Goal: Information Seeking & Learning: Learn about a topic

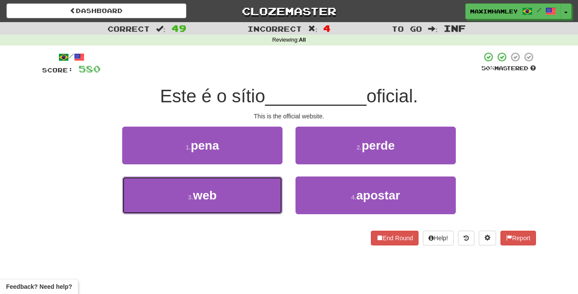
click at [239, 196] on button "3 . web" at bounding box center [202, 195] width 160 height 38
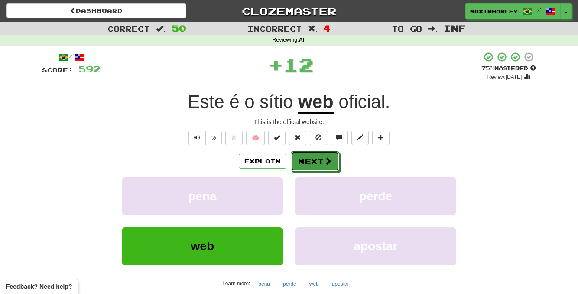
click at [320, 157] on button "Next" at bounding box center [315, 161] width 49 height 20
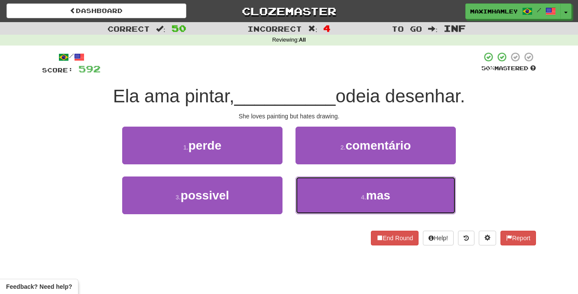
click at [366, 195] on small "4 ." at bounding box center [363, 197] width 5 height 7
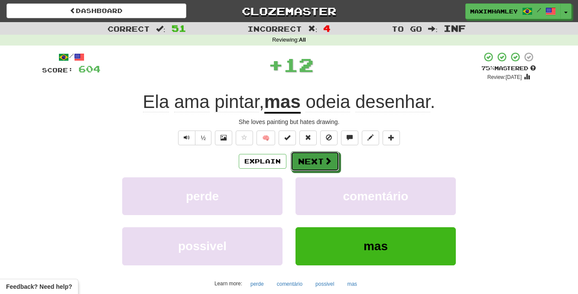
click at [329, 165] on span at bounding box center [328, 161] width 8 height 8
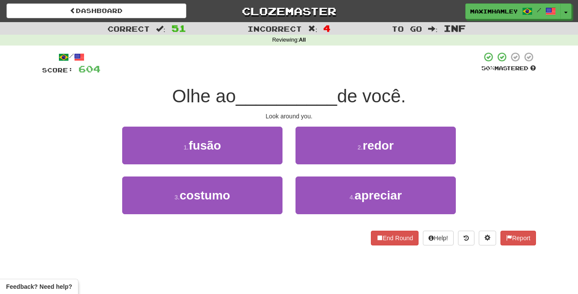
click at [382, 164] on div "2 . redor" at bounding box center [375, 152] width 173 height 50
click at [382, 161] on button "2 . redor" at bounding box center [376, 146] width 160 height 38
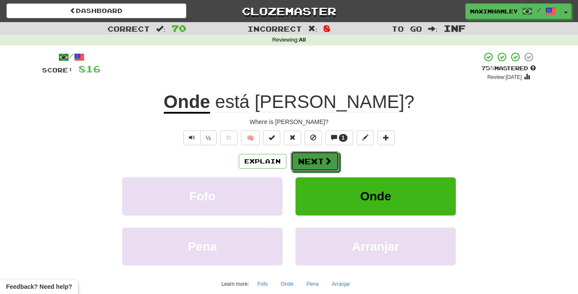
click at [320, 160] on button "Next" at bounding box center [315, 161] width 49 height 20
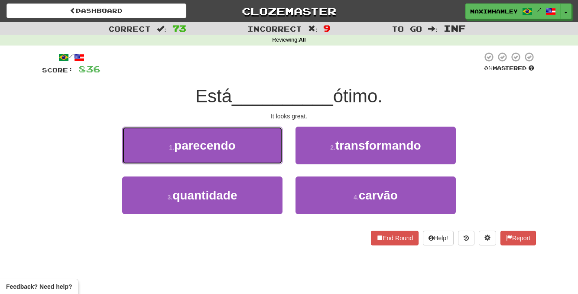
click at [245, 145] on button "1 . parecendo" at bounding box center [202, 146] width 160 height 38
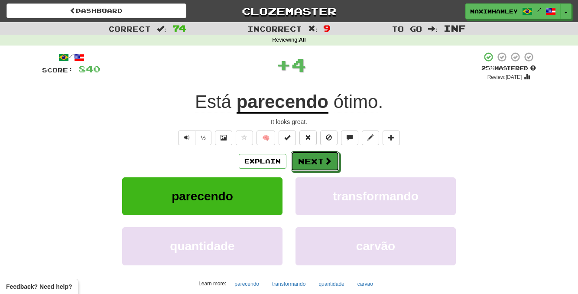
click at [329, 167] on button "Next" at bounding box center [315, 161] width 49 height 20
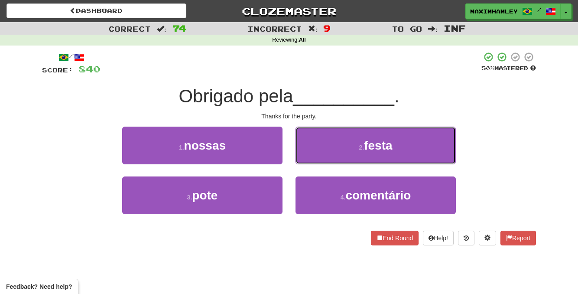
click at [359, 153] on button "2 . festa" at bounding box center [376, 146] width 160 height 38
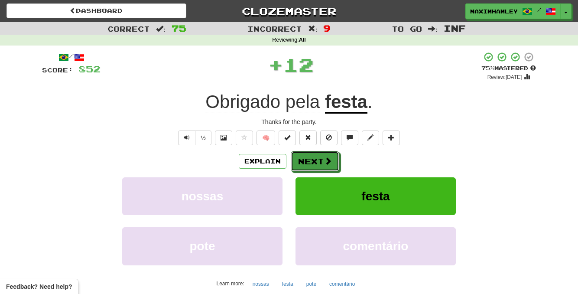
click at [316, 158] on button "Next" at bounding box center [315, 161] width 49 height 20
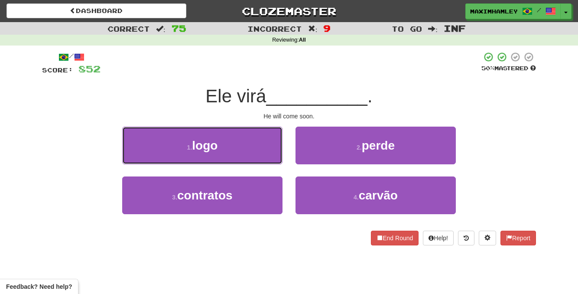
click at [259, 155] on button "1 . logo" at bounding box center [202, 146] width 160 height 38
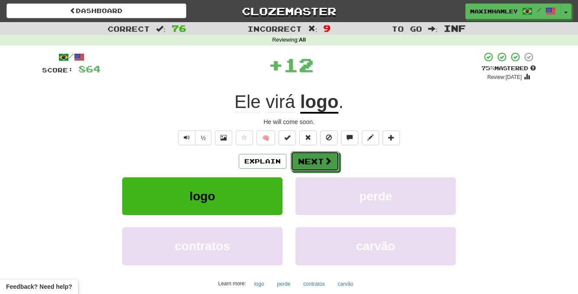
click at [320, 163] on button "Next" at bounding box center [315, 161] width 49 height 20
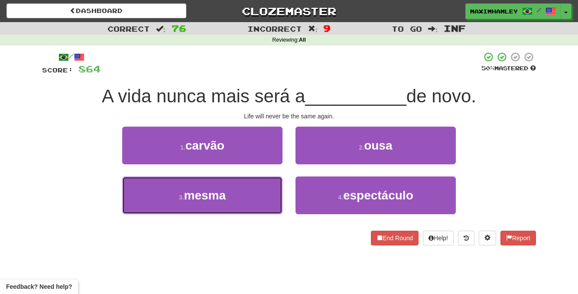
click at [260, 193] on button "3 . mesma" at bounding box center [202, 195] width 160 height 38
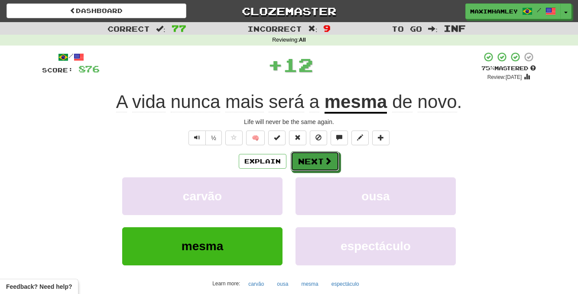
click at [323, 168] on button "Next" at bounding box center [315, 161] width 49 height 20
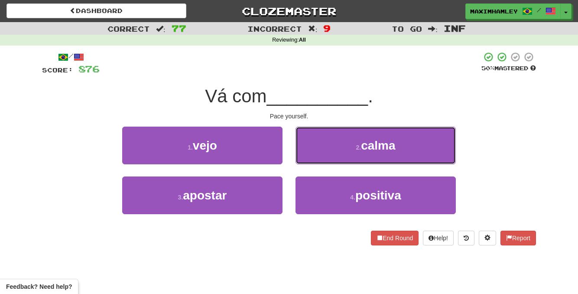
drag, startPoint x: 332, startPoint y: 146, endPoint x: 312, endPoint y: 160, distance: 24.3
click at [312, 160] on button "2 . calma" at bounding box center [376, 146] width 160 height 38
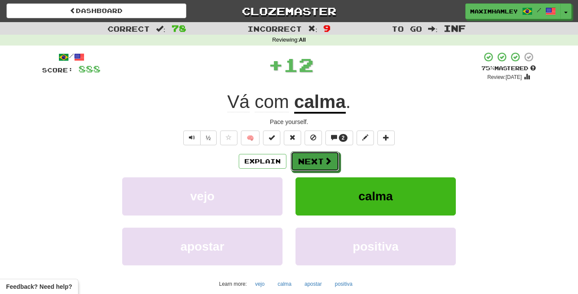
click at [312, 160] on button "Next" at bounding box center [315, 161] width 49 height 20
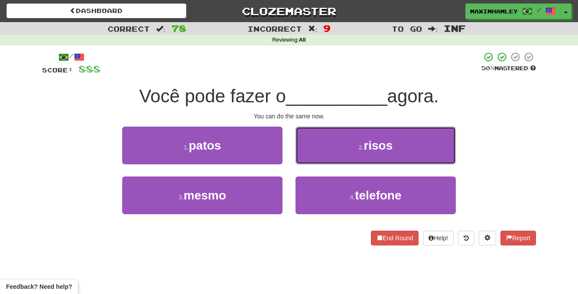
click at [312, 161] on button "2 . risos" at bounding box center [376, 146] width 160 height 38
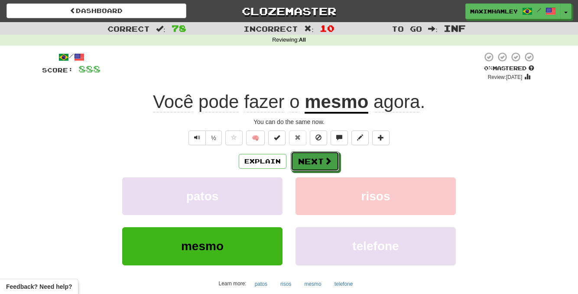
click at [312, 161] on button "Next" at bounding box center [315, 161] width 49 height 20
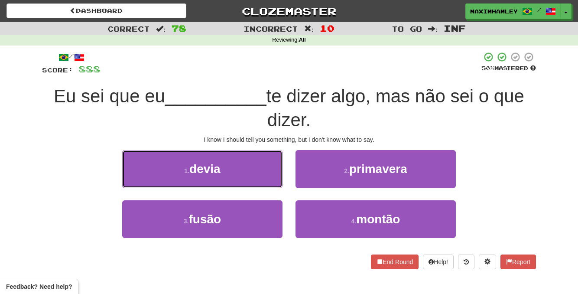
click at [262, 182] on button "1 . devia" at bounding box center [202, 169] width 160 height 38
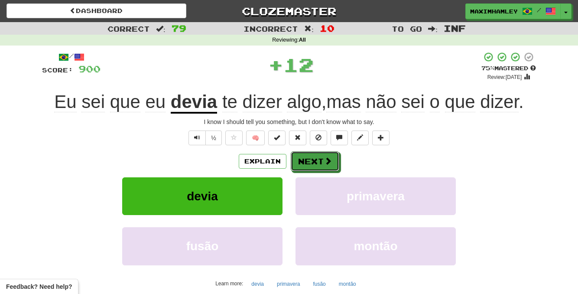
click at [326, 167] on button "Next" at bounding box center [315, 161] width 49 height 20
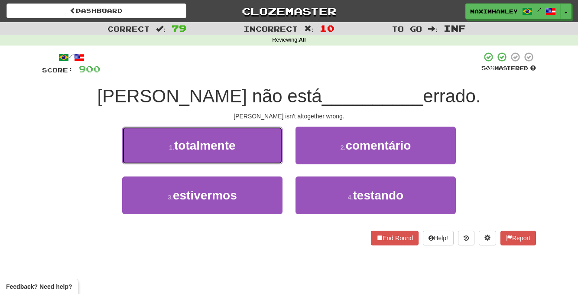
click at [262, 160] on button "1 . totalmente" at bounding box center [202, 146] width 160 height 38
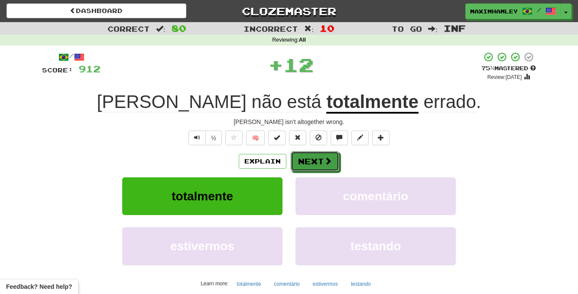
click at [313, 170] on button "Next" at bounding box center [315, 161] width 49 height 20
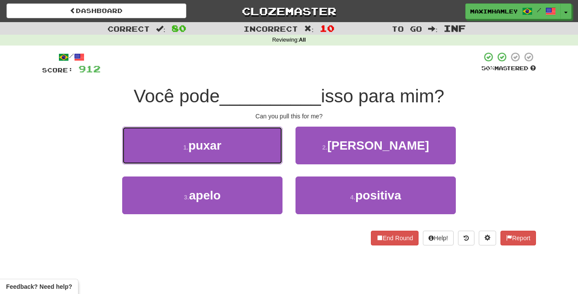
click at [262, 157] on button "1 . puxar" at bounding box center [202, 146] width 160 height 38
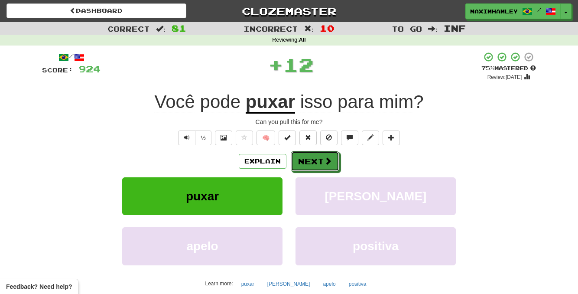
click at [297, 157] on button "Next" at bounding box center [315, 161] width 49 height 20
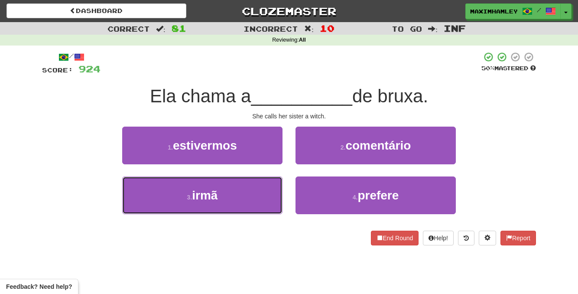
click at [238, 178] on button "3 . irmã" at bounding box center [202, 195] width 160 height 38
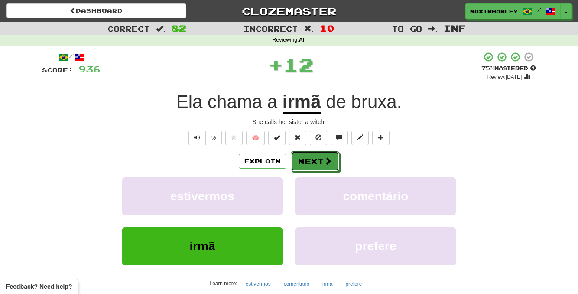
click at [303, 163] on button "Next" at bounding box center [315, 161] width 49 height 20
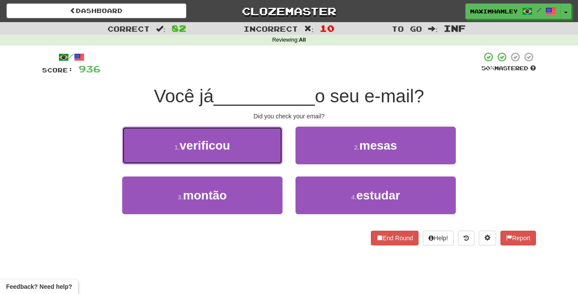
click at [264, 151] on button "1 . verificou" at bounding box center [202, 146] width 160 height 38
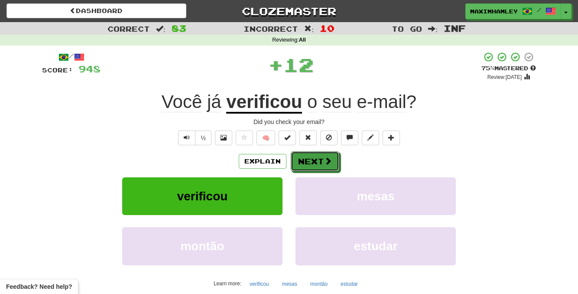
click at [304, 164] on button "Next" at bounding box center [315, 161] width 49 height 20
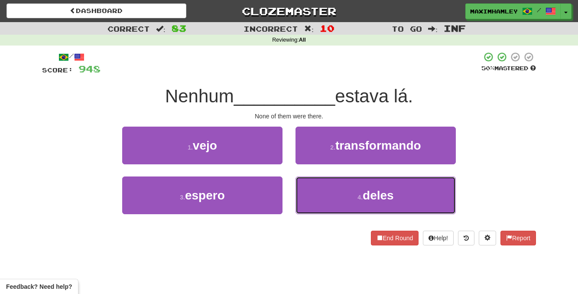
click at [339, 203] on button "4 . deles" at bounding box center [376, 195] width 160 height 38
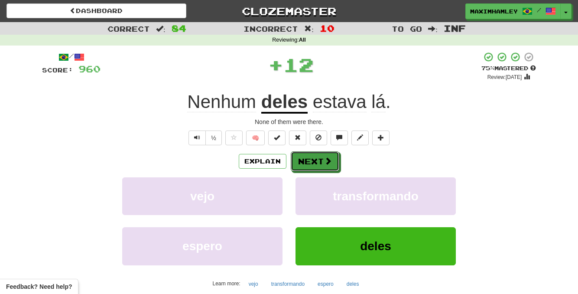
click at [330, 169] on button "Next" at bounding box center [315, 161] width 49 height 20
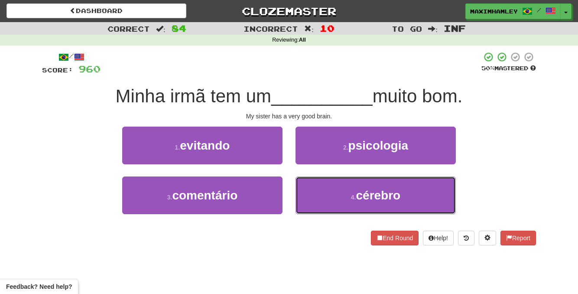
click at [325, 198] on button "4 . cérebro" at bounding box center [376, 195] width 160 height 38
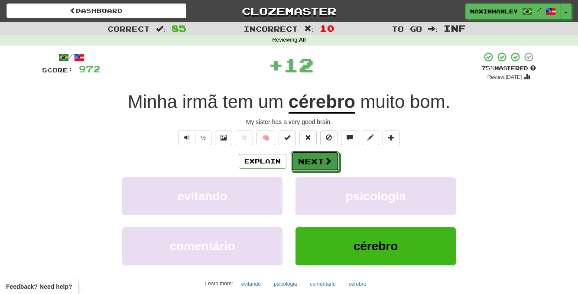
click at [316, 152] on button "Next" at bounding box center [315, 161] width 49 height 20
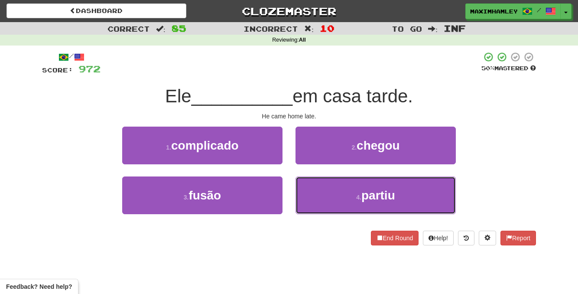
click at [330, 198] on button "4 . partiu" at bounding box center [376, 195] width 160 height 38
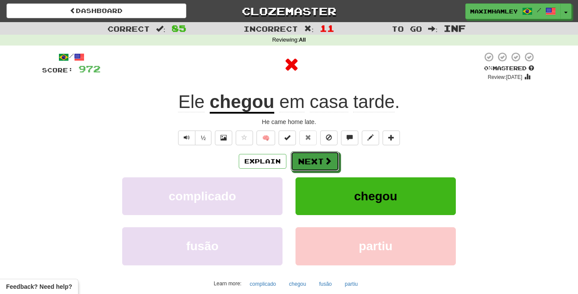
click at [324, 162] on span at bounding box center [328, 161] width 8 height 8
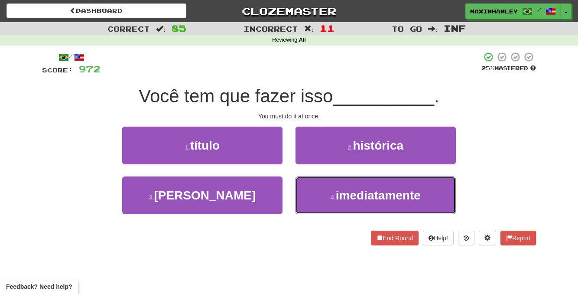
click at [331, 196] on small "4 ." at bounding box center [333, 197] width 5 height 7
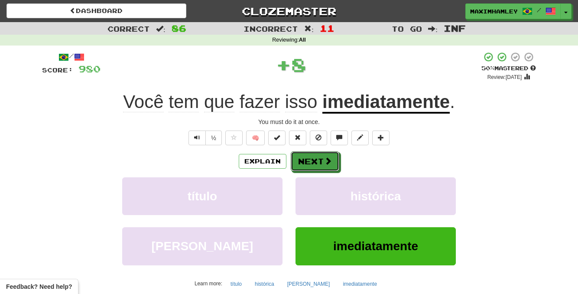
click at [330, 165] on span at bounding box center [328, 161] width 8 height 8
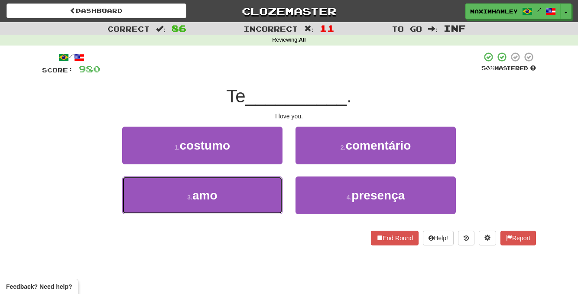
click at [261, 202] on button "3 . amo" at bounding box center [202, 195] width 160 height 38
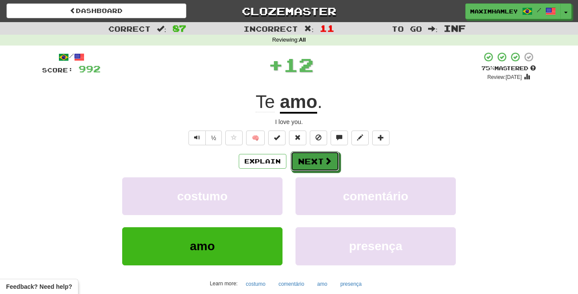
click at [313, 169] on button "Next" at bounding box center [315, 161] width 49 height 20
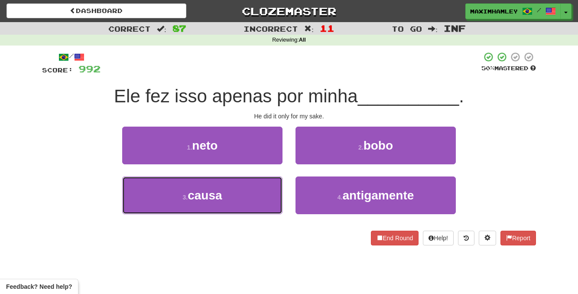
click at [251, 196] on button "3 . causa" at bounding box center [202, 195] width 160 height 38
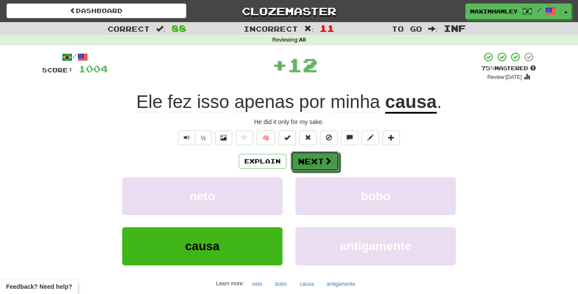
click at [323, 165] on button "Next" at bounding box center [315, 161] width 49 height 20
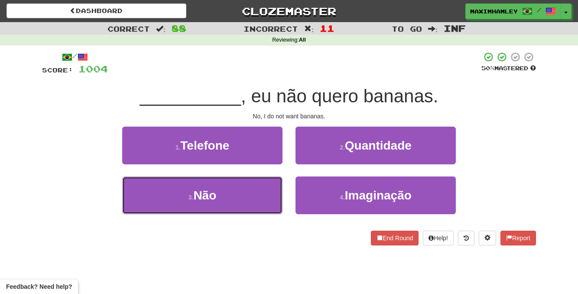
click at [258, 180] on button "3 . Não" at bounding box center [202, 195] width 160 height 38
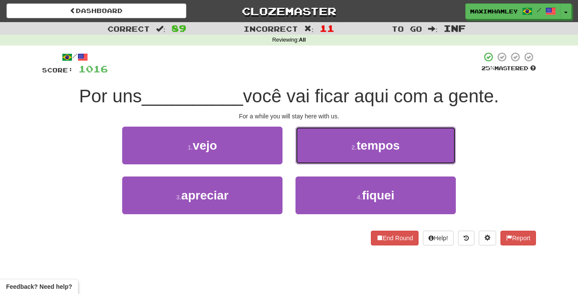
click at [359, 157] on button "2 . tempos" at bounding box center [376, 146] width 160 height 38
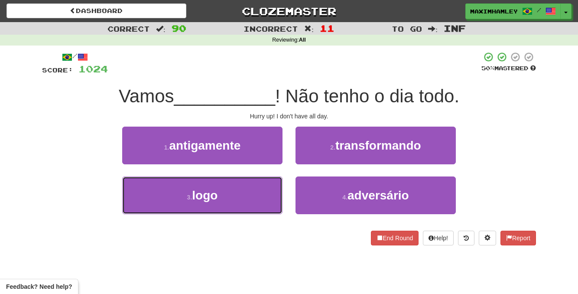
click at [250, 203] on button "3 . logo" at bounding box center [202, 195] width 160 height 38
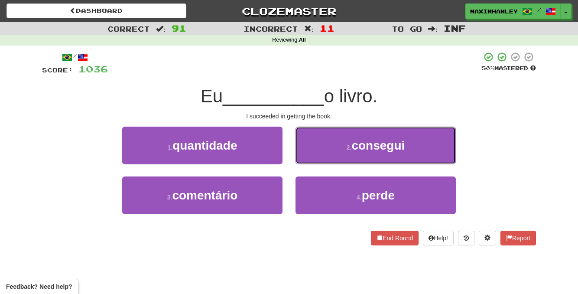
click at [392, 141] on span "consegui" at bounding box center [378, 145] width 53 height 13
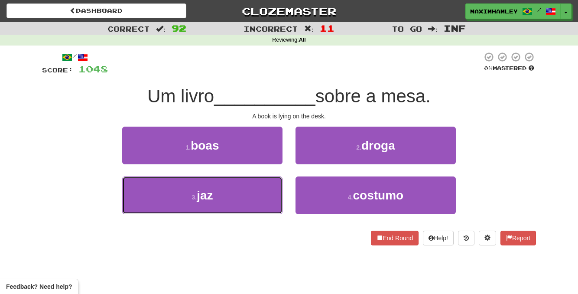
click at [264, 199] on button "3 . jaz" at bounding box center [202, 195] width 160 height 38
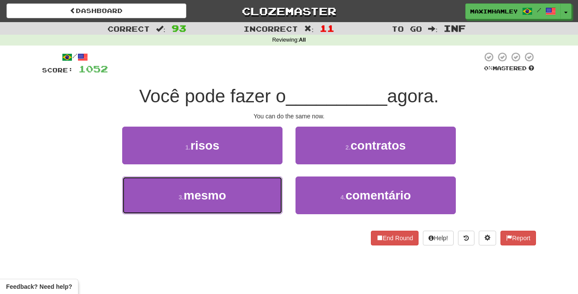
click at [235, 190] on button "3 . mesmo" at bounding box center [202, 195] width 160 height 38
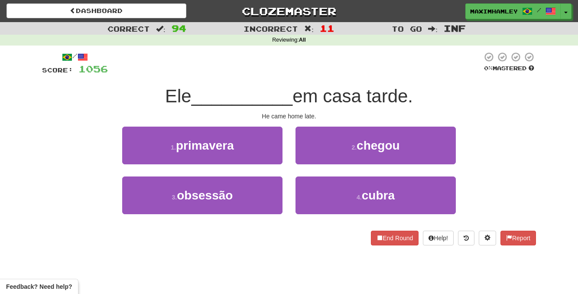
click at [371, 125] on div "/ Score: 1056 0 % Mastered Ele __________ em casa tarde. He came home late. 1 .…" at bounding box center [289, 149] width 494 height 194
click at [370, 134] on button "2 . chegou" at bounding box center [376, 146] width 160 height 38
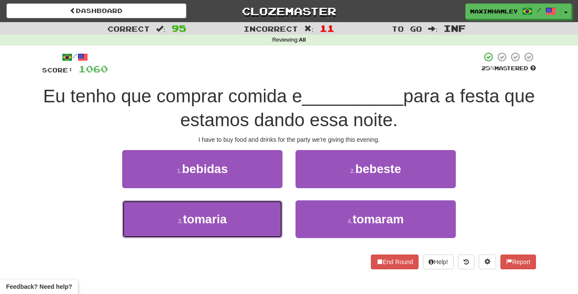
click at [274, 217] on button "3 . tomaria" at bounding box center [202, 219] width 160 height 38
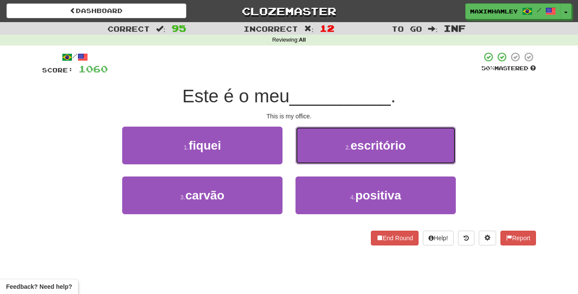
click at [394, 154] on button "2 . escritório" at bounding box center [376, 146] width 160 height 38
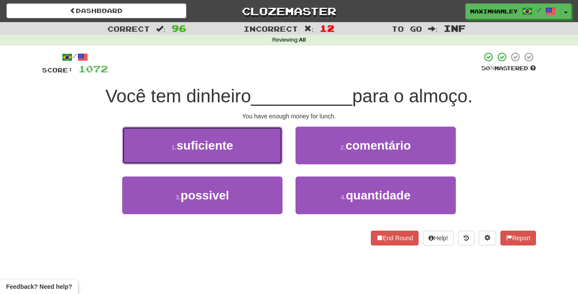
click at [262, 158] on button "1 . suficiente" at bounding box center [202, 146] width 160 height 38
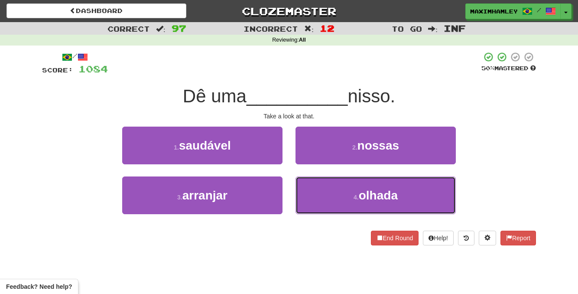
click at [345, 214] on button "4 . olhada" at bounding box center [376, 195] width 160 height 38
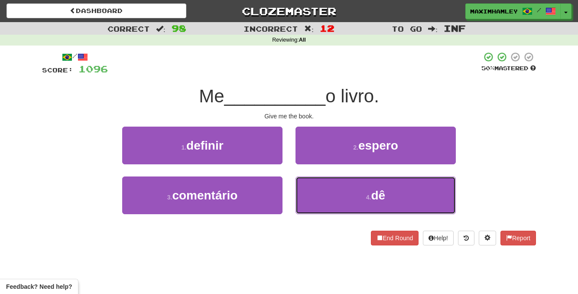
click at [344, 196] on button "4 . dê" at bounding box center [376, 195] width 160 height 38
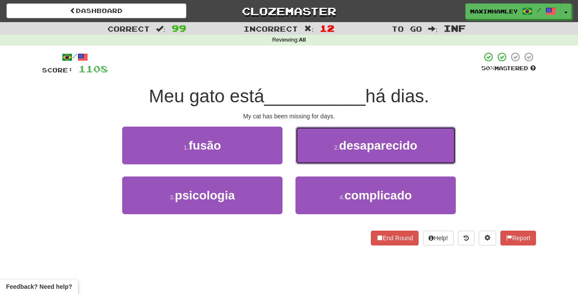
click at [342, 163] on button "2 . desaparecido" at bounding box center [376, 146] width 160 height 38
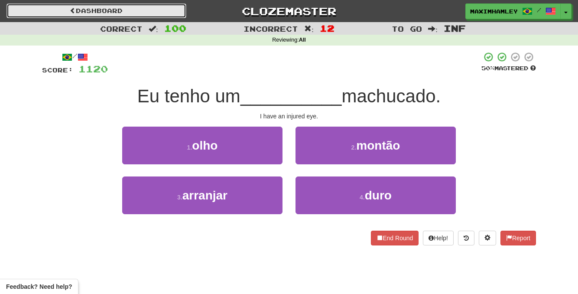
click at [130, 14] on link "Dashboard" at bounding box center [97, 10] width 180 height 15
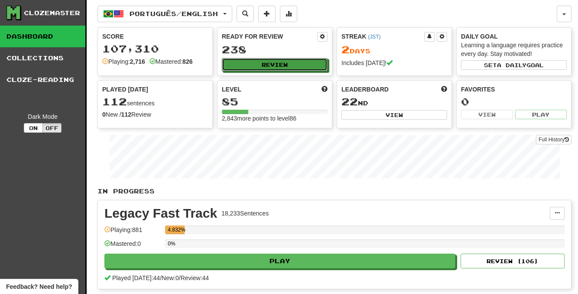
click at [291, 67] on button "Review" at bounding box center [275, 64] width 106 height 13
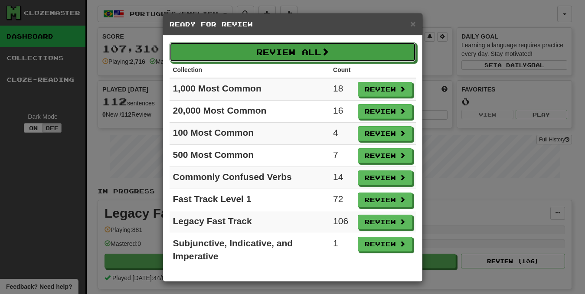
click at [287, 52] on button "Review All" at bounding box center [293, 52] width 246 height 20
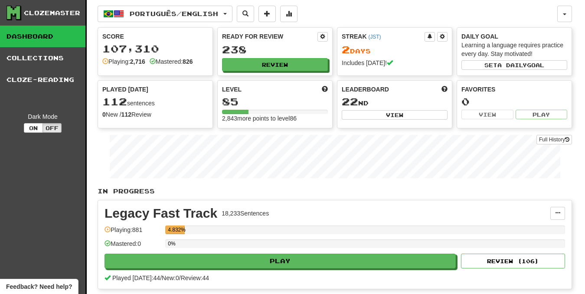
select select "********"
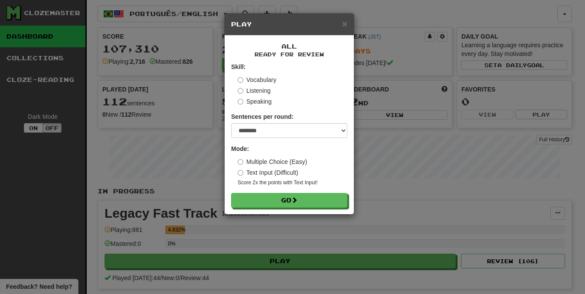
click at [280, 221] on div "× Play All Ready for Review Skill: Vocabulary Listening Speaking Sentences per …" at bounding box center [292, 147] width 585 height 294
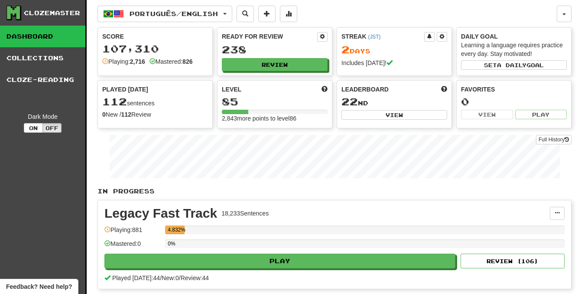
click at [275, 76] on div "Score 107,310 Playing: 2,716 Mastered: 826 Ready for Review 238 Review Streak (…" at bounding box center [335, 77] width 474 height 101
click at [274, 68] on button "Review" at bounding box center [275, 64] width 106 height 13
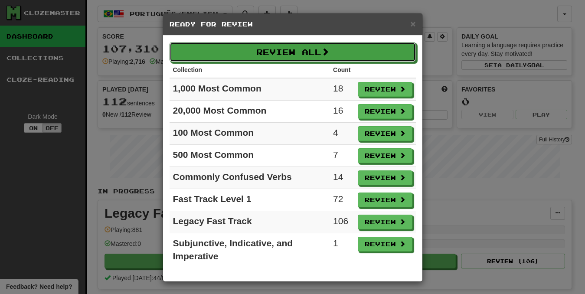
click at [294, 59] on button "Review All" at bounding box center [293, 52] width 246 height 20
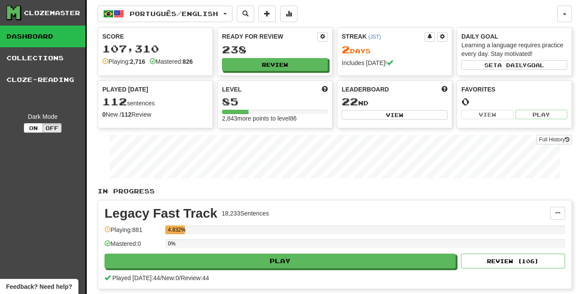
select select "********"
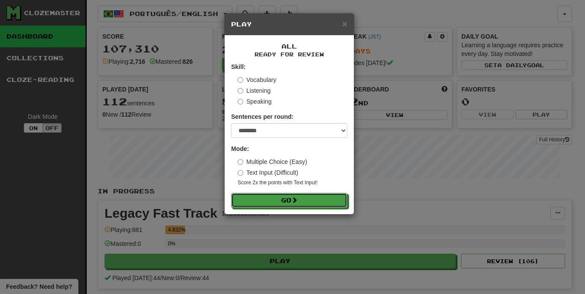
click at [290, 201] on button "Go" at bounding box center [289, 200] width 116 height 15
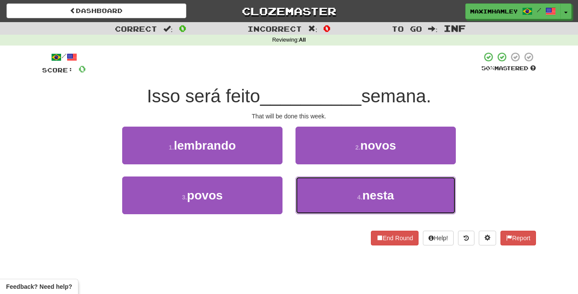
click at [320, 177] on button "4 . nesta" at bounding box center [376, 195] width 160 height 38
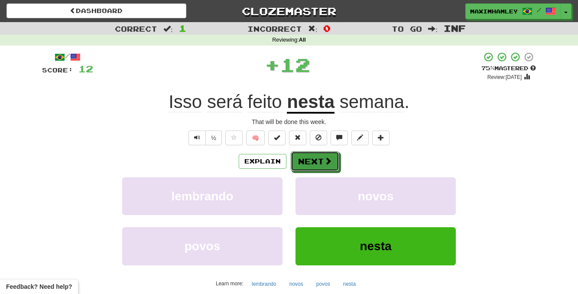
click at [306, 154] on button "Next" at bounding box center [315, 161] width 49 height 20
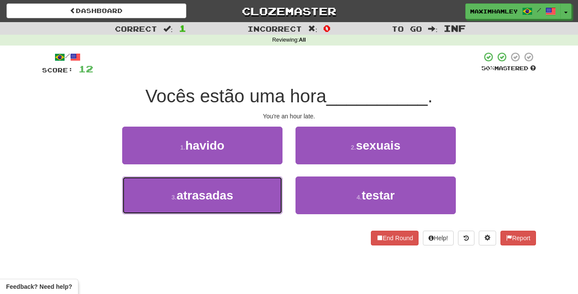
click at [263, 183] on button "3 . atrasadas" at bounding box center [202, 195] width 160 height 38
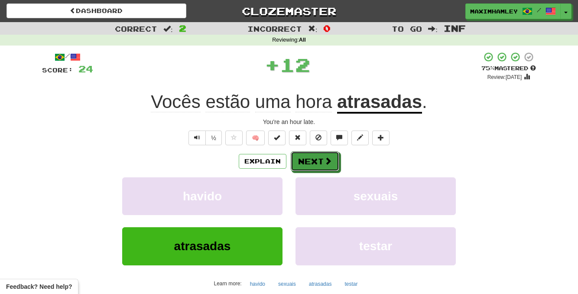
click at [313, 167] on button "Next" at bounding box center [315, 161] width 49 height 20
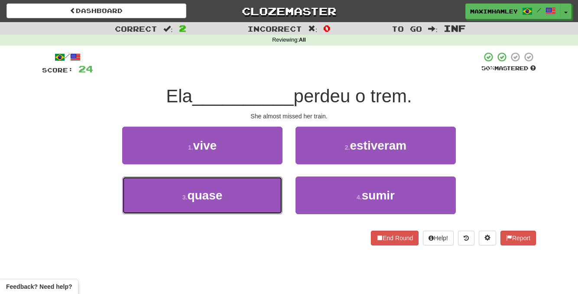
click at [277, 196] on button "3 . quase" at bounding box center [202, 195] width 160 height 38
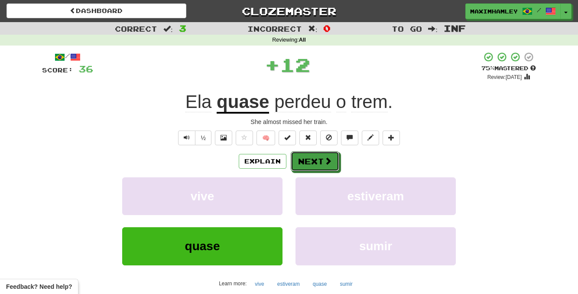
click at [309, 168] on button "Next" at bounding box center [315, 161] width 49 height 20
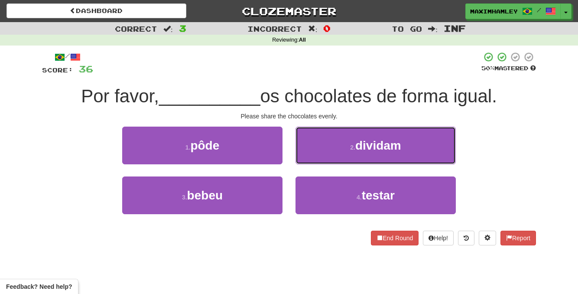
click at [340, 156] on button "2 . dividam" at bounding box center [376, 146] width 160 height 38
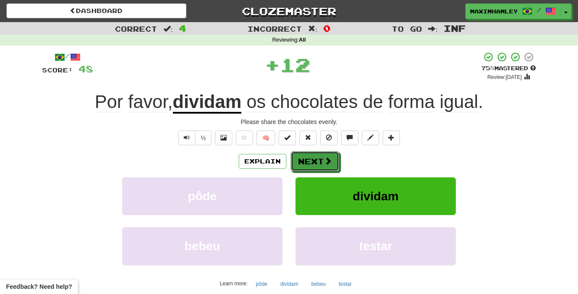
click at [328, 166] on button "Next" at bounding box center [315, 161] width 49 height 20
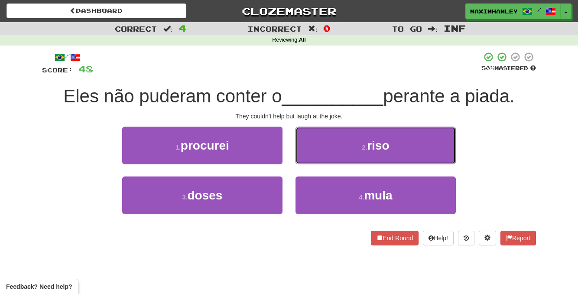
click at [330, 158] on button "2 . riso" at bounding box center [376, 146] width 160 height 38
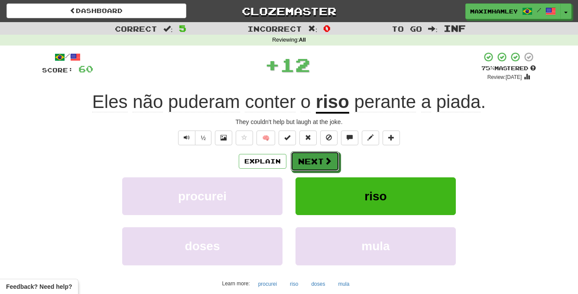
click at [323, 161] on button "Next" at bounding box center [315, 161] width 49 height 20
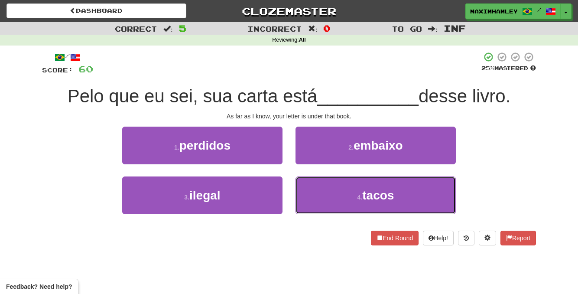
click at [328, 210] on button "4 . tacos" at bounding box center [376, 195] width 160 height 38
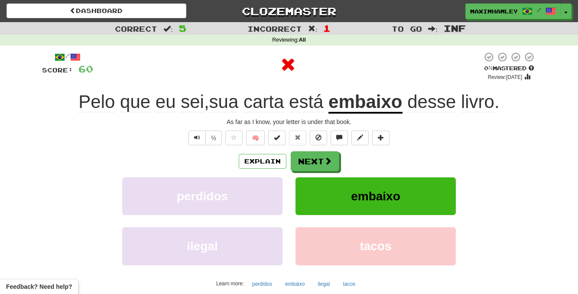
click at [320, 172] on div "Explain Next perdidos embaixo ilegal tacos Learn more: perdidos embaixo ilegal …" at bounding box center [289, 220] width 494 height 139
click at [320, 166] on button "Next" at bounding box center [315, 161] width 49 height 20
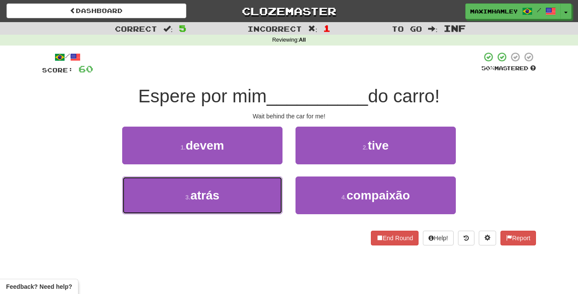
click at [274, 191] on button "3 . atrás" at bounding box center [202, 195] width 160 height 38
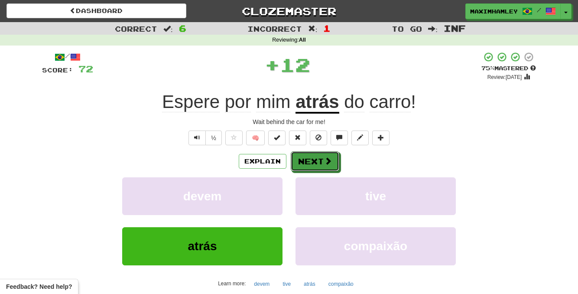
click at [310, 170] on button "Next" at bounding box center [315, 161] width 49 height 20
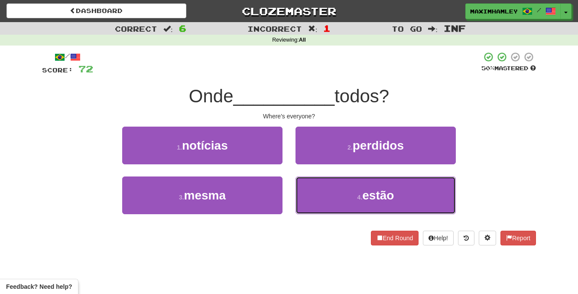
click at [321, 197] on button "4 . estão" at bounding box center [376, 195] width 160 height 38
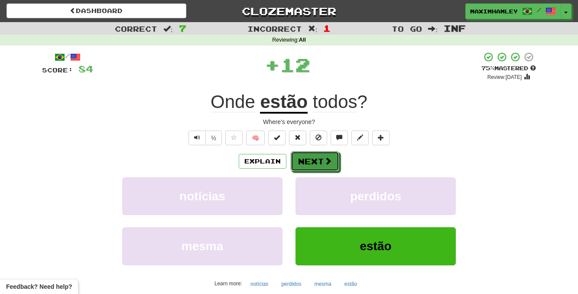
click at [313, 165] on button "Next" at bounding box center [315, 161] width 49 height 20
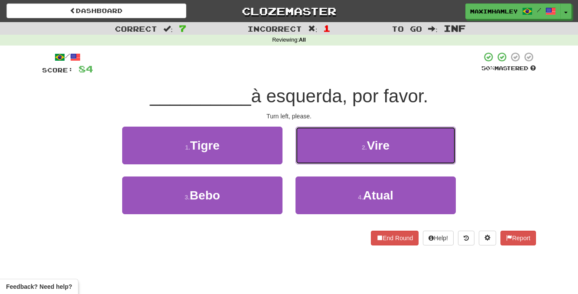
click at [325, 152] on button "2 . Vire" at bounding box center [376, 146] width 160 height 38
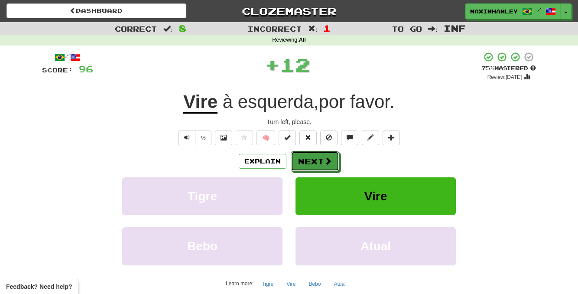
click at [313, 161] on button "Next" at bounding box center [315, 161] width 49 height 20
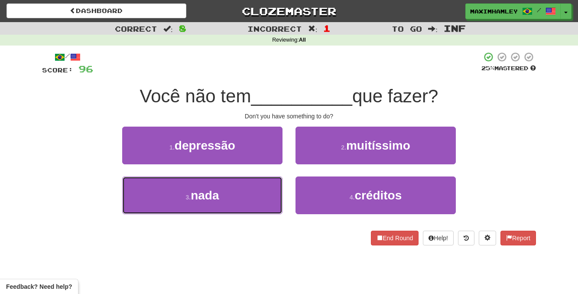
click at [252, 192] on button "3 . nada" at bounding box center [202, 195] width 160 height 38
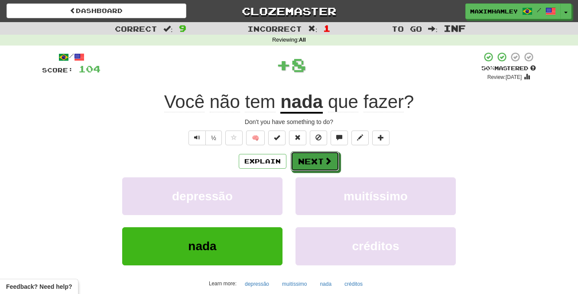
click at [310, 162] on button "Next" at bounding box center [315, 161] width 49 height 20
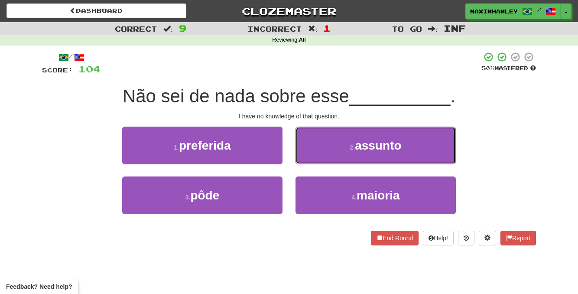
click at [333, 151] on button "2 . assunto" at bounding box center [376, 146] width 160 height 38
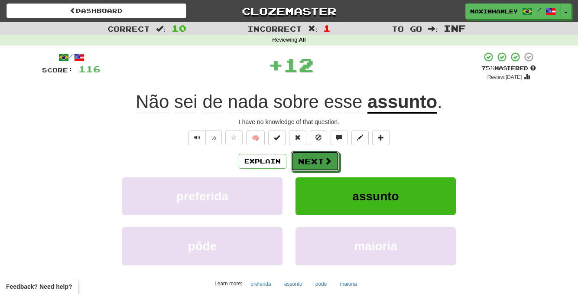
click at [331, 155] on button "Next" at bounding box center [315, 161] width 49 height 20
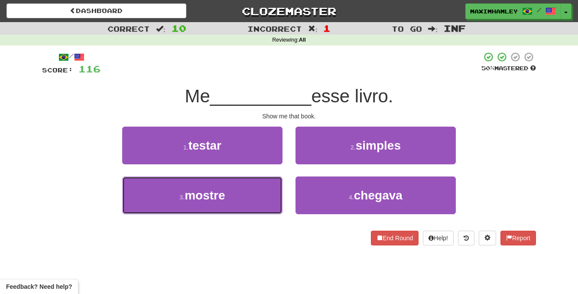
click at [258, 194] on button "3 . mostre" at bounding box center [202, 195] width 160 height 38
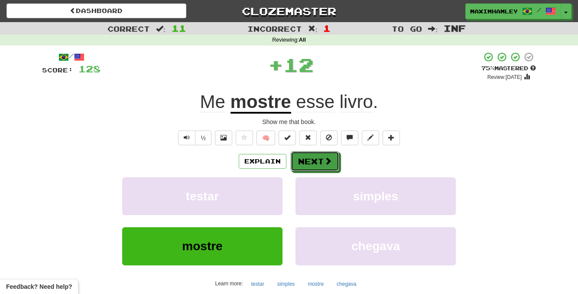
click at [299, 165] on button "Next" at bounding box center [315, 161] width 49 height 20
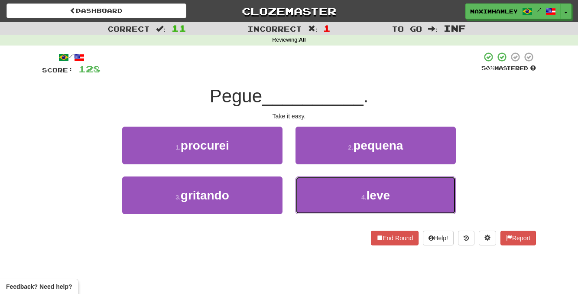
click at [330, 191] on button "4 . leve" at bounding box center [376, 195] width 160 height 38
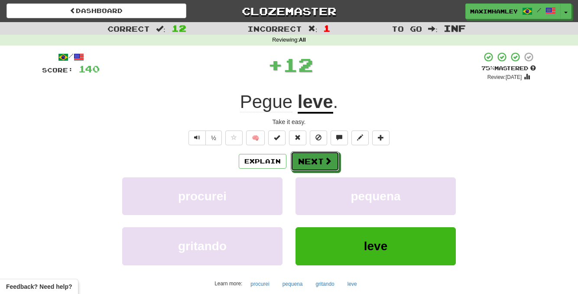
click at [323, 162] on button "Next" at bounding box center [315, 161] width 49 height 20
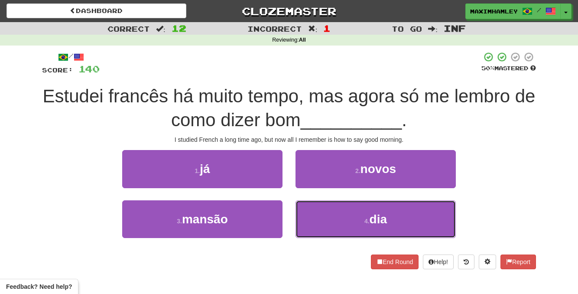
click at [336, 220] on button "4 . dia" at bounding box center [376, 219] width 160 height 38
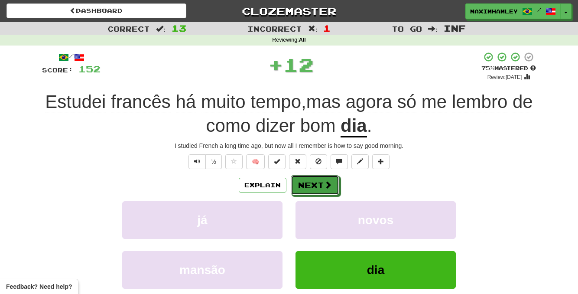
click at [323, 184] on button "Next" at bounding box center [315, 185] width 49 height 20
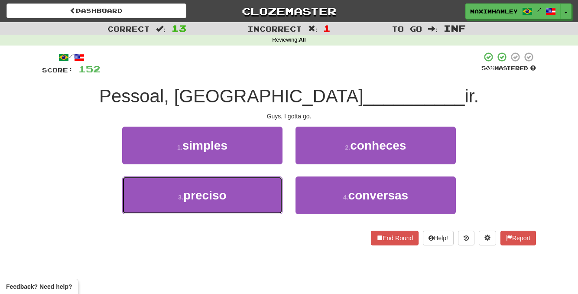
click at [196, 201] on span "preciso" at bounding box center [204, 195] width 43 height 13
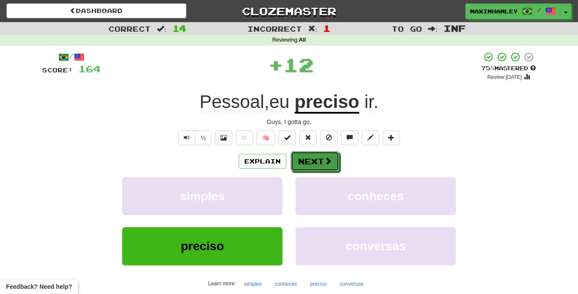
click at [310, 159] on button "Next" at bounding box center [315, 161] width 49 height 20
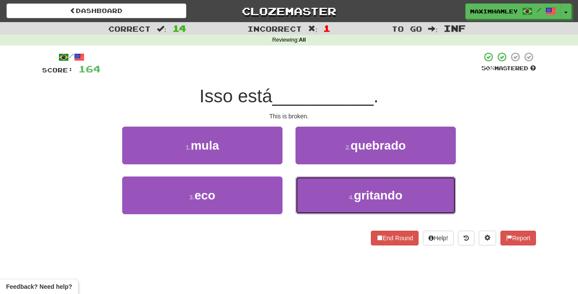
click at [332, 207] on button "4 . gritando" at bounding box center [376, 195] width 160 height 38
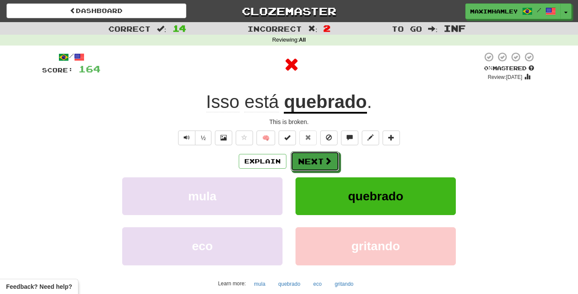
click at [320, 160] on button "Next" at bounding box center [315, 161] width 49 height 20
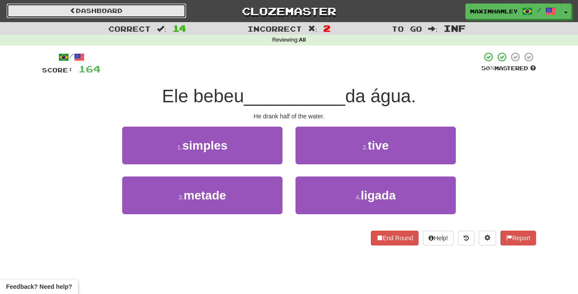
click at [144, 11] on link "Dashboard" at bounding box center [97, 10] width 180 height 15
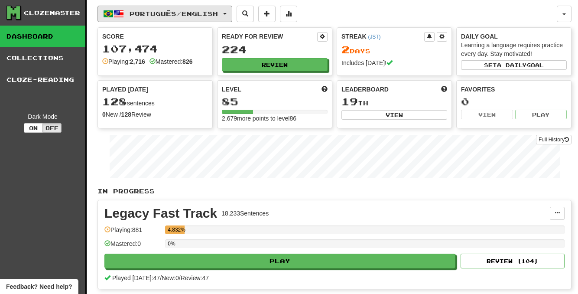
click at [212, 16] on span "Português / English" at bounding box center [174, 13] width 88 height 7
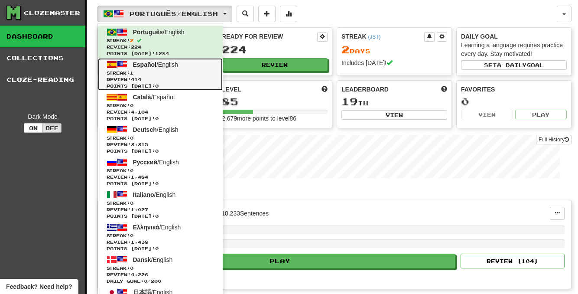
click at [176, 82] on span "Review: 414" at bounding box center [161, 79] width 108 height 7
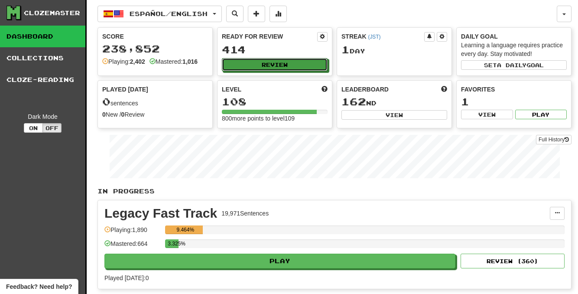
click at [257, 59] on button "Review" at bounding box center [275, 64] width 106 height 13
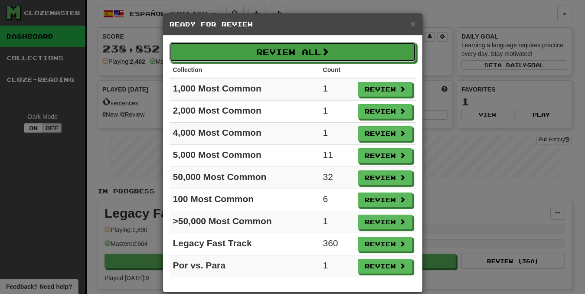
click at [264, 59] on button "Review All" at bounding box center [293, 52] width 246 height 20
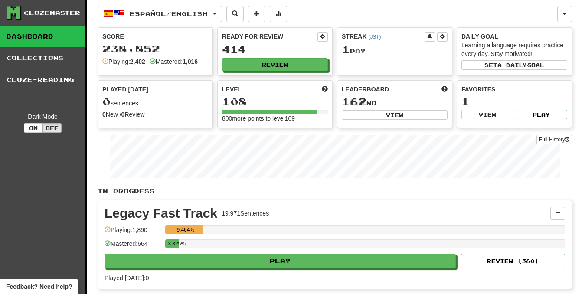
select select "********"
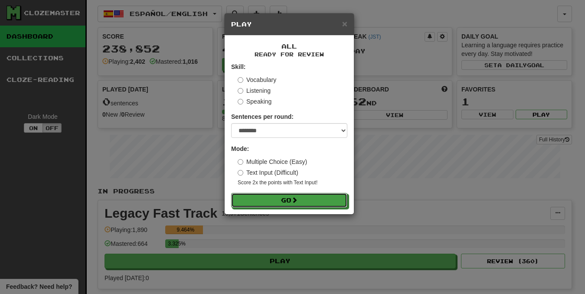
click at [274, 193] on button "Go" at bounding box center [289, 200] width 116 height 15
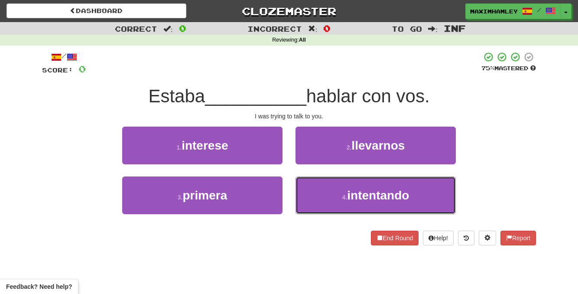
click at [321, 196] on button "4 . intentando" at bounding box center [376, 195] width 160 height 38
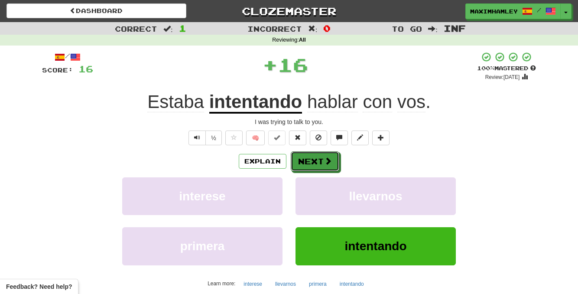
click at [315, 158] on button "Next" at bounding box center [315, 161] width 49 height 20
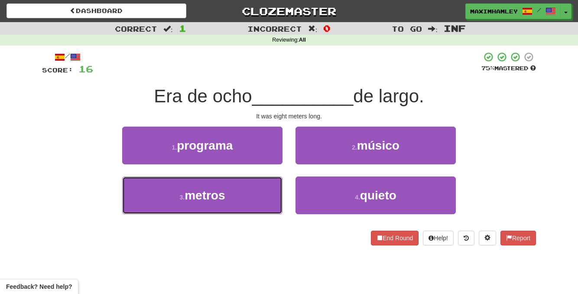
click at [241, 192] on button "3 . metros" at bounding box center [202, 195] width 160 height 38
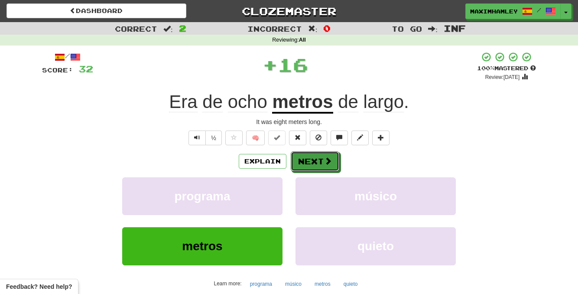
click at [318, 170] on button "Next" at bounding box center [315, 161] width 49 height 20
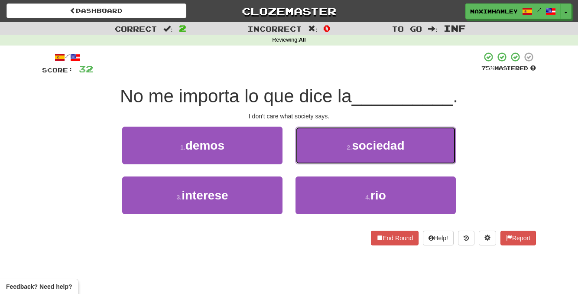
click at [354, 150] on span "sociedad" at bounding box center [378, 145] width 52 height 13
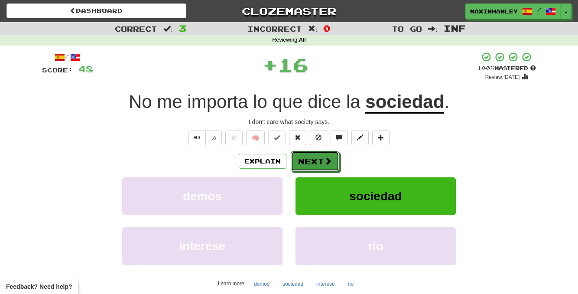
click at [336, 169] on button "Next" at bounding box center [315, 161] width 49 height 20
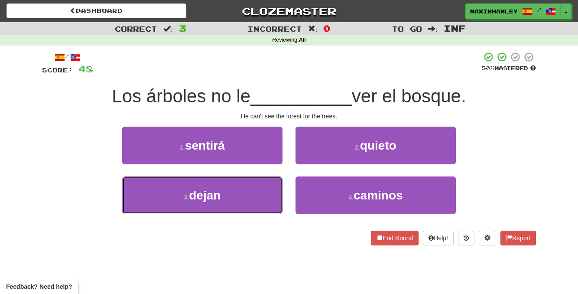
click at [259, 188] on button "3 . dejan" at bounding box center [202, 195] width 160 height 38
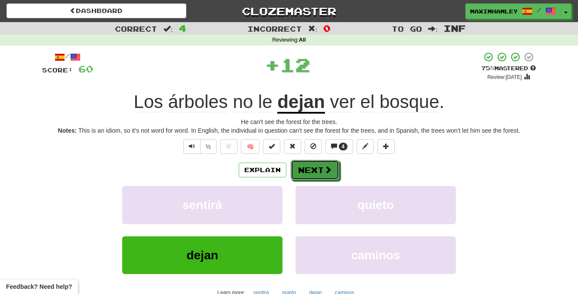
click at [304, 170] on button "Next" at bounding box center [315, 170] width 49 height 20
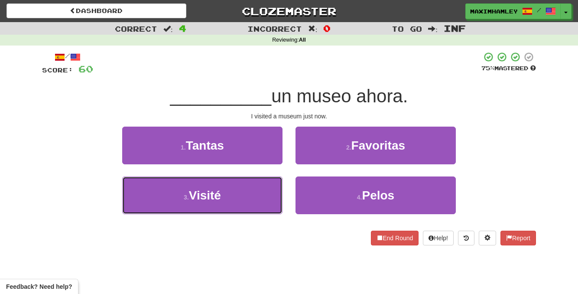
click at [257, 206] on button "3 . Visité" at bounding box center [202, 195] width 160 height 38
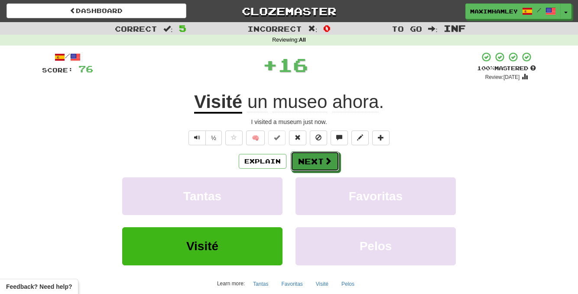
click at [310, 166] on button "Next" at bounding box center [315, 161] width 49 height 20
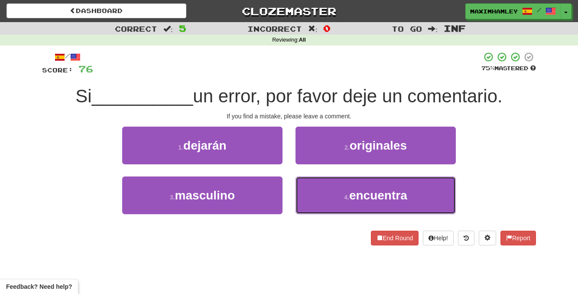
click at [331, 189] on button "4 . encuentra" at bounding box center [376, 195] width 160 height 38
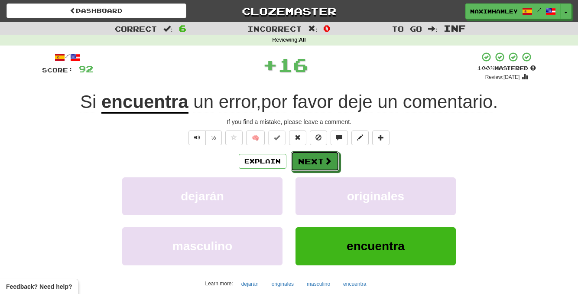
click at [315, 158] on button "Next" at bounding box center [315, 161] width 49 height 20
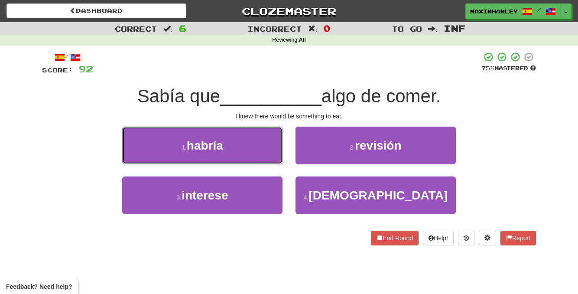
click at [259, 146] on button "1 . habría" at bounding box center [202, 146] width 160 height 38
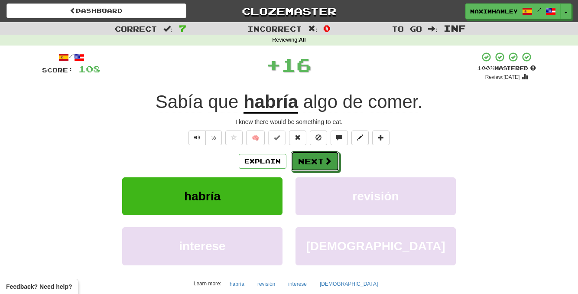
click at [307, 157] on button "Next" at bounding box center [315, 161] width 49 height 20
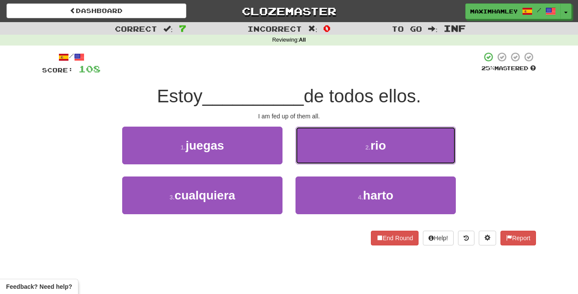
click at [314, 153] on button "2 . rio" at bounding box center [376, 146] width 160 height 38
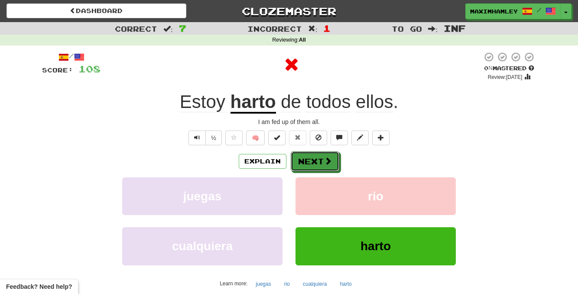
click at [311, 162] on button "Next" at bounding box center [315, 161] width 49 height 20
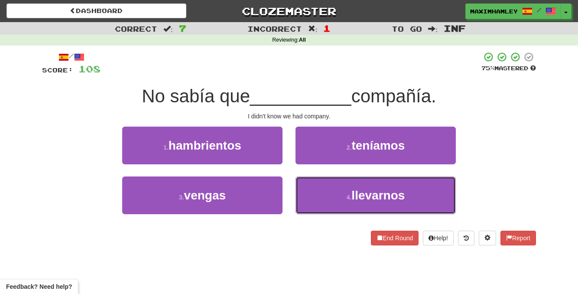
click at [327, 199] on button "4 . llevarnos" at bounding box center [376, 195] width 160 height 38
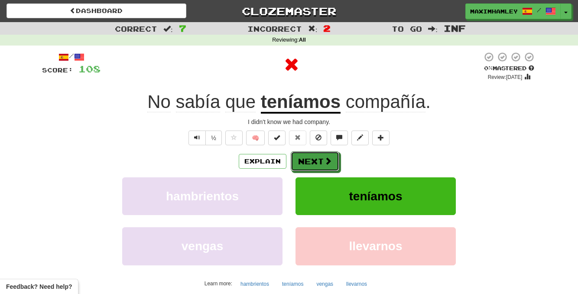
click at [310, 160] on button "Next" at bounding box center [315, 161] width 49 height 20
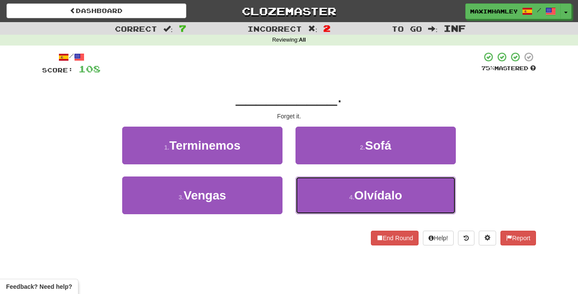
click at [334, 204] on button "4 . Olvídalo" at bounding box center [376, 195] width 160 height 38
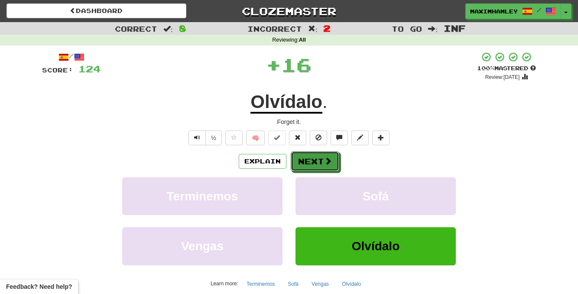
click at [312, 163] on button "Next" at bounding box center [315, 161] width 49 height 20
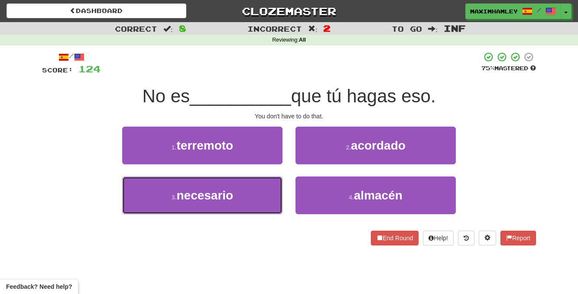
click at [245, 204] on button "3 . necesario" at bounding box center [202, 195] width 160 height 38
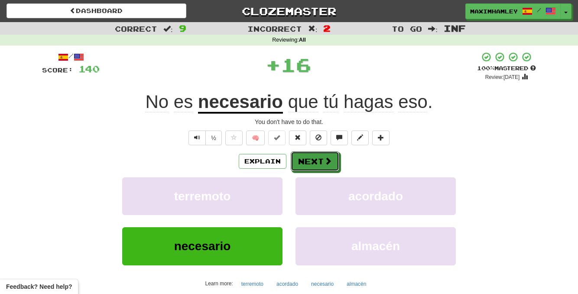
click at [320, 154] on button "Next" at bounding box center [315, 161] width 49 height 20
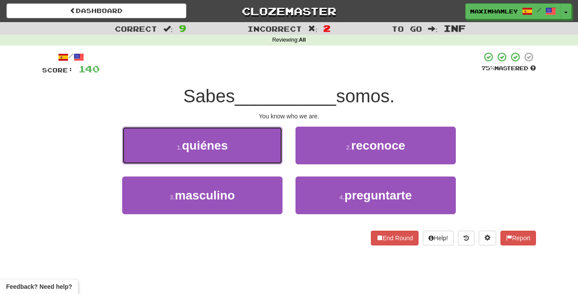
click at [273, 157] on button "1 . quiénes" at bounding box center [202, 146] width 160 height 38
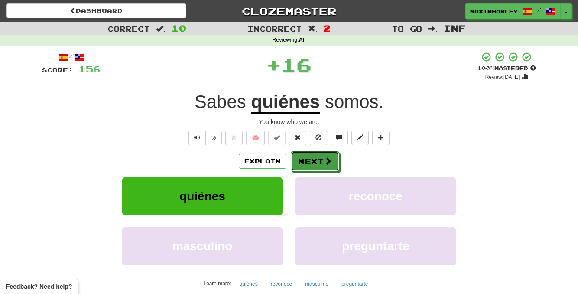
click at [312, 161] on button "Next" at bounding box center [315, 161] width 49 height 20
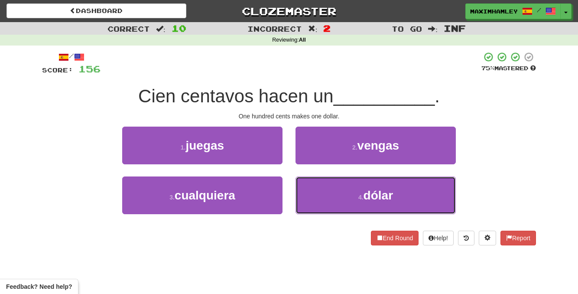
click at [342, 196] on button "4 . dólar" at bounding box center [376, 195] width 160 height 38
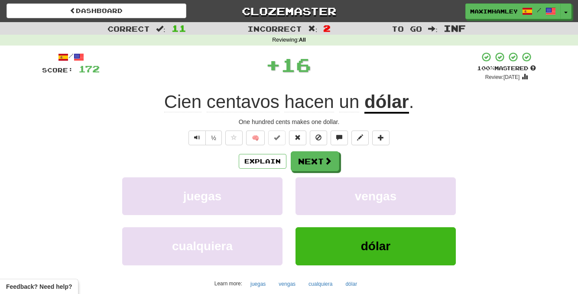
click at [314, 151] on div "Explain Next" at bounding box center [289, 161] width 494 height 20
click at [316, 163] on button "Next" at bounding box center [315, 161] width 49 height 20
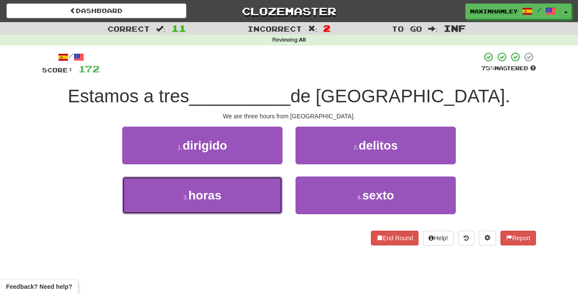
click at [264, 189] on button "3 . horas" at bounding box center [202, 195] width 160 height 38
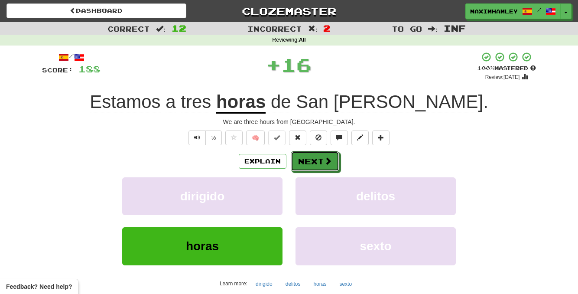
click at [299, 170] on button "Next" at bounding box center [315, 161] width 49 height 20
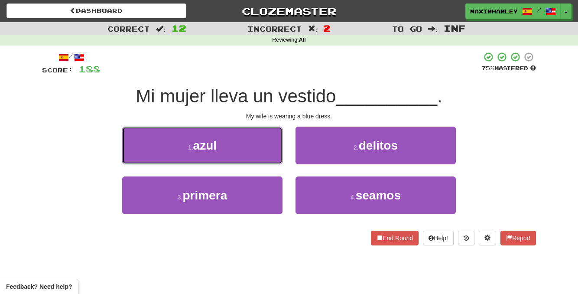
click at [233, 150] on button "1 . azul" at bounding box center [202, 146] width 160 height 38
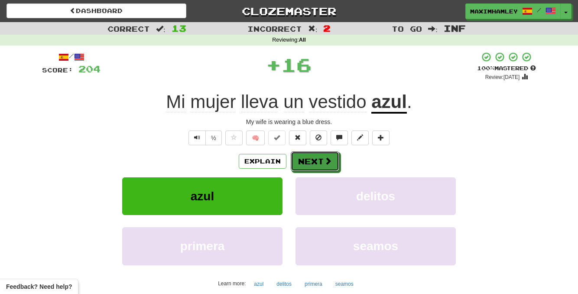
click at [296, 160] on button "Next" at bounding box center [315, 161] width 49 height 20
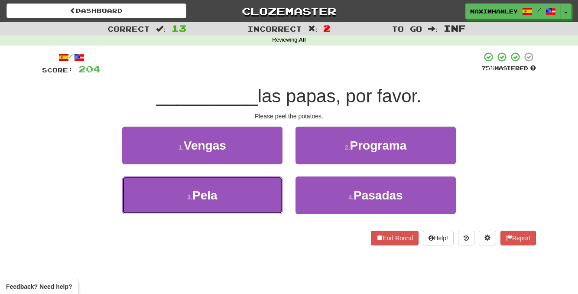
click at [243, 196] on button "3 . Pela" at bounding box center [202, 195] width 160 height 38
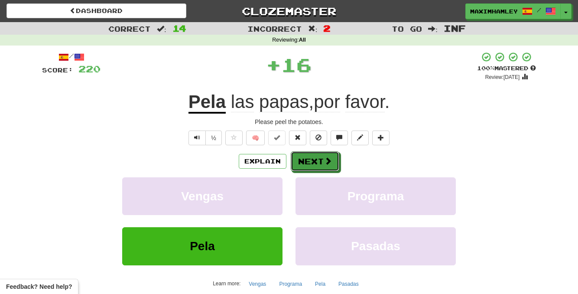
click at [306, 170] on button "Next" at bounding box center [315, 161] width 49 height 20
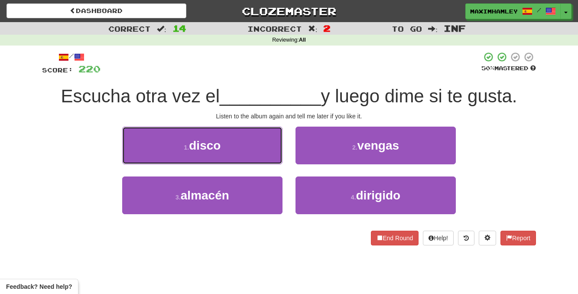
click at [268, 159] on button "1 . disco" at bounding box center [202, 146] width 160 height 38
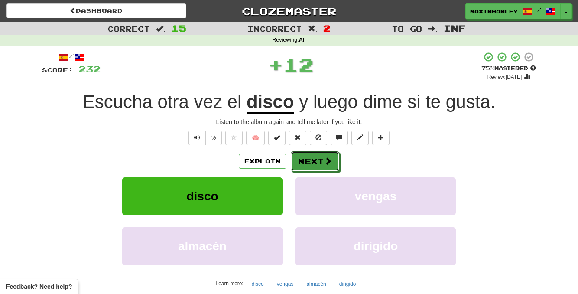
click at [316, 157] on button "Next" at bounding box center [315, 161] width 49 height 20
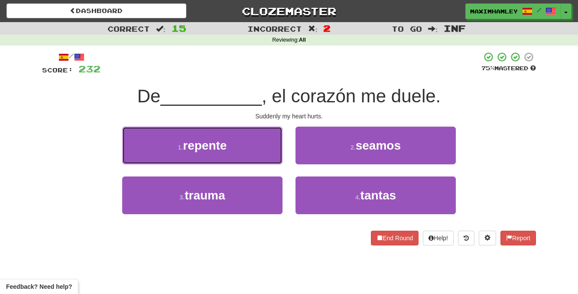
click at [238, 160] on button "1 . repente" at bounding box center [202, 146] width 160 height 38
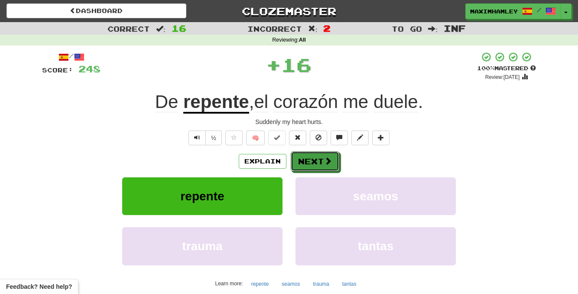
click at [302, 163] on button "Next" at bounding box center [315, 161] width 49 height 20
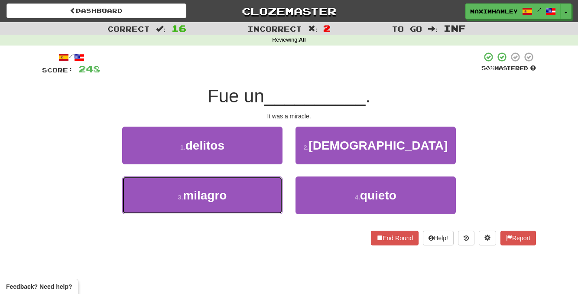
click at [260, 189] on button "3 . milagro" at bounding box center [202, 195] width 160 height 38
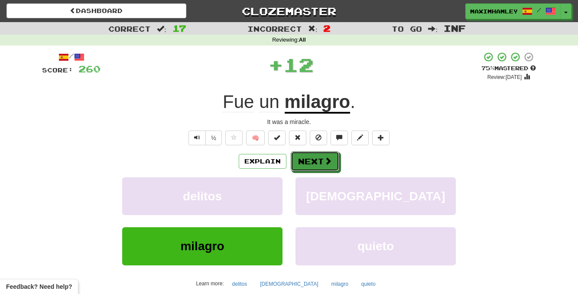
click at [313, 163] on button "Next" at bounding box center [315, 161] width 49 height 20
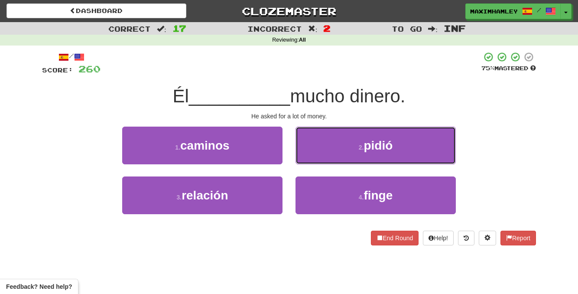
click at [330, 157] on button "2 . pidió" at bounding box center [376, 146] width 160 height 38
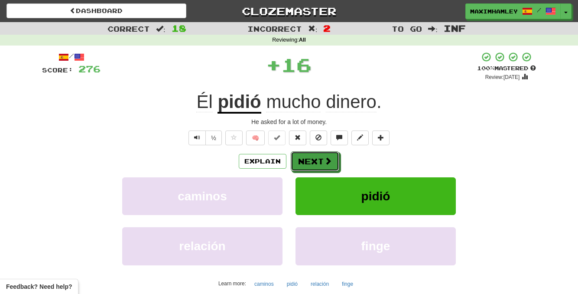
click at [325, 163] on span at bounding box center [328, 161] width 8 height 8
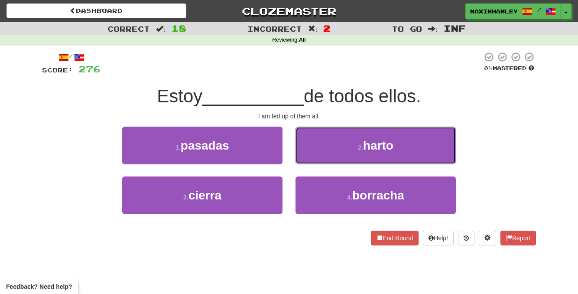
click at [310, 158] on button "2 . harto" at bounding box center [376, 146] width 160 height 38
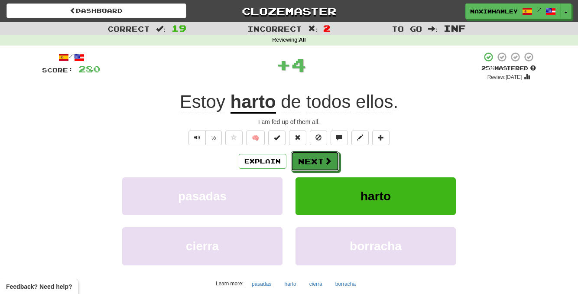
click at [313, 160] on button "Next" at bounding box center [315, 161] width 49 height 20
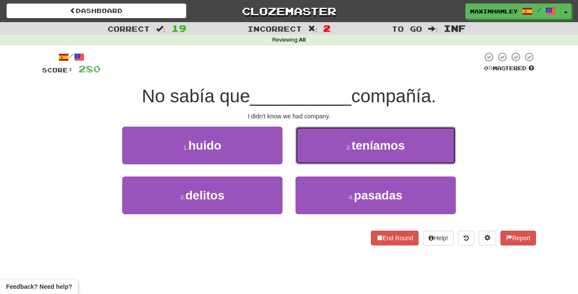
click at [308, 155] on button "2 . teníamos" at bounding box center [376, 146] width 160 height 38
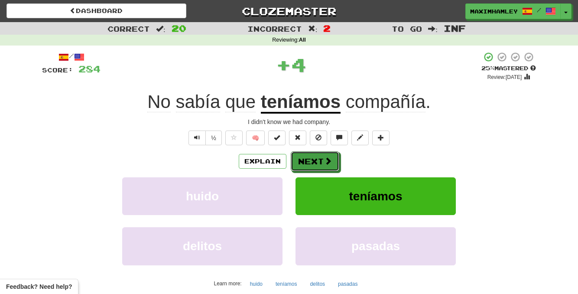
click at [307, 160] on button "Next" at bounding box center [315, 161] width 49 height 20
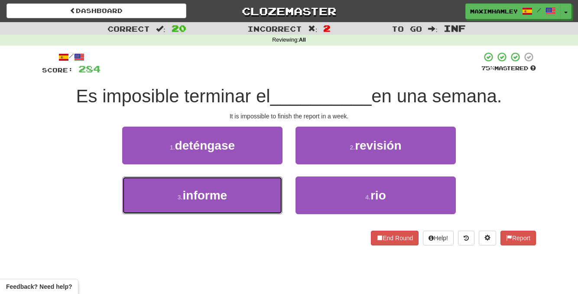
click at [252, 189] on button "3 . informe" at bounding box center [202, 195] width 160 height 38
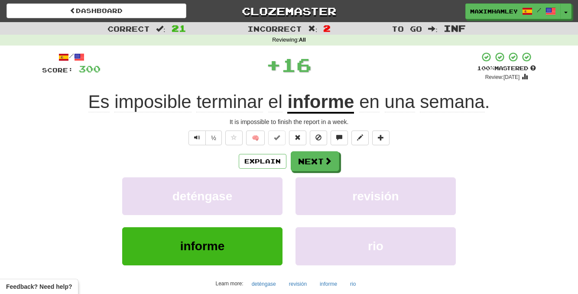
click at [305, 171] on div "Explain Next deténgase revisión informe rio Learn more: deténgase revisión info…" at bounding box center [289, 220] width 494 height 139
click at [304, 163] on button "Next" at bounding box center [315, 161] width 49 height 20
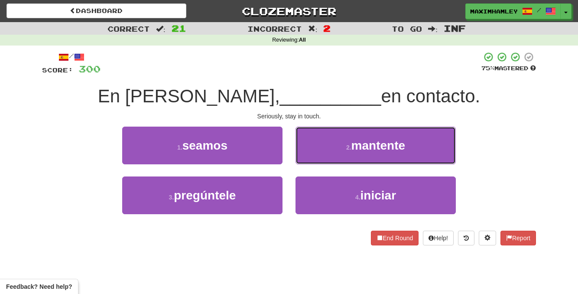
click at [336, 150] on button "2 . mantente" at bounding box center [376, 146] width 160 height 38
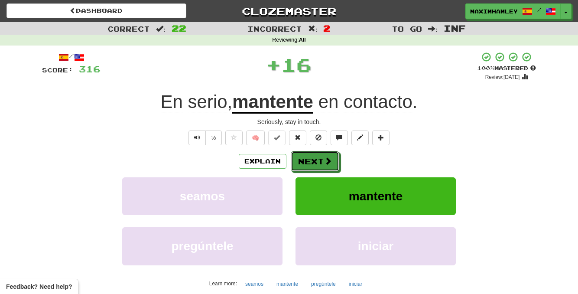
click at [323, 168] on button "Next" at bounding box center [315, 161] width 49 height 20
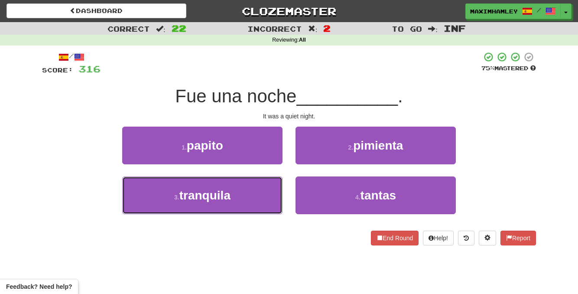
click at [252, 191] on button "3 . tranquila" at bounding box center [202, 195] width 160 height 38
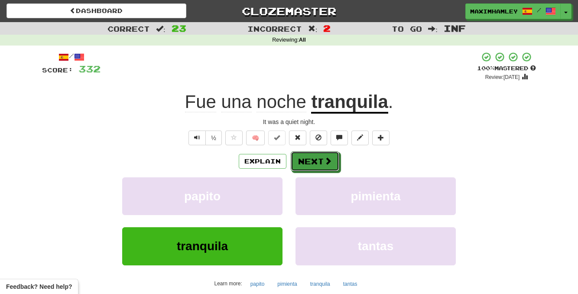
click at [325, 171] on button "Next" at bounding box center [315, 161] width 49 height 20
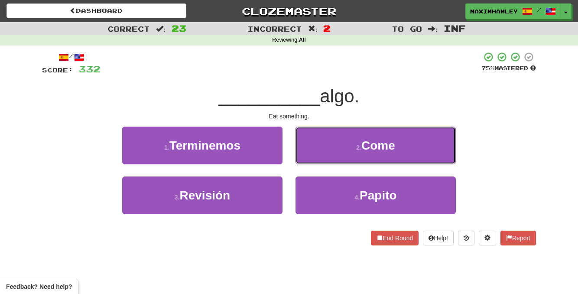
click at [341, 152] on button "2 . Come" at bounding box center [376, 146] width 160 height 38
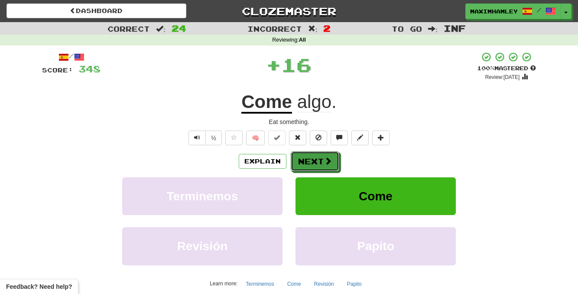
click at [331, 157] on span at bounding box center [328, 161] width 8 height 8
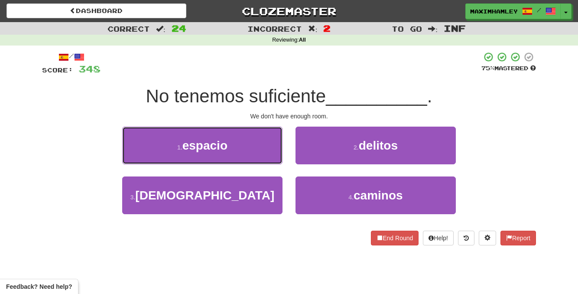
click at [279, 148] on button "1 . espacio" at bounding box center [202, 146] width 160 height 38
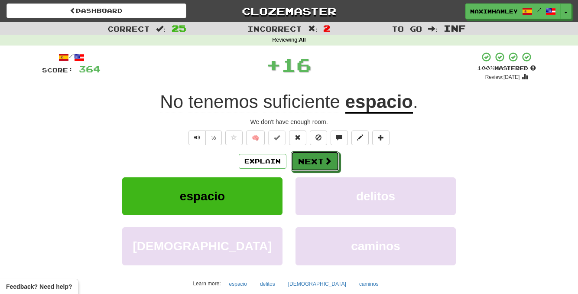
click at [334, 169] on button "Next" at bounding box center [315, 161] width 49 height 20
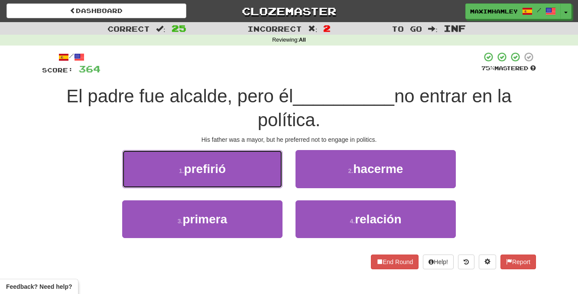
click at [260, 164] on button "1 . prefirió" at bounding box center [202, 169] width 160 height 38
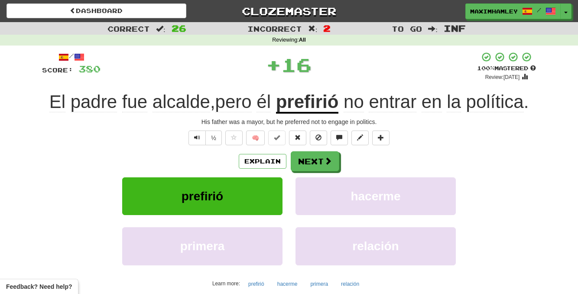
click at [320, 172] on div "Explain Next prefirió hacerme primera relación Learn more: prefirió hacerme pri…" at bounding box center [289, 220] width 494 height 139
click at [321, 170] on button "Next" at bounding box center [315, 161] width 49 height 20
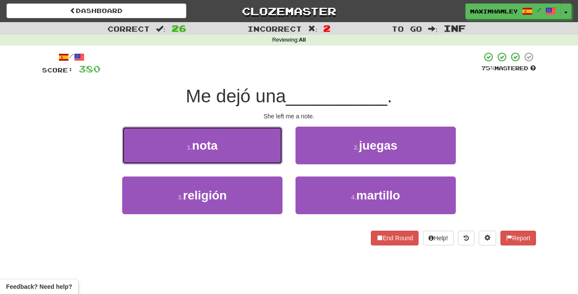
click at [265, 152] on button "1 . nota" at bounding box center [202, 146] width 160 height 38
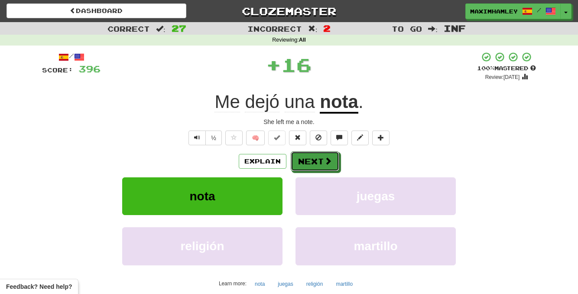
click at [315, 166] on button "Next" at bounding box center [315, 161] width 49 height 20
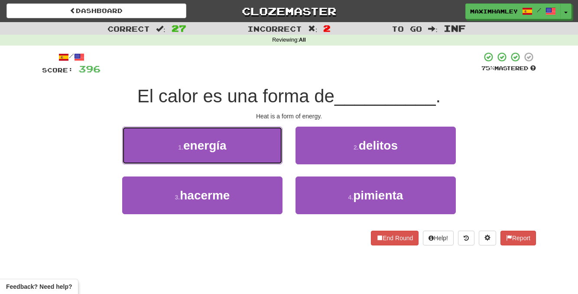
click at [253, 161] on button "1 . energía" at bounding box center [202, 146] width 160 height 38
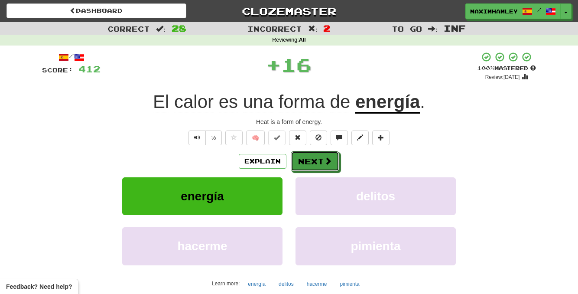
click at [309, 164] on button "Next" at bounding box center [315, 161] width 49 height 20
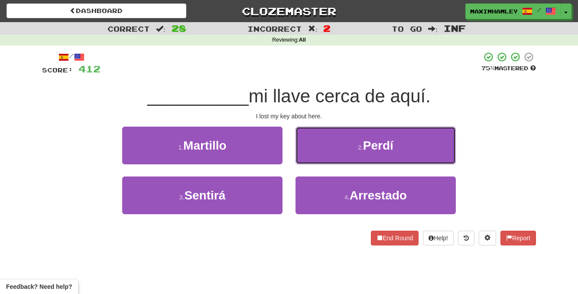
click at [324, 156] on button "2 . Perdí" at bounding box center [376, 146] width 160 height 38
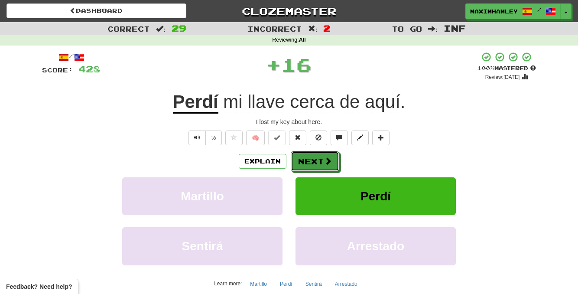
click at [307, 164] on button "Next" at bounding box center [315, 161] width 49 height 20
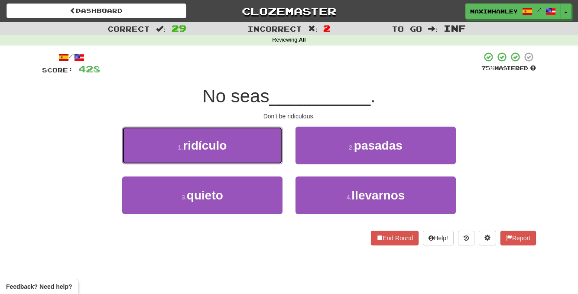
click at [260, 156] on button "1 . ridículo" at bounding box center [202, 146] width 160 height 38
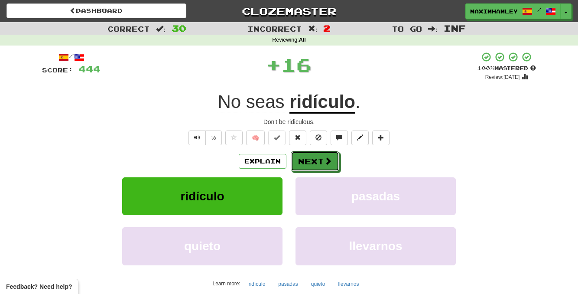
click at [305, 160] on button "Next" at bounding box center [315, 161] width 49 height 20
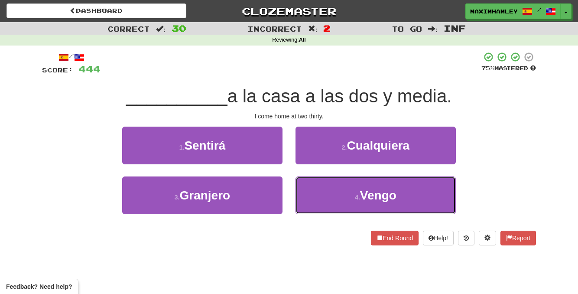
click at [329, 186] on button "4 . Vengo" at bounding box center [376, 195] width 160 height 38
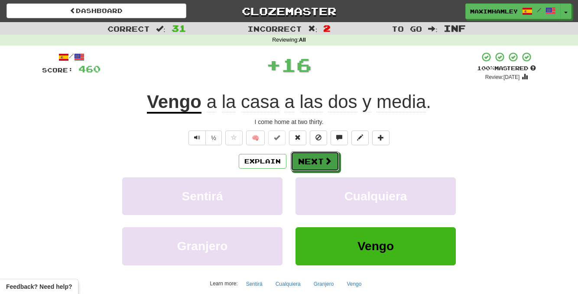
click at [315, 159] on button "Next" at bounding box center [315, 161] width 49 height 20
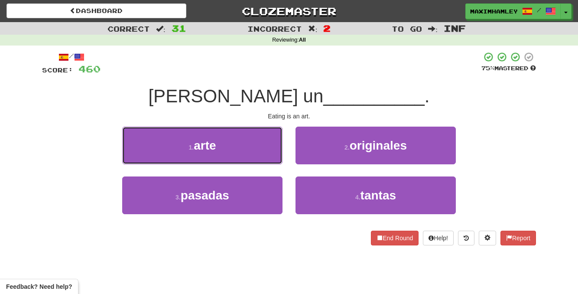
click at [263, 144] on button "1 . arte" at bounding box center [202, 146] width 160 height 38
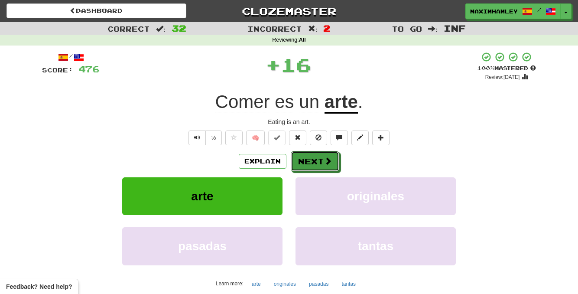
click at [312, 160] on button "Next" at bounding box center [315, 161] width 49 height 20
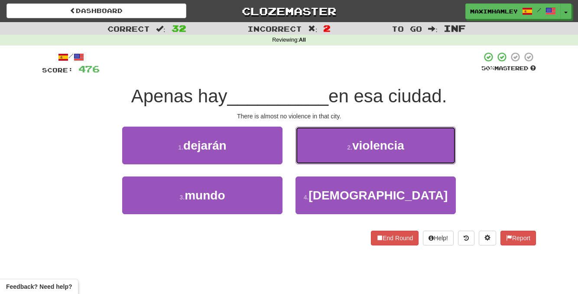
click at [317, 162] on button "2 . violencia" at bounding box center [376, 146] width 160 height 38
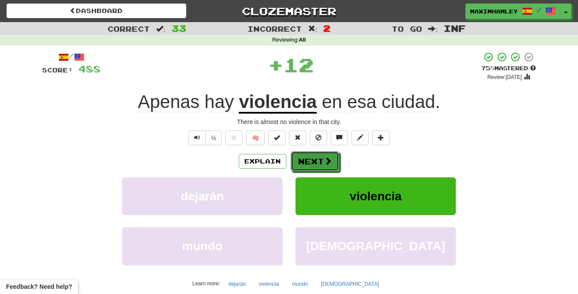
click at [317, 163] on button "Next" at bounding box center [315, 161] width 49 height 20
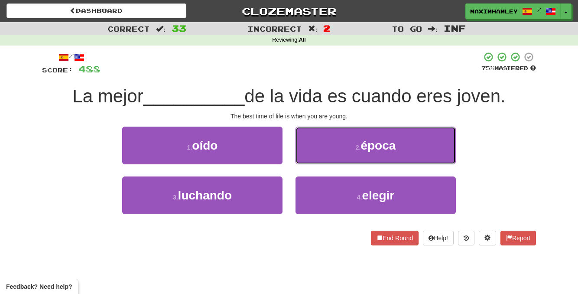
click at [345, 160] on button "2 . época" at bounding box center [376, 146] width 160 height 38
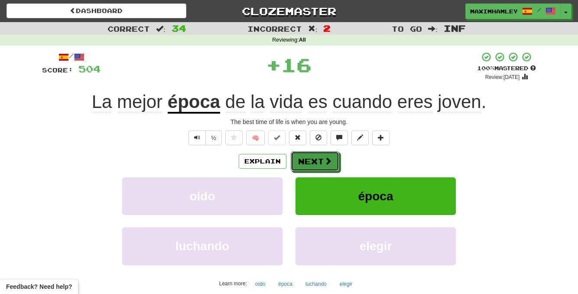
click at [325, 170] on button "Next" at bounding box center [315, 161] width 49 height 20
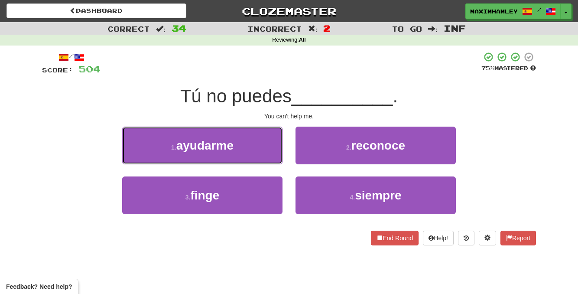
click at [243, 142] on button "1 . ayudarme" at bounding box center [202, 146] width 160 height 38
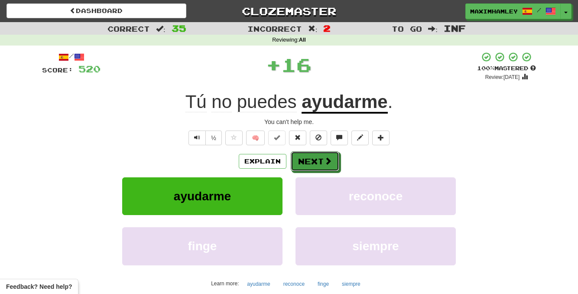
click at [327, 168] on button "Next" at bounding box center [315, 161] width 49 height 20
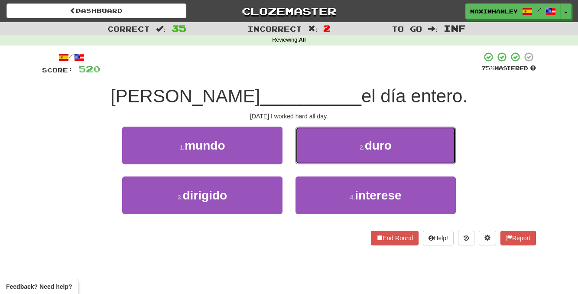
click at [335, 153] on button "2 . duro" at bounding box center [376, 146] width 160 height 38
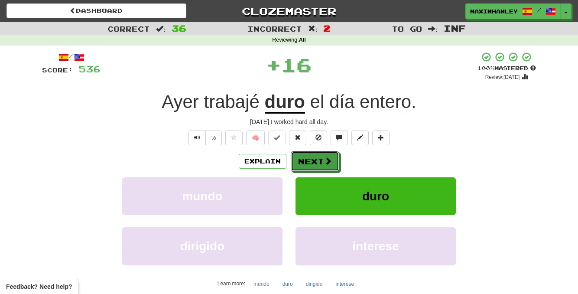
click at [323, 159] on button "Next" at bounding box center [315, 161] width 49 height 20
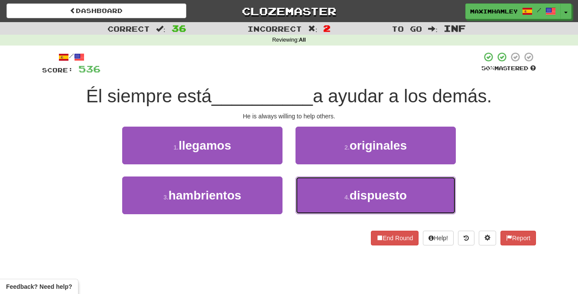
click at [326, 188] on button "4 . dispuesto" at bounding box center [376, 195] width 160 height 38
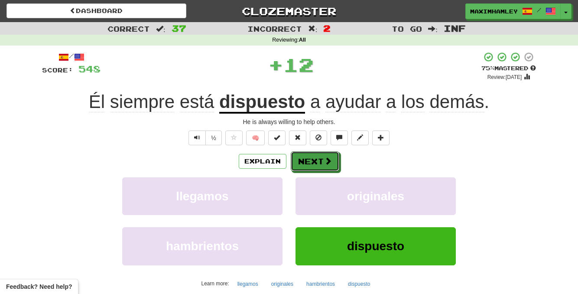
click at [318, 170] on button "Next" at bounding box center [315, 161] width 49 height 20
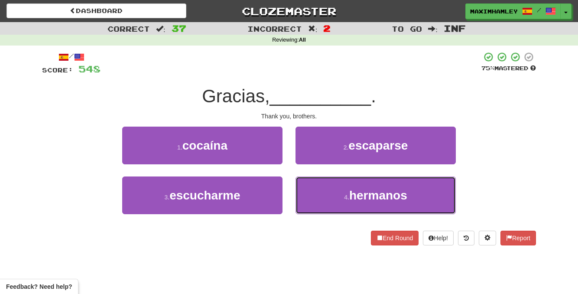
click at [327, 196] on button "4 . hermanos" at bounding box center [376, 195] width 160 height 38
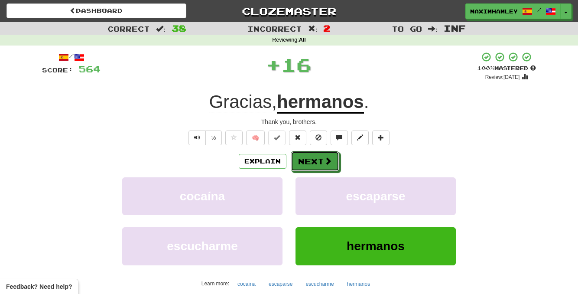
click at [322, 165] on button "Next" at bounding box center [315, 161] width 49 height 20
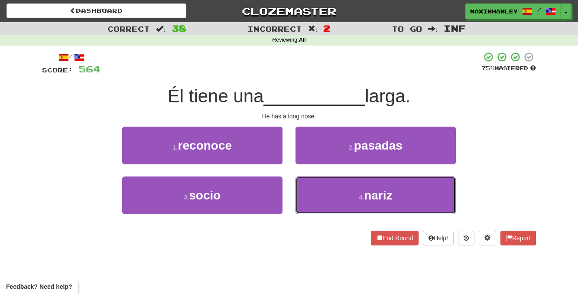
click at [311, 199] on button "4 . nariz" at bounding box center [376, 195] width 160 height 38
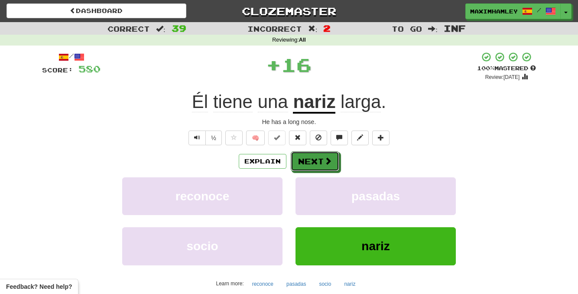
click at [307, 165] on button "Next" at bounding box center [315, 161] width 49 height 20
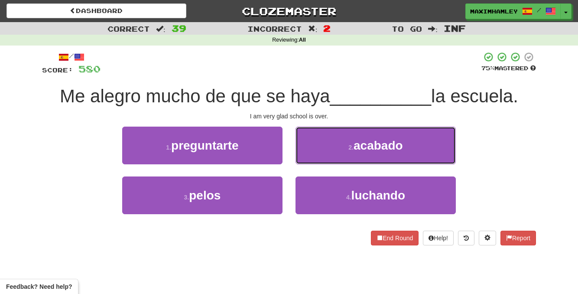
click at [358, 160] on button "2 . acabado" at bounding box center [376, 146] width 160 height 38
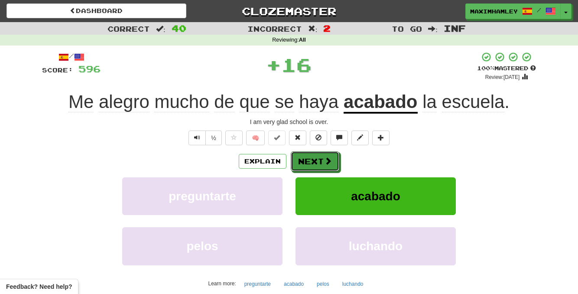
click at [313, 167] on button "Next" at bounding box center [315, 161] width 49 height 20
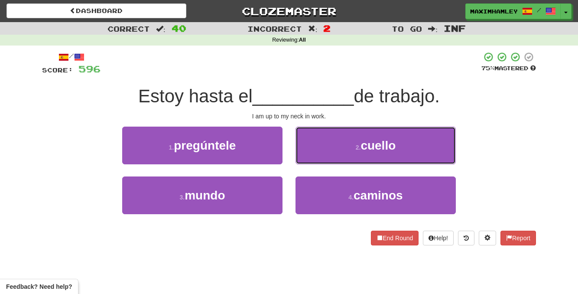
click at [381, 160] on button "2 . cuello" at bounding box center [376, 146] width 160 height 38
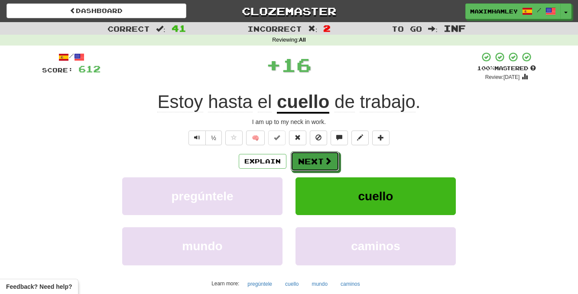
click at [333, 153] on button "Next" at bounding box center [315, 161] width 49 height 20
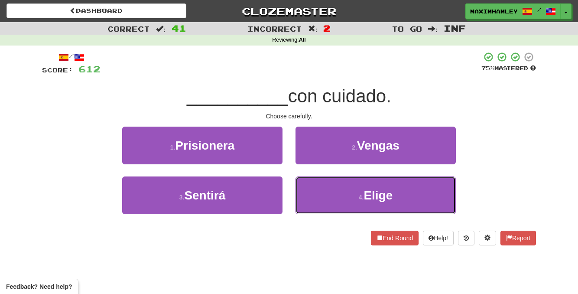
click at [341, 196] on button "4 . Elige" at bounding box center [376, 195] width 160 height 38
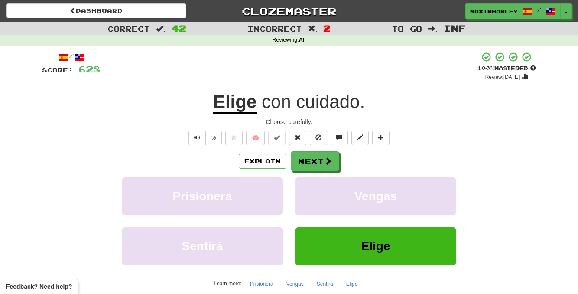
click at [315, 154] on div "/ Score: 628 + 16 100 % Mastered Review: 2026-03-16 Elige con cuidado . Choose …" at bounding box center [289, 188] width 494 height 272
click at [315, 154] on button "Next" at bounding box center [315, 161] width 49 height 20
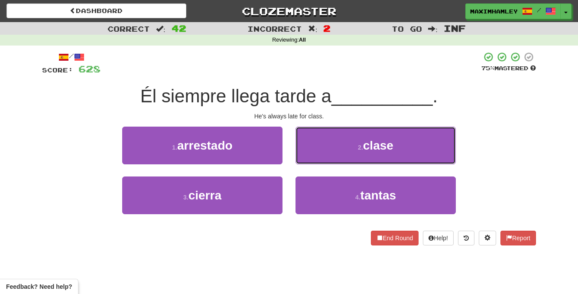
click at [404, 137] on button "2 . clase" at bounding box center [376, 146] width 160 height 38
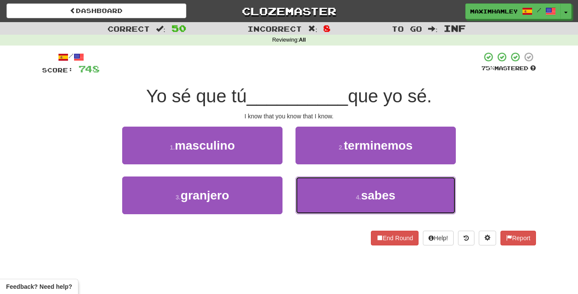
click at [367, 186] on button "4 . sabes" at bounding box center [376, 195] width 160 height 38
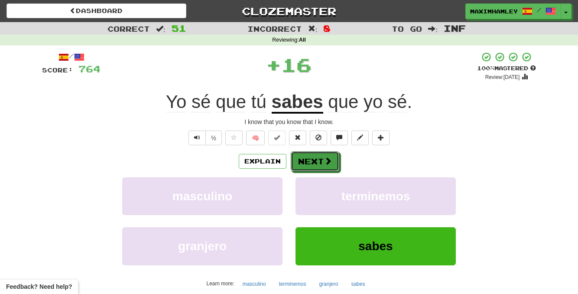
click at [316, 157] on button "Next" at bounding box center [315, 161] width 49 height 20
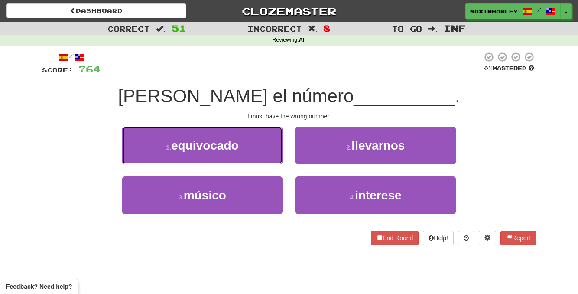
click at [233, 154] on button "1 . equivocado" at bounding box center [202, 146] width 160 height 38
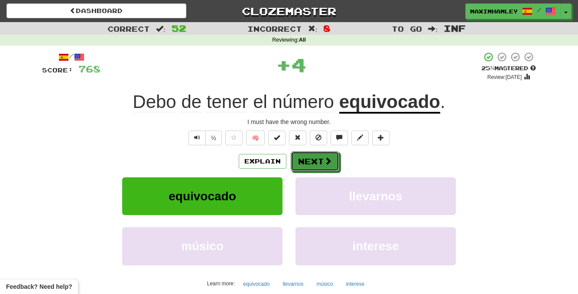
click at [321, 153] on button "Next" at bounding box center [315, 161] width 49 height 20
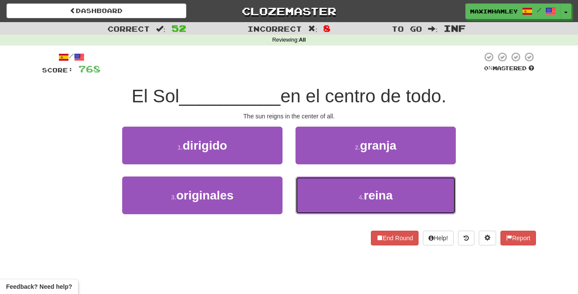
click at [330, 192] on button "4 . reina" at bounding box center [376, 195] width 160 height 38
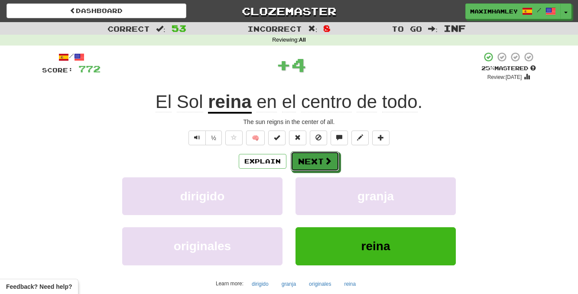
click at [313, 170] on button "Next" at bounding box center [315, 161] width 49 height 20
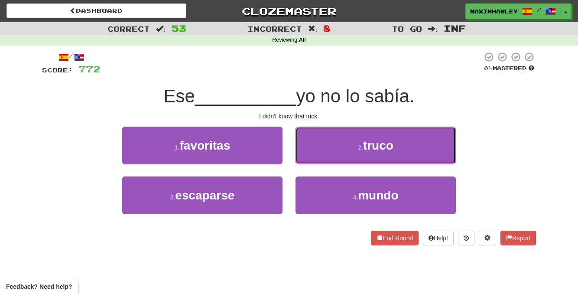
click at [324, 158] on button "2 . truco" at bounding box center [376, 146] width 160 height 38
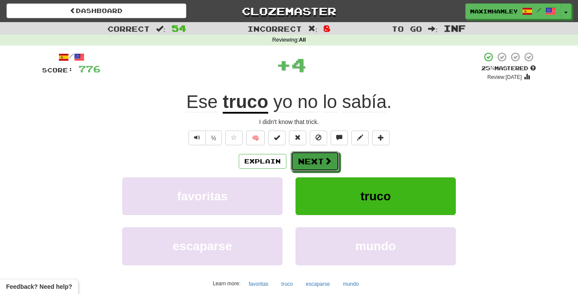
click at [315, 157] on button "Next" at bounding box center [315, 161] width 49 height 20
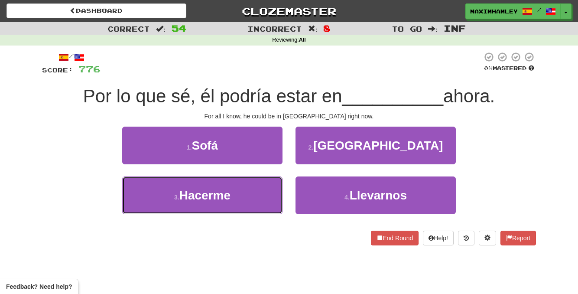
click at [257, 184] on button "3 . Hacerme" at bounding box center [202, 195] width 160 height 38
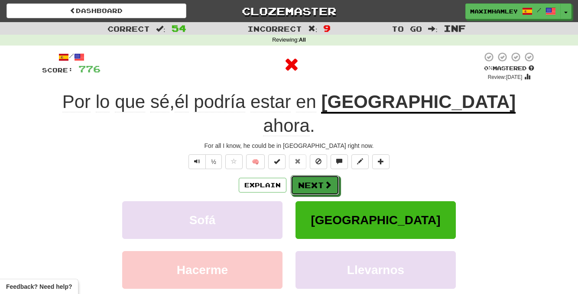
click at [310, 175] on button "Next" at bounding box center [315, 185] width 49 height 20
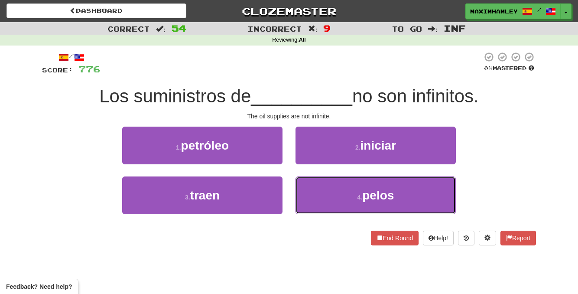
click at [347, 198] on button "4 . pelos" at bounding box center [376, 195] width 160 height 38
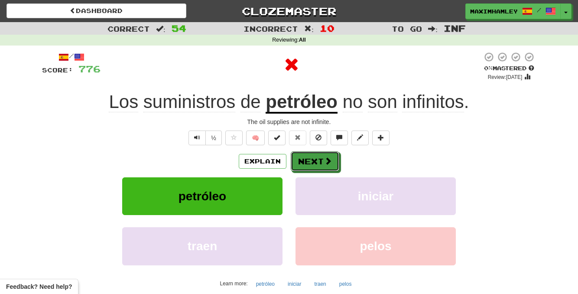
click at [308, 165] on button "Next" at bounding box center [315, 161] width 49 height 20
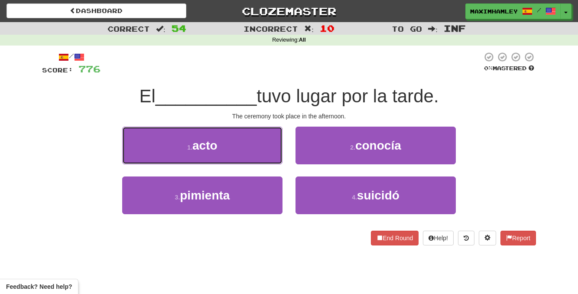
click at [271, 151] on button "1 . acto" at bounding box center [202, 146] width 160 height 38
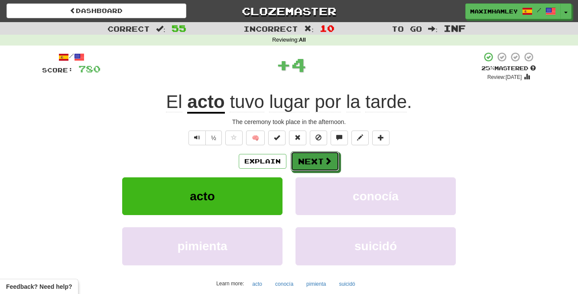
click at [304, 157] on button "Next" at bounding box center [315, 161] width 49 height 20
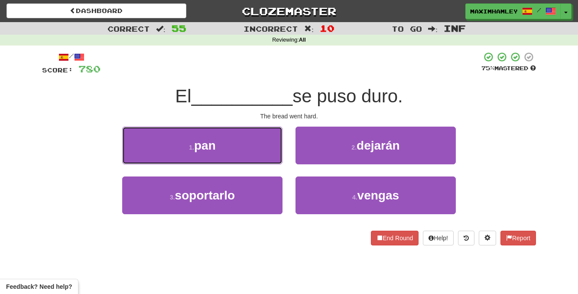
click at [255, 153] on button "1 . pan" at bounding box center [202, 146] width 160 height 38
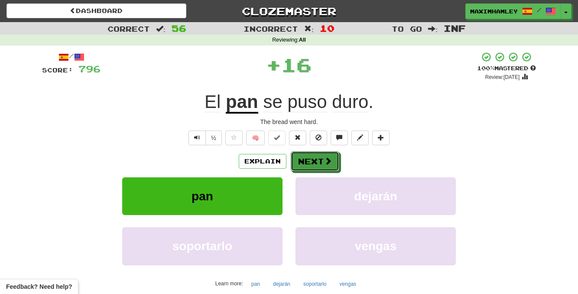
click at [303, 163] on button "Next" at bounding box center [315, 161] width 49 height 20
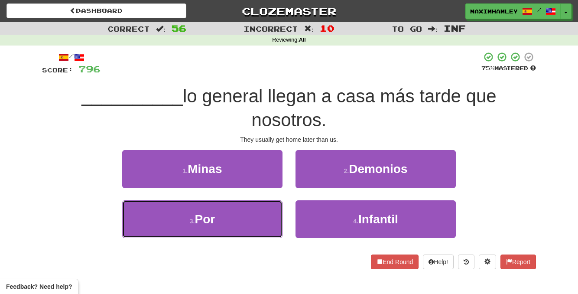
click at [259, 216] on button "3 . Por" at bounding box center [202, 219] width 160 height 38
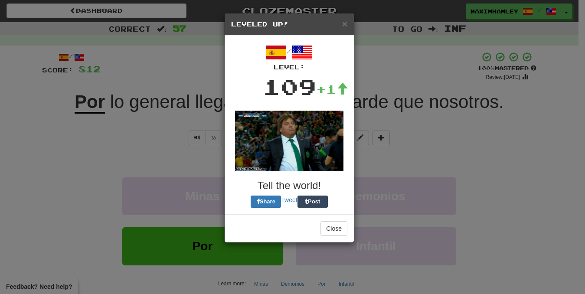
click at [305, 172] on div "× Leveled Up! / Level: 109 +1 Tell the world! Share Tweet Post Close" at bounding box center [289, 128] width 130 height 230
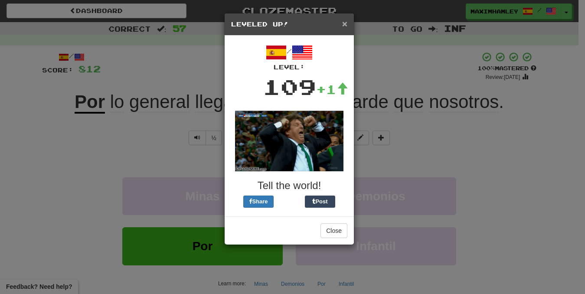
click at [344, 23] on span "×" at bounding box center [344, 24] width 5 height 10
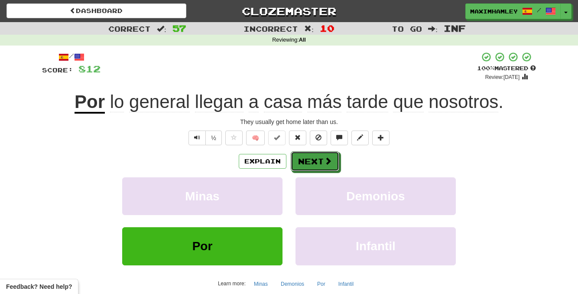
click at [308, 158] on button "Next" at bounding box center [315, 161] width 49 height 20
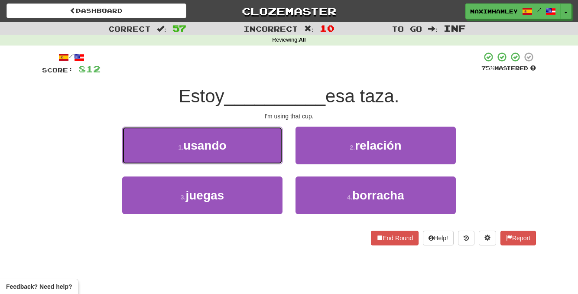
click at [257, 163] on button "1 . usando" at bounding box center [202, 146] width 160 height 38
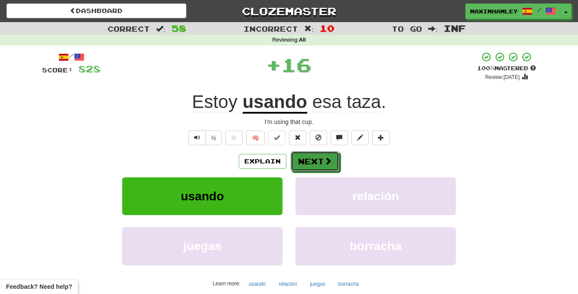
click at [313, 162] on button "Next" at bounding box center [315, 161] width 49 height 20
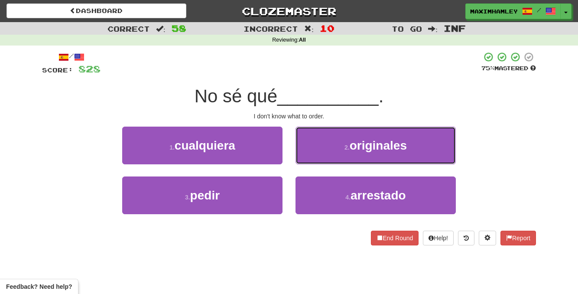
click at [331, 159] on button "2 . originales" at bounding box center [376, 146] width 160 height 38
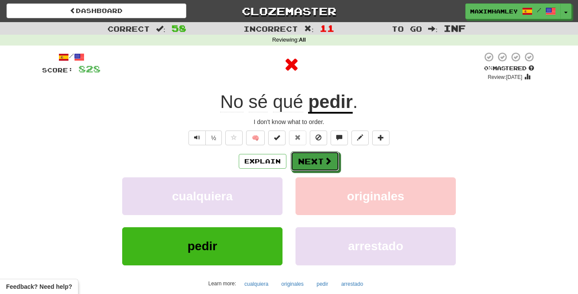
click at [331, 159] on span at bounding box center [328, 161] width 8 height 8
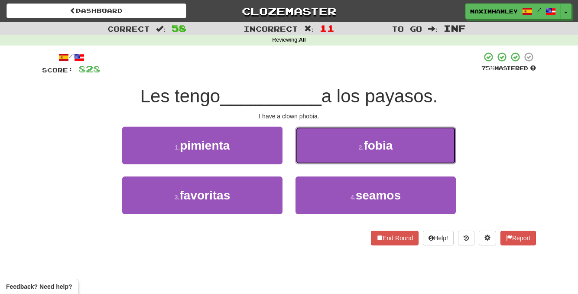
click at [320, 159] on button "2 . fobia" at bounding box center [376, 146] width 160 height 38
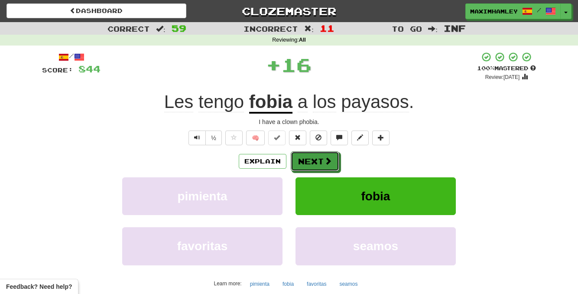
click at [320, 159] on button "Next" at bounding box center [315, 161] width 49 height 20
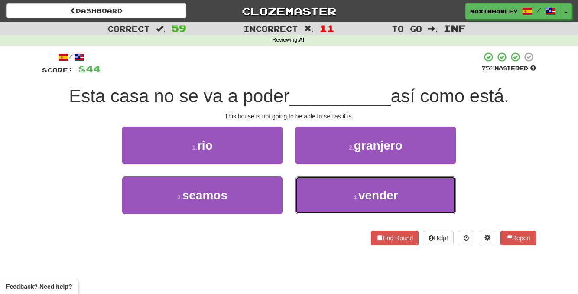
click at [326, 205] on button "4 . vender" at bounding box center [376, 195] width 160 height 38
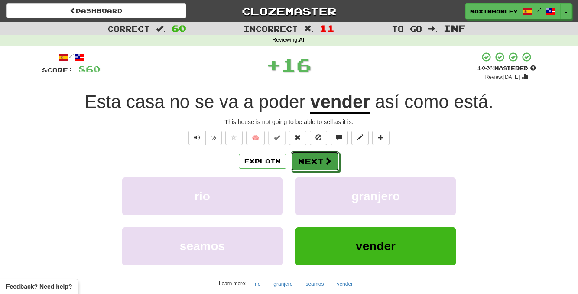
click at [329, 157] on span at bounding box center [328, 161] width 8 height 8
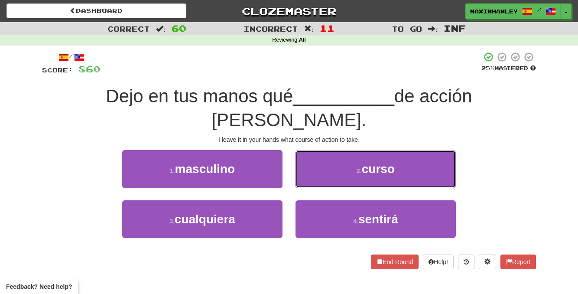
click at [321, 151] on button "2 . curso" at bounding box center [376, 169] width 160 height 38
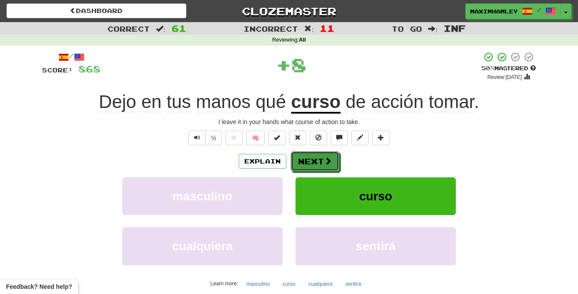
click at [320, 152] on button "Next" at bounding box center [315, 161] width 49 height 20
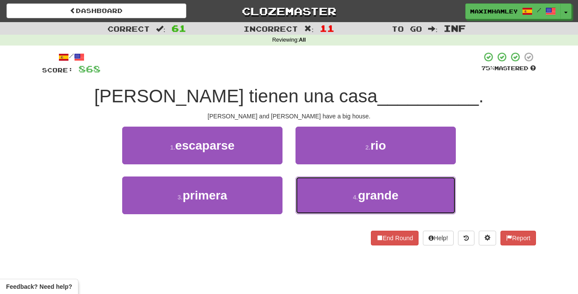
click at [328, 181] on button "4 . grande" at bounding box center [376, 195] width 160 height 38
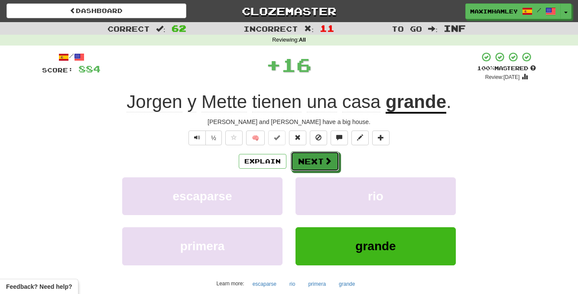
click at [317, 162] on button "Next" at bounding box center [315, 161] width 49 height 20
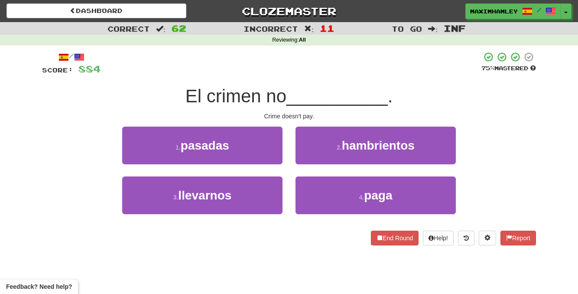
click at [317, 175] on div "2 . hambrientos" at bounding box center [375, 152] width 173 height 50
click at [317, 177] on button "4 . paga" at bounding box center [376, 195] width 160 height 38
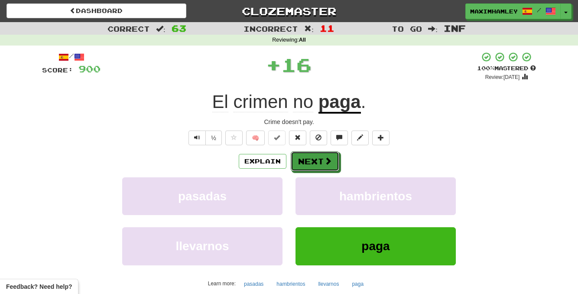
click at [315, 167] on button "Next" at bounding box center [315, 161] width 49 height 20
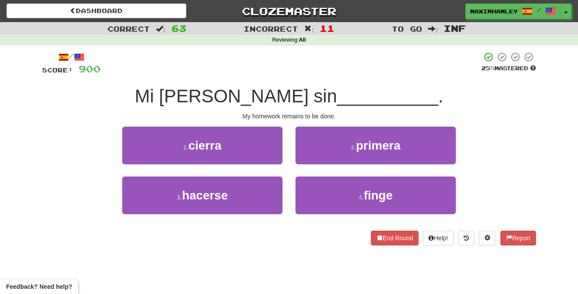
click at [284, 202] on div "3 . hacerse" at bounding box center [202, 201] width 173 height 50
click at [276, 202] on button "3 . hacerse" at bounding box center [202, 195] width 160 height 38
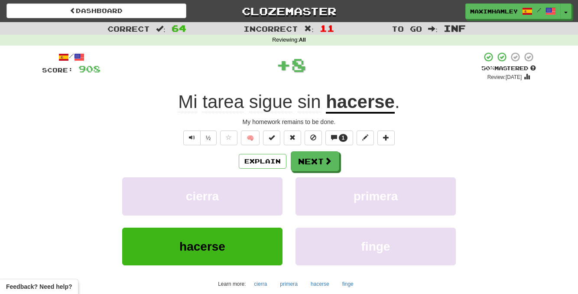
click at [324, 172] on div "Explain Next cierra primera hacerse finge Learn more: cierra primera hacerse fi…" at bounding box center [289, 220] width 494 height 139
click at [324, 165] on span at bounding box center [328, 161] width 8 height 8
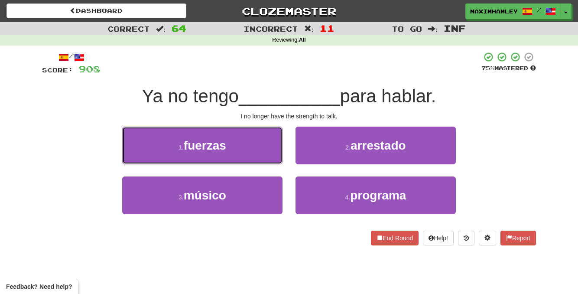
click at [262, 153] on button "1 . fuerzas" at bounding box center [202, 146] width 160 height 38
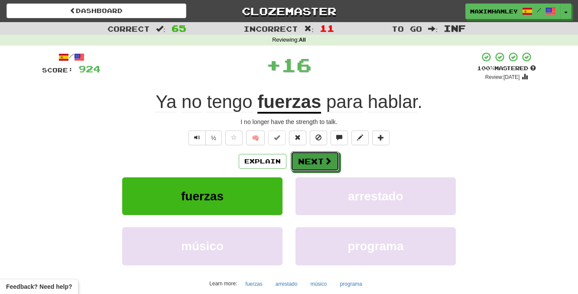
click at [305, 156] on button "Next" at bounding box center [315, 161] width 49 height 20
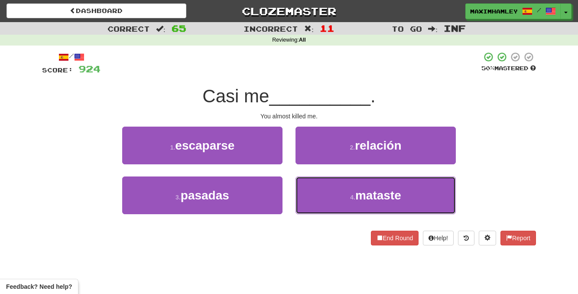
click at [310, 189] on button "4 . mataste" at bounding box center [376, 195] width 160 height 38
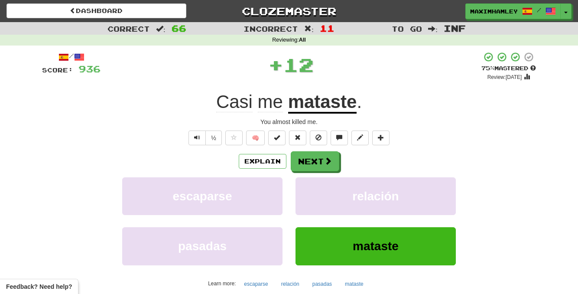
click at [302, 172] on div "Explain Next escaparse relación pasadas mataste Learn more: escaparse relación …" at bounding box center [289, 220] width 494 height 139
click at [302, 165] on button "Next" at bounding box center [315, 161] width 49 height 20
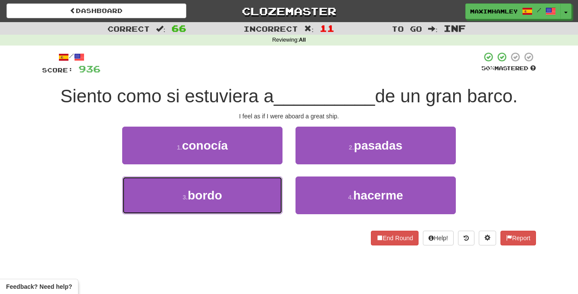
click at [279, 177] on button "3 . bordo" at bounding box center [202, 195] width 160 height 38
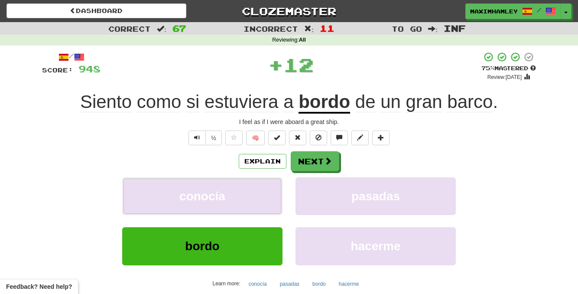
click at [274, 180] on button "conocía" at bounding box center [202, 196] width 160 height 38
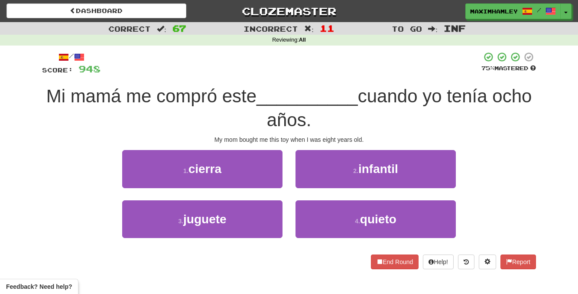
click at [323, 149] on div "/ Score: 948 75 % Mastered Mi mamá me compró este __________ cuando yo tenía oc…" at bounding box center [289, 160] width 494 height 217
click at [268, 221] on button "3 . juguete" at bounding box center [202, 219] width 160 height 38
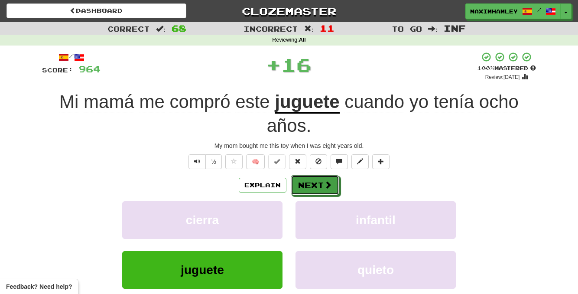
click at [320, 183] on button "Next" at bounding box center [315, 185] width 49 height 20
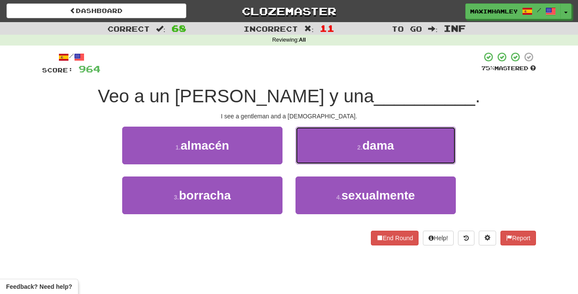
click at [302, 160] on button "2 . dama" at bounding box center [376, 146] width 160 height 38
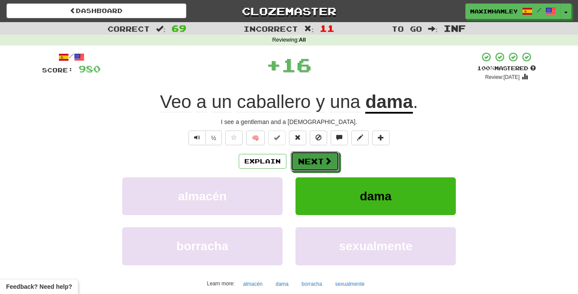
click at [302, 160] on button "Next" at bounding box center [315, 161] width 49 height 20
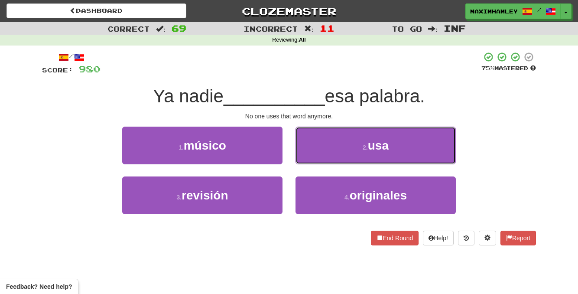
click at [353, 151] on button "2 . usa" at bounding box center [376, 146] width 160 height 38
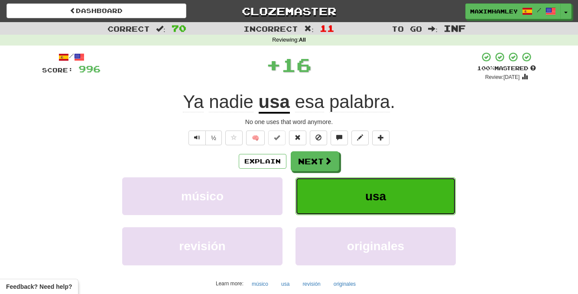
click at [317, 181] on button "usa" at bounding box center [376, 196] width 160 height 38
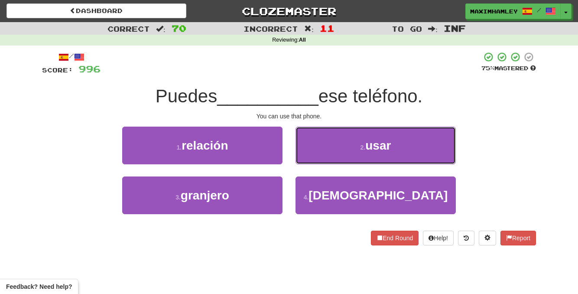
click at [312, 148] on button "2 . usar" at bounding box center [376, 146] width 160 height 38
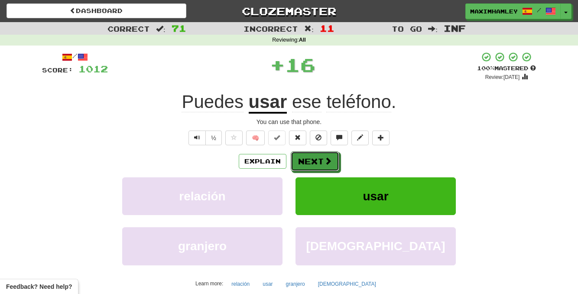
click at [299, 156] on button "Next" at bounding box center [315, 161] width 49 height 20
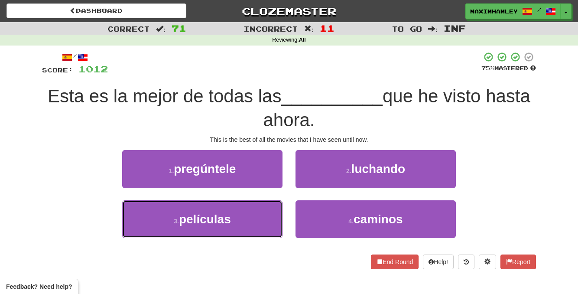
click at [260, 210] on button "3 . películas" at bounding box center [202, 219] width 160 height 38
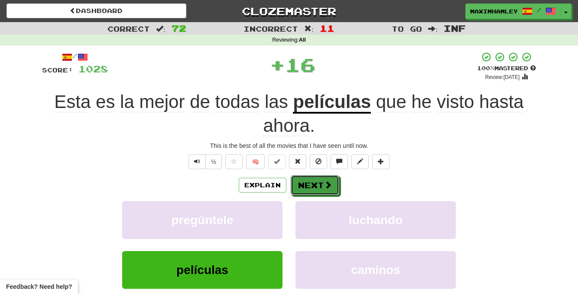
click at [312, 185] on button "Next" at bounding box center [315, 185] width 49 height 20
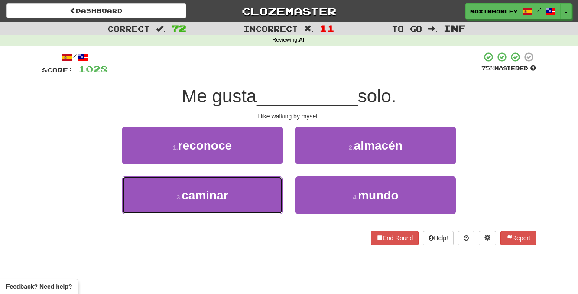
click at [266, 185] on button "3 . caminar" at bounding box center [202, 195] width 160 height 38
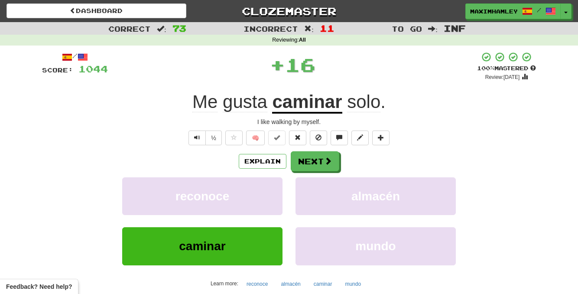
click at [306, 172] on div "Explain Next reconoce almacén caminar mundo Learn more: reconoce almacén camina…" at bounding box center [289, 220] width 494 height 139
click at [300, 166] on button "Next" at bounding box center [315, 161] width 49 height 20
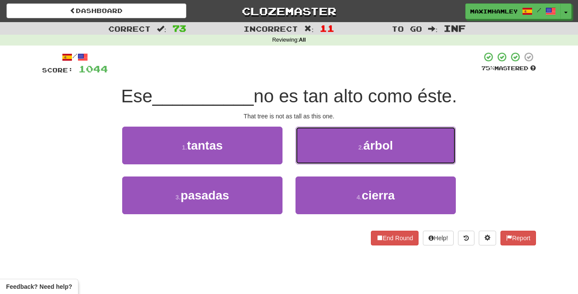
click at [331, 161] on button "2 . árbol" at bounding box center [376, 146] width 160 height 38
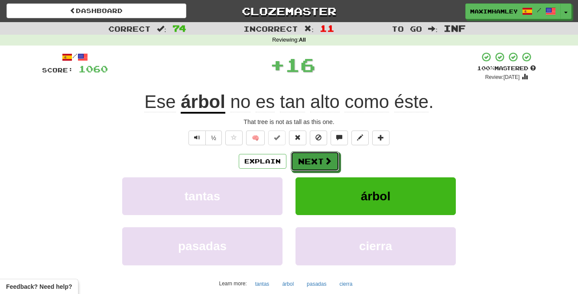
click at [319, 163] on button "Next" at bounding box center [315, 161] width 49 height 20
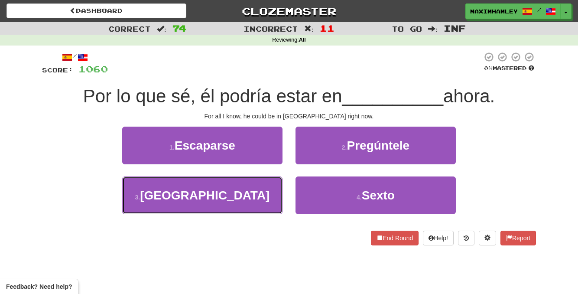
click at [268, 196] on button "3 . París" at bounding box center [202, 195] width 160 height 38
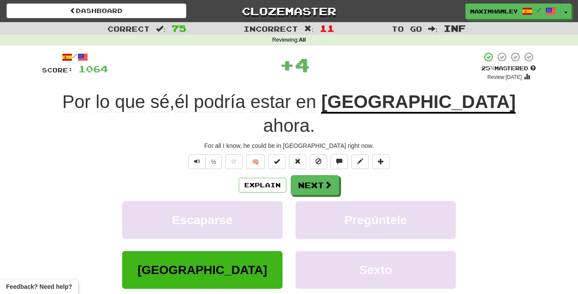
click at [309, 175] on div "Explain Next Escaparse Pregúntele París Sexto Learn more: Escaparse Pregúntele …" at bounding box center [289, 244] width 494 height 139
click at [311, 175] on button "Next" at bounding box center [315, 185] width 49 height 20
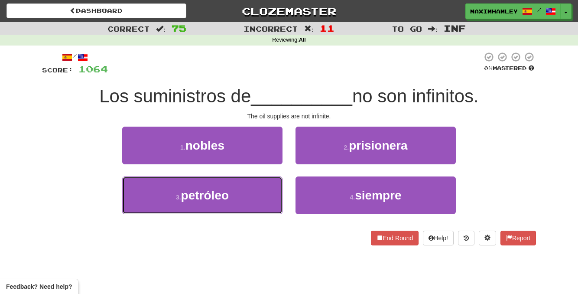
click at [264, 202] on button "3 . petróleo" at bounding box center [202, 195] width 160 height 38
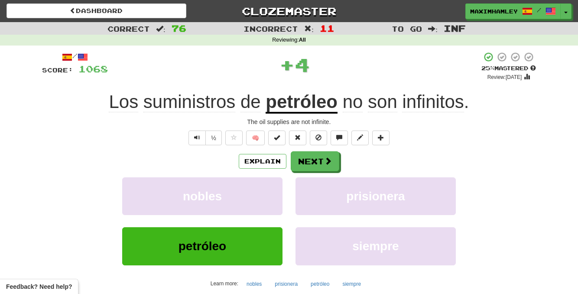
click at [316, 172] on div "Explain Next nobles prisionera petróleo siempre Learn more: nobles prisionera p…" at bounding box center [289, 220] width 494 height 139
click at [316, 156] on button "Next" at bounding box center [315, 161] width 49 height 20
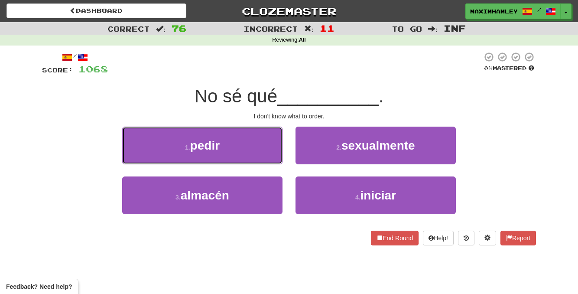
click at [246, 149] on button "1 . pedir" at bounding box center [202, 146] width 160 height 38
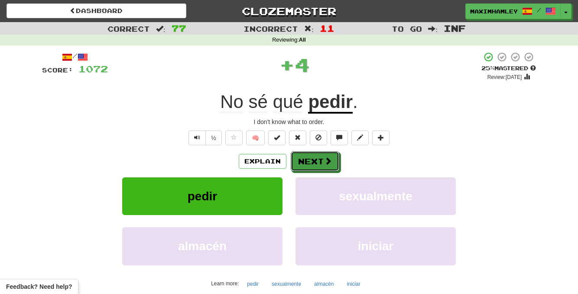
click at [307, 164] on button "Next" at bounding box center [315, 161] width 49 height 20
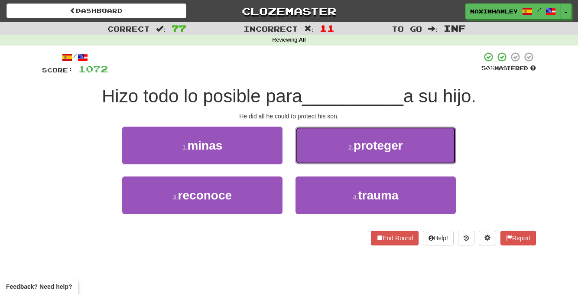
click at [303, 158] on button "2 . proteger" at bounding box center [376, 146] width 160 height 38
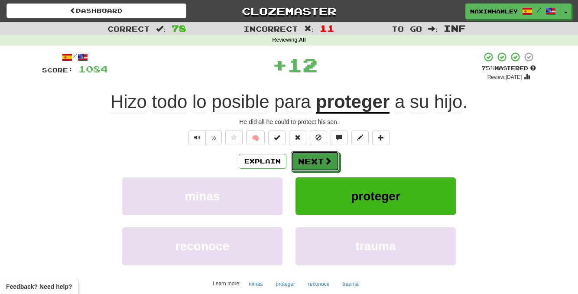
click at [303, 158] on button "Next" at bounding box center [315, 161] width 49 height 20
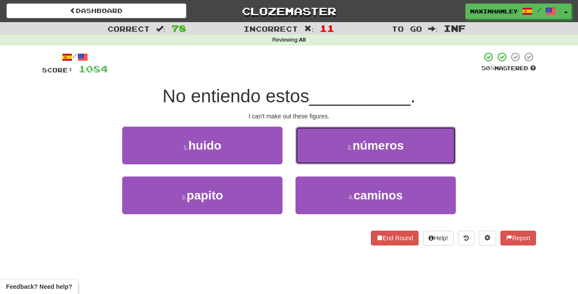
click at [311, 159] on button "2 . números" at bounding box center [376, 146] width 160 height 38
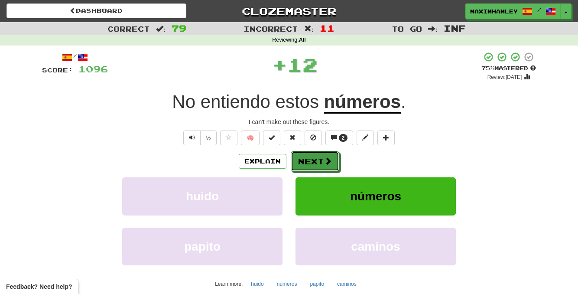
click at [311, 160] on button "Next" at bounding box center [315, 161] width 49 height 20
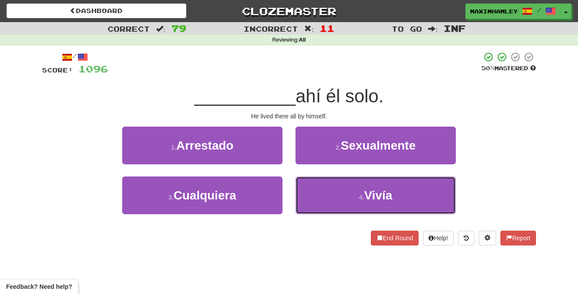
click at [326, 184] on button "4 . Vivía" at bounding box center [376, 195] width 160 height 38
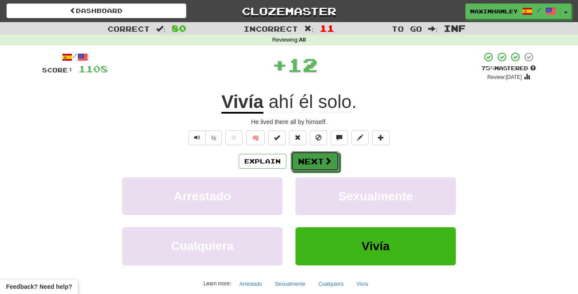
click at [320, 165] on button "Next" at bounding box center [315, 161] width 49 height 20
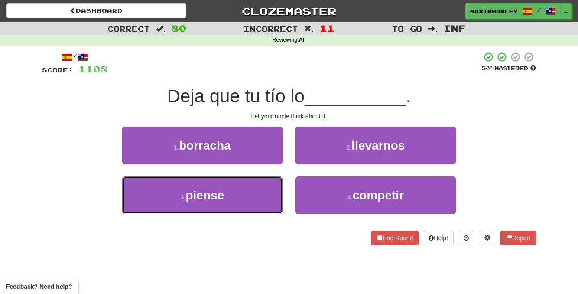
click at [279, 182] on button "3 . piense" at bounding box center [202, 195] width 160 height 38
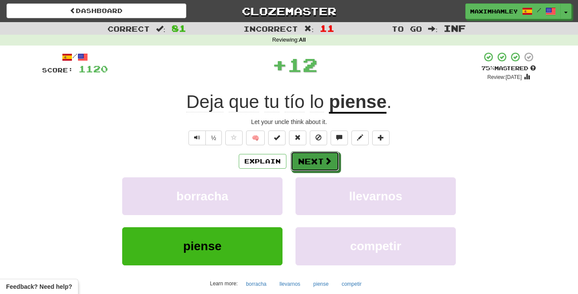
click at [310, 168] on button "Next" at bounding box center [315, 161] width 49 height 20
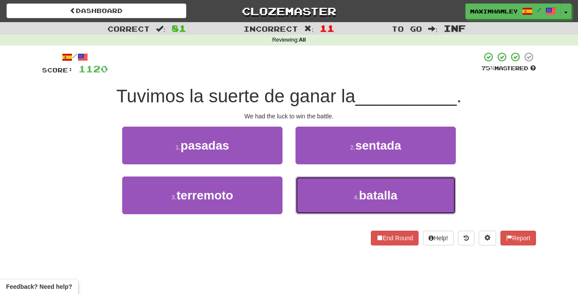
click at [330, 187] on button "4 . batalla" at bounding box center [376, 195] width 160 height 38
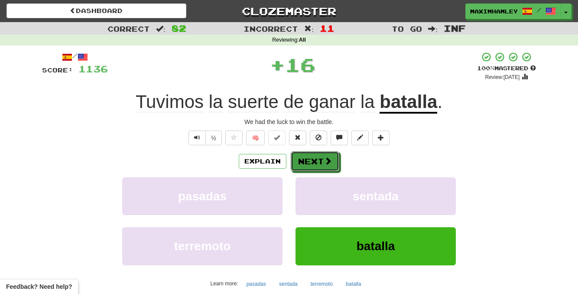
click at [312, 157] on button "Next" at bounding box center [315, 161] width 49 height 20
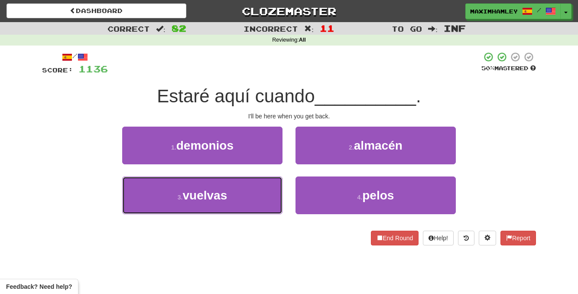
click at [262, 201] on button "3 . vuelvas" at bounding box center [202, 195] width 160 height 38
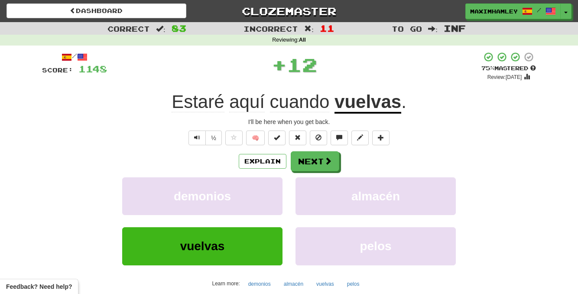
click at [314, 173] on div "Explain Next demonios almacén vuelvas pelos Learn more: demonios almacén vuelva…" at bounding box center [289, 220] width 494 height 139
click at [314, 172] on div "Explain Next demonios almacén vuelvas pelos Learn more: demonios almacén vuelva…" at bounding box center [289, 220] width 494 height 139
click at [316, 160] on button "Next" at bounding box center [315, 161] width 49 height 20
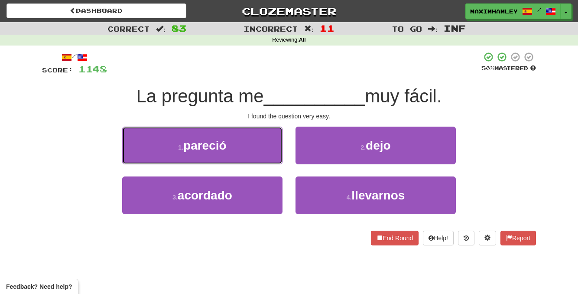
click at [267, 160] on button "1 . pareció" at bounding box center [202, 146] width 160 height 38
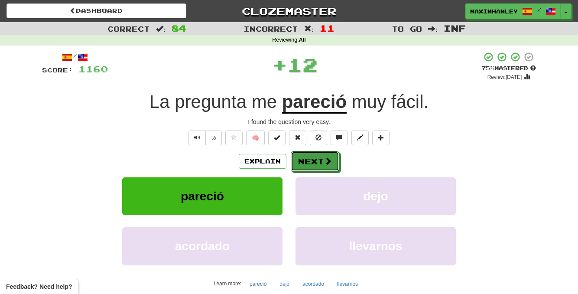
click at [309, 159] on button "Next" at bounding box center [315, 161] width 49 height 20
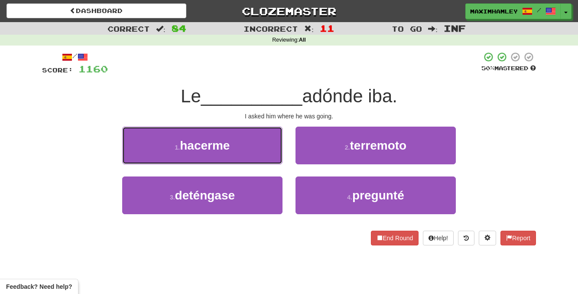
click at [248, 154] on button "1 . hacerme" at bounding box center [202, 146] width 160 height 38
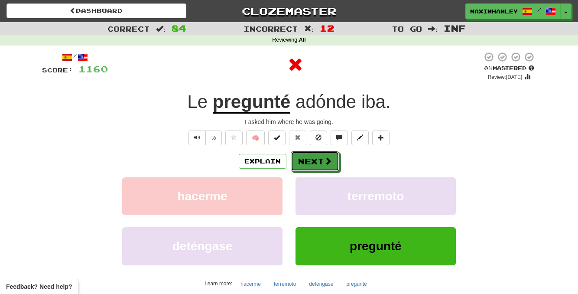
click at [306, 161] on button "Next" at bounding box center [315, 161] width 49 height 20
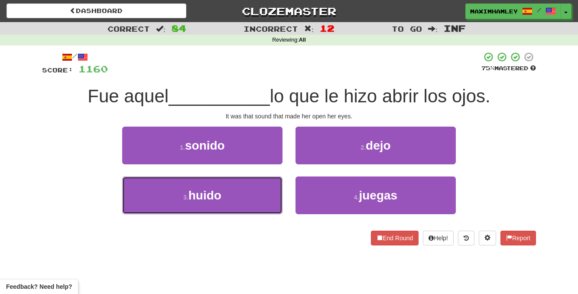
click at [264, 192] on button "3 . huido" at bounding box center [202, 195] width 160 height 38
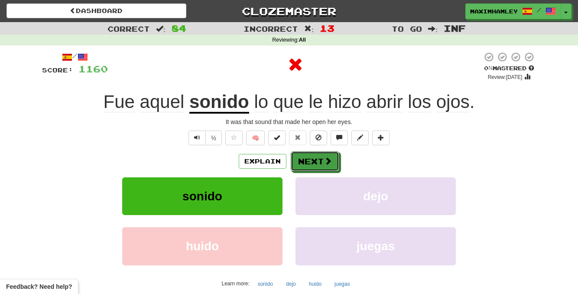
click at [301, 163] on button "Next" at bounding box center [315, 161] width 49 height 20
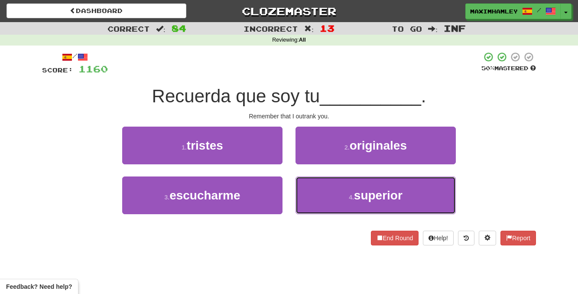
click at [323, 190] on button "4 . superior" at bounding box center [376, 195] width 160 height 38
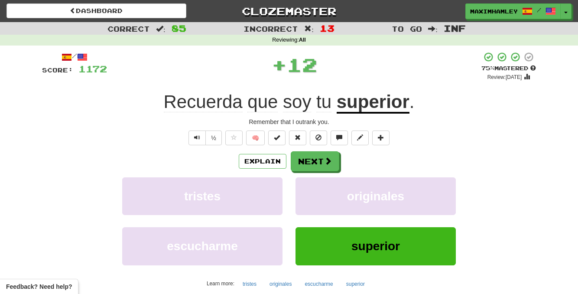
click at [312, 174] on div "Explain Next tristes originales escucharme superior Learn more: tristes origina…" at bounding box center [289, 220] width 494 height 139
click at [315, 163] on button "Next" at bounding box center [315, 161] width 49 height 20
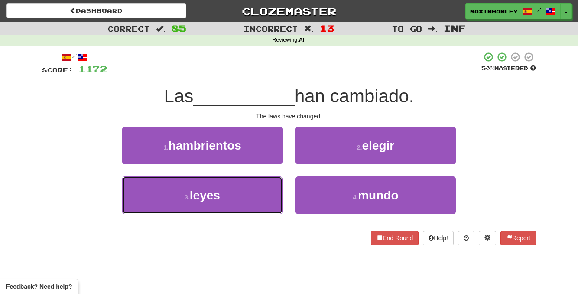
click at [259, 189] on button "3 . leyes" at bounding box center [202, 195] width 160 height 38
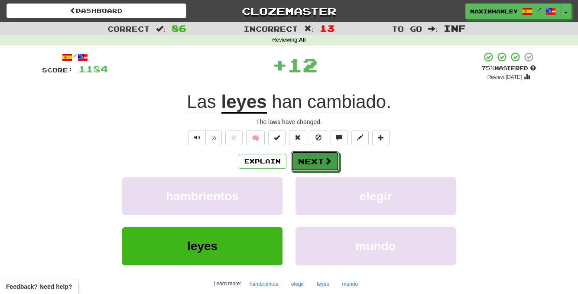
click at [312, 159] on button "Next" at bounding box center [315, 161] width 49 height 20
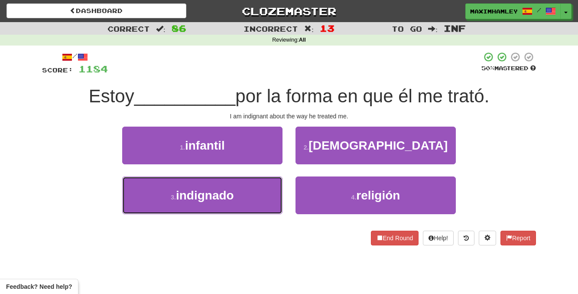
click at [246, 194] on button "3 . indignado" at bounding box center [202, 195] width 160 height 38
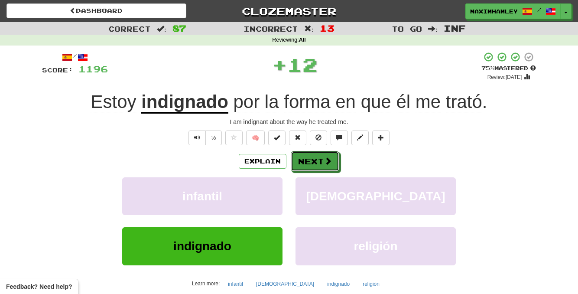
click at [311, 157] on button "Next" at bounding box center [315, 161] width 49 height 20
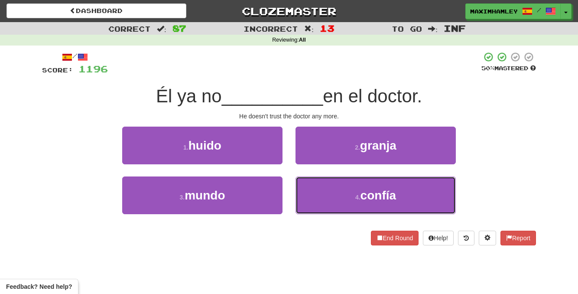
click at [326, 185] on button "4 . confía" at bounding box center [376, 195] width 160 height 38
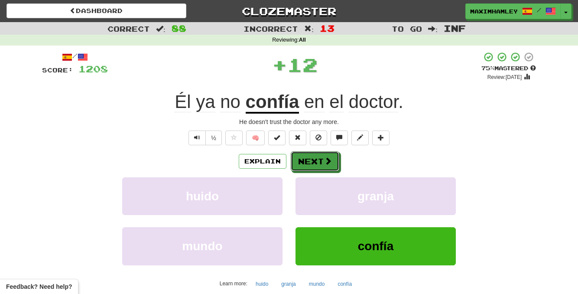
click at [318, 163] on button "Next" at bounding box center [315, 161] width 49 height 20
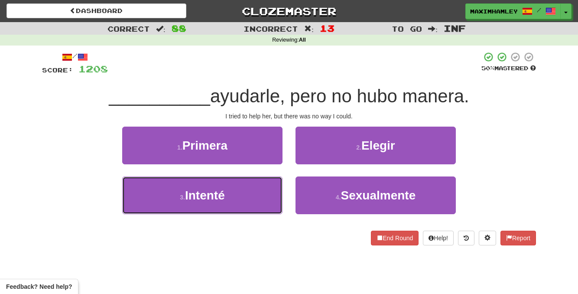
click at [258, 187] on button "3 . Intenté" at bounding box center [202, 195] width 160 height 38
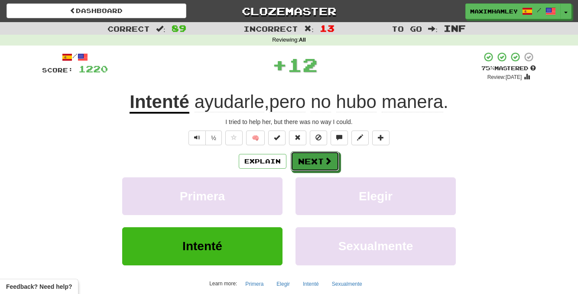
click at [311, 162] on button "Next" at bounding box center [315, 161] width 49 height 20
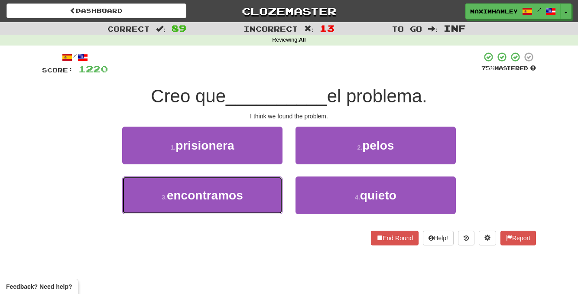
click at [271, 189] on button "3 . encontramos" at bounding box center [202, 195] width 160 height 38
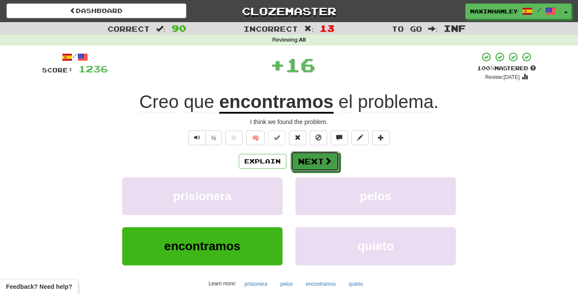
click at [315, 170] on button "Next" at bounding box center [315, 161] width 49 height 20
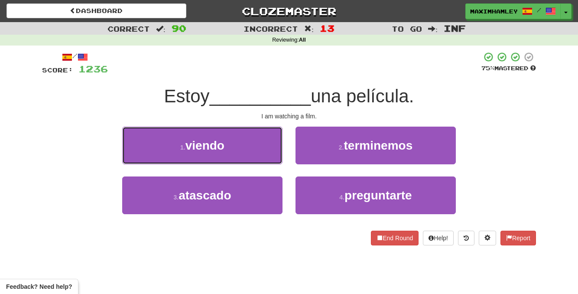
click at [267, 160] on button "1 . viendo" at bounding box center [202, 146] width 160 height 38
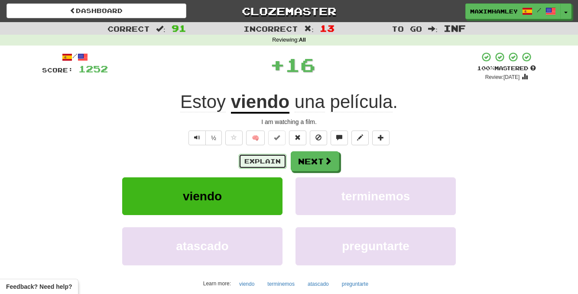
drag, startPoint x: 281, startPoint y: 163, endPoint x: 292, endPoint y: 163, distance: 10.8
click at [292, 163] on div "Explain Next" at bounding box center [289, 161] width 494 height 20
click at [292, 163] on button "Next" at bounding box center [315, 161] width 49 height 20
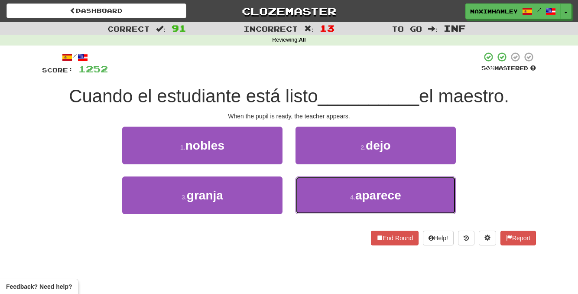
click at [311, 187] on button "4 . aparece" at bounding box center [376, 195] width 160 height 38
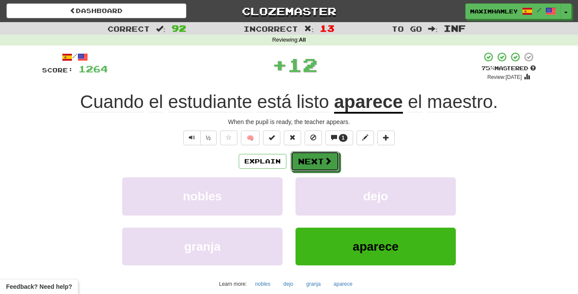
click at [310, 156] on button "Next" at bounding box center [315, 161] width 49 height 20
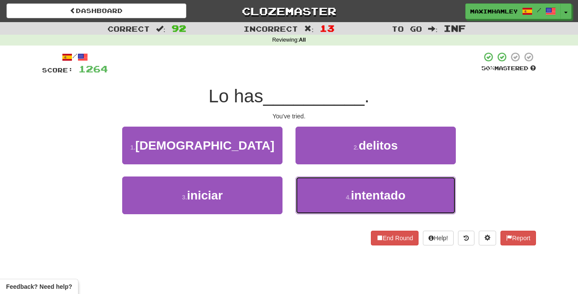
click at [326, 193] on button "4 . intentado" at bounding box center [376, 195] width 160 height 38
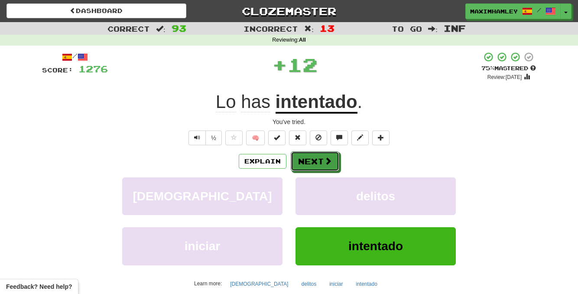
click at [309, 166] on button "Next" at bounding box center [315, 161] width 49 height 20
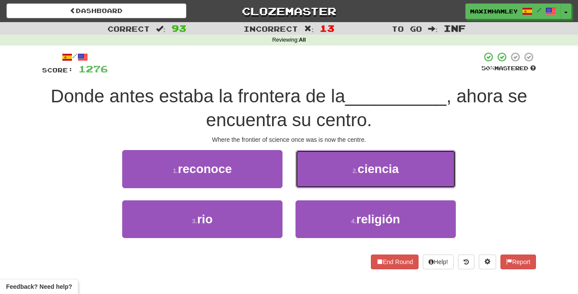
click at [344, 175] on button "2 . ciencia" at bounding box center [376, 169] width 160 height 38
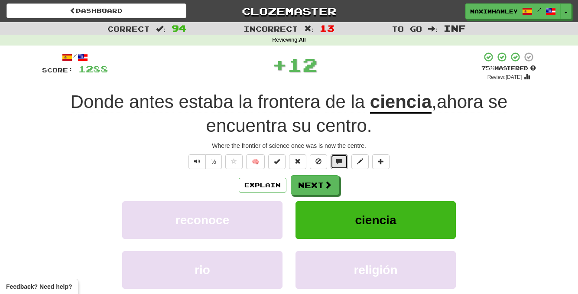
click at [331, 166] on button at bounding box center [339, 161] width 17 height 15
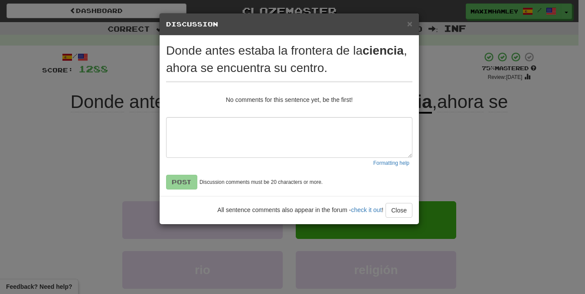
click at [396, 219] on div "All sentence comments also appear in the forum - check it out ! Close" at bounding box center [289, 210] width 259 height 28
click at [396, 208] on button "Close" at bounding box center [398, 210] width 27 height 15
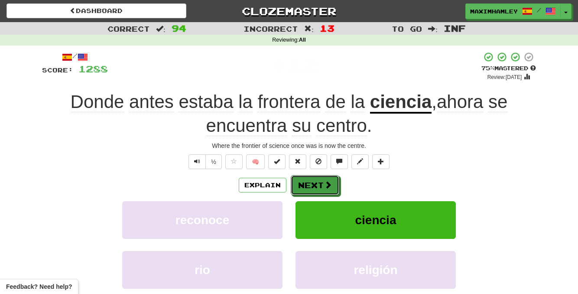
click at [310, 180] on button "Next" at bounding box center [315, 185] width 49 height 20
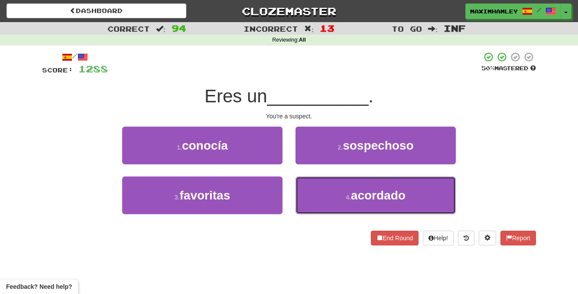
click at [315, 193] on button "4 . acordado" at bounding box center [376, 195] width 160 height 38
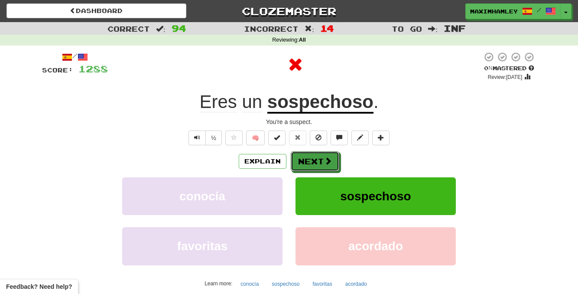
click at [307, 159] on button "Next" at bounding box center [315, 161] width 49 height 20
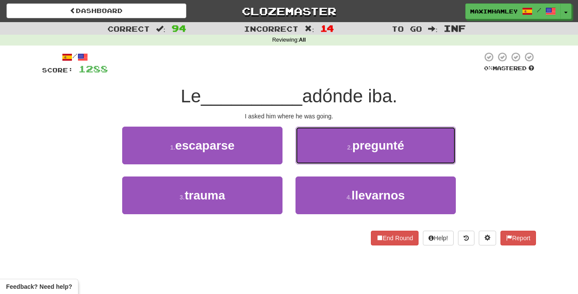
click at [310, 151] on button "2 . pregunté" at bounding box center [376, 146] width 160 height 38
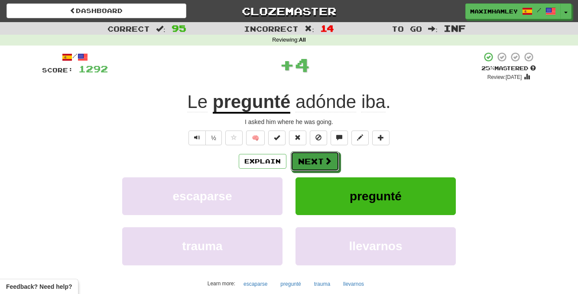
click at [309, 157] on button "Next" at bounding box center [315, 161] width 49 height 20
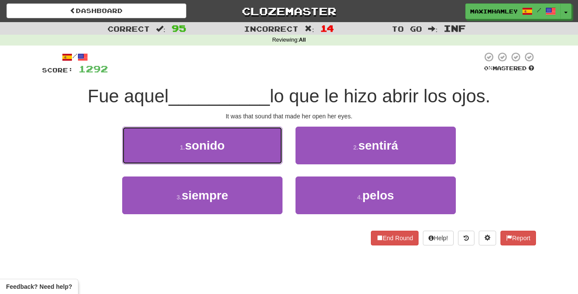
click at [246, 144] on button "1 . sonido" at bounding box center [202, 146] width 160 height 38
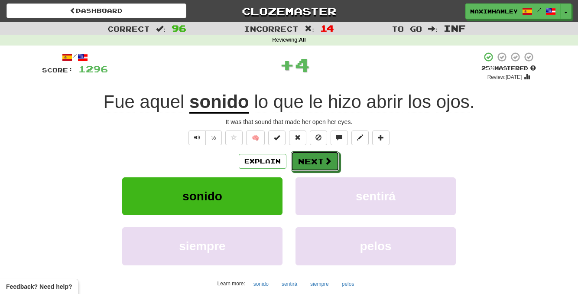
click at [323, 163] on button "Next" at bounding box center [315, 161] width 49 height 20
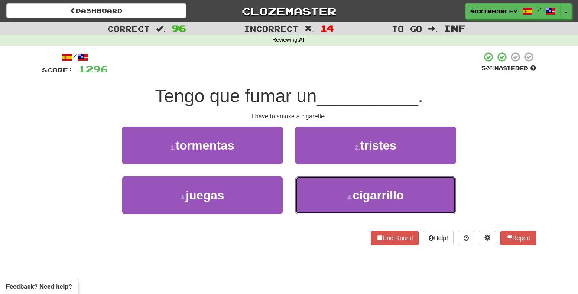
click at [365, 183] on button "4 . cigarrillo" at bounding box center [376, 195] width 160 height 38
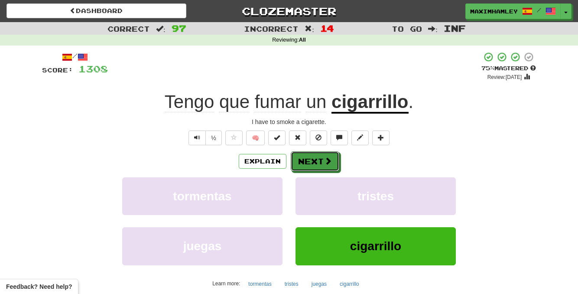
click at [331, 170] on button "Next" at bounding box center [315, 161] width 49 height 20
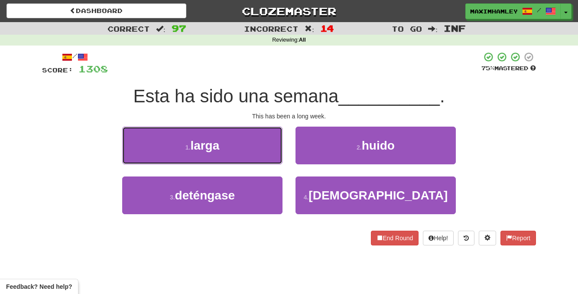
click at [263, 147] on button "1 . larga" at bounding box center [202, 146] width 160 height 38
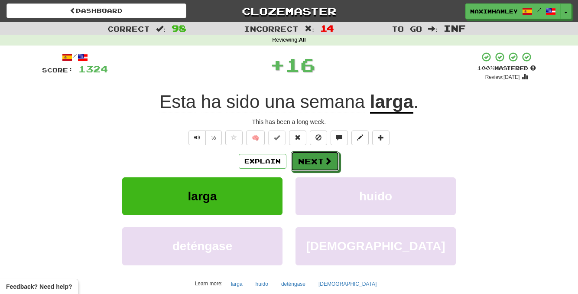
click at [313, 156] on button "Next" at bounding box center [315, 161] width 49 height 20
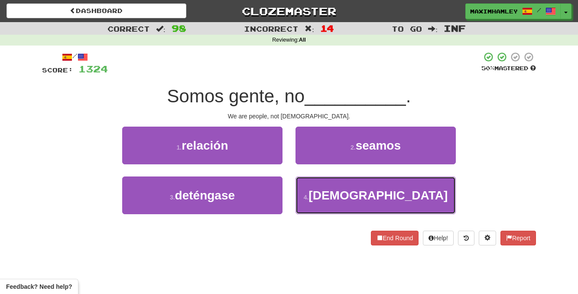
click at [329, 188] on button "4 . dioses" at bounding box center [376, 195] width 160 height 38
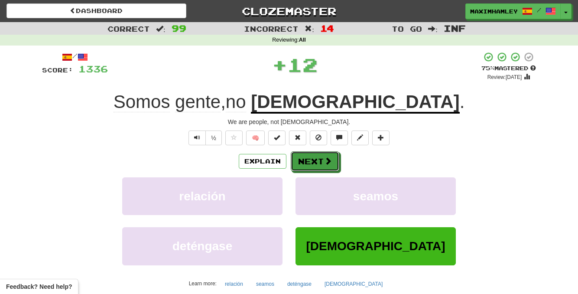
click at [324, 159] on span at bounding box center [328, 161] width 8 height 8
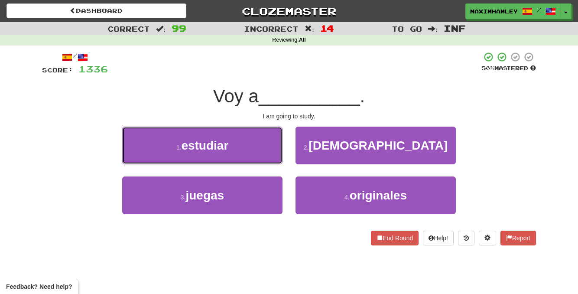
click at [230, 159] on button "1 . estudiar" at bounding box center [202, 146] width 160 height 38
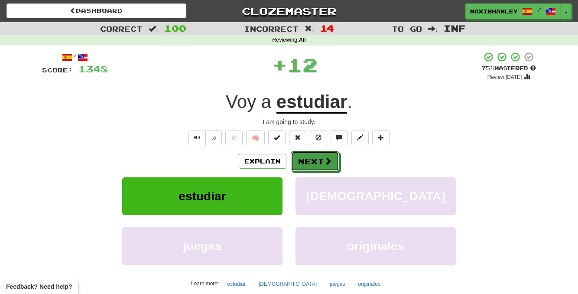
click at [296, 162] on button "Next" at bounding box center [315, 161] width 49 height 20
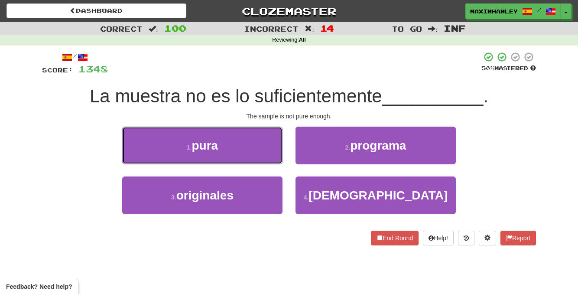
click at [268, 163] on button "1 . pura" at bounding box center [202, 146] width 160 height 38
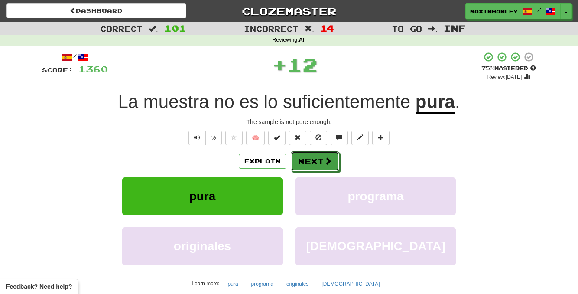
click at [302, 162] on button "Next" at bounding box center [315, 161] width 49 height 20
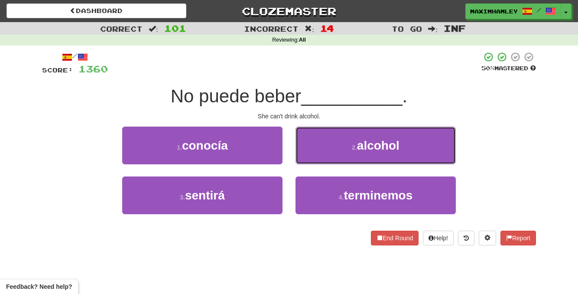
click at [318, 157] on button "2 . alcohol" at bounding box center [376, 146] width 160 height 38
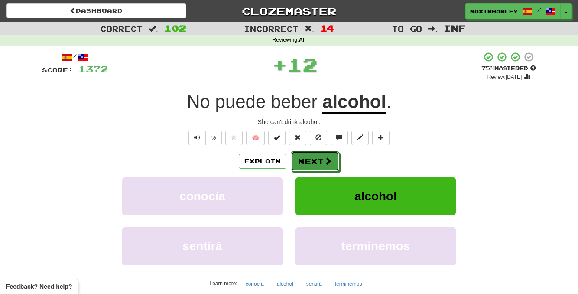
click at [318, 157] on button "Next" at bounding box center [315, 161] width 49 height 20
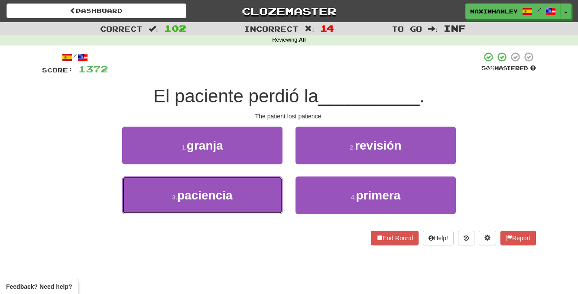
click at [263, 199] on button "3 . paciencia" at bounding box center [202, 195] width 160 height 38
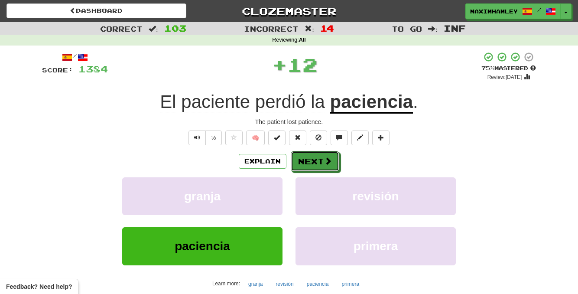
click at [315, 155] on button "Next" at bounding box center [315, 161] width 49 height 20
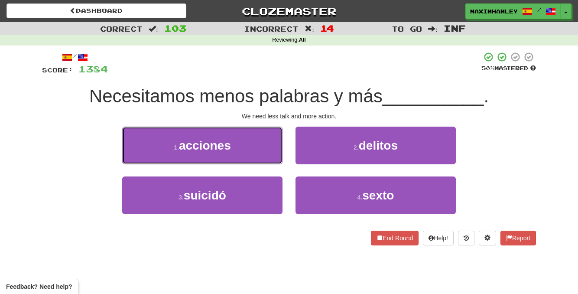
click at [245, 151] on button "1 . acciones" at bounding box center [202, 146] width 160 height 38
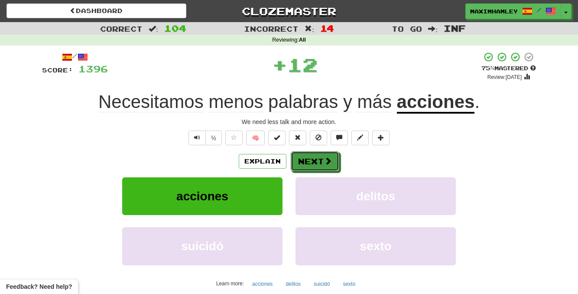
click at [307, 159] on button "Next" at bounding box center [315, 161] width 49 height 20
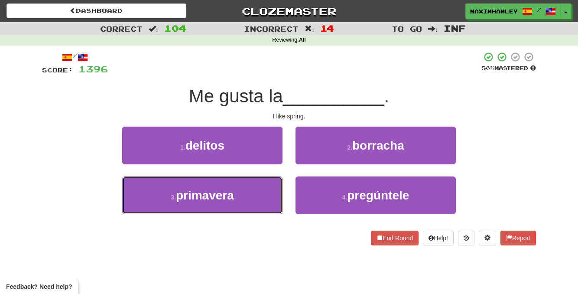
click at [271, 188] on button "3 . primavera" at bounding box center [202, 195] width 160 height 38
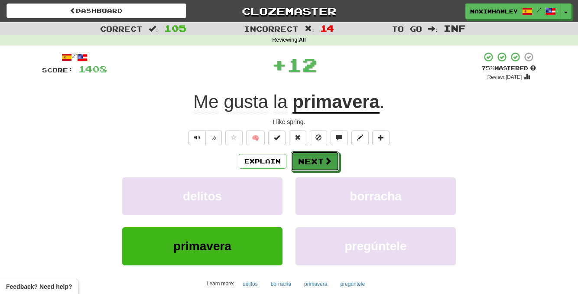
click at [325, 171] on button "Next" at bounding box center [315, 161] width 49 height 20
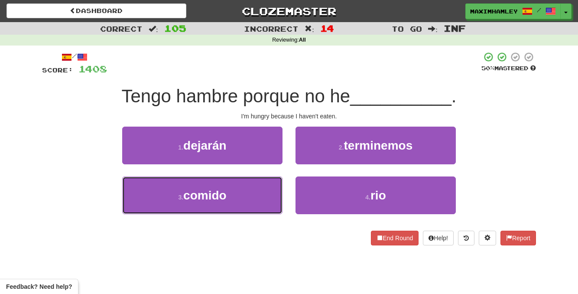
click at [251, 187] on button "3 . comido" at bounding box center [202, 195] width 160 height 38
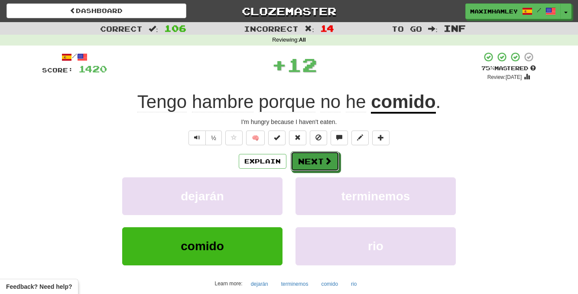
click at [306, 160] on button "Next" at bounding box center [315, 161] width 49 height 20
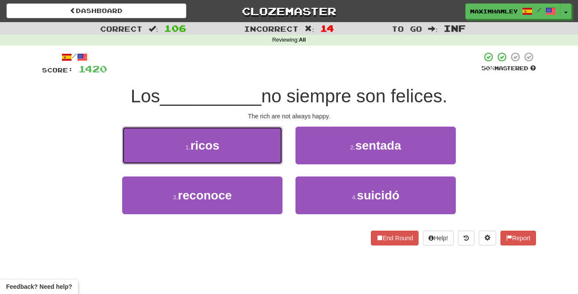
click at [246, 163] on button "1 . ricos" at bounding box center [202, 146] width 160 height 38
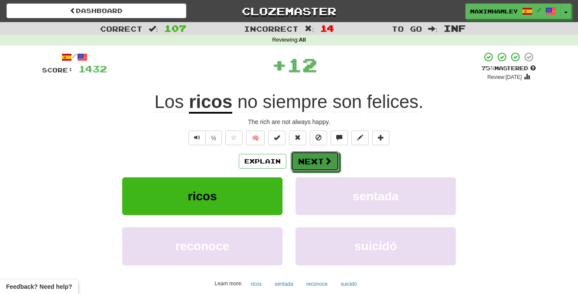
click at [298, 165] on button "Next" at bounding box center [315, 161] width 49 height 20
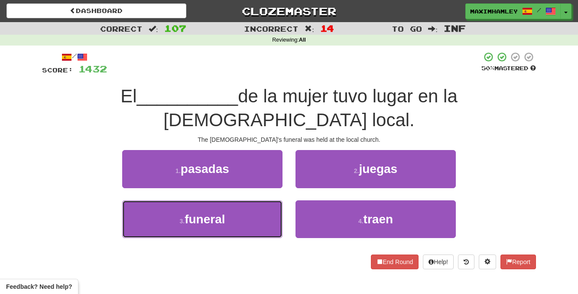
click at [259, 200] on button "3 . funeral" at bounding box center [202, 219] width 160 height 38
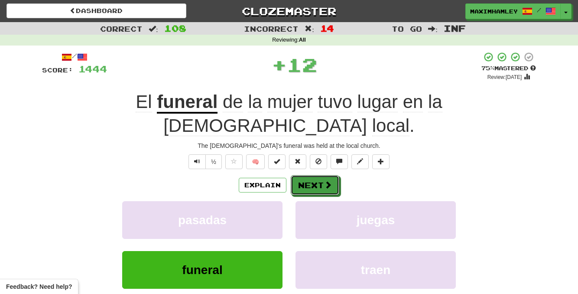
click at [309, 175] on button "Next" at bounding box center [315, 185] width 49 height 20
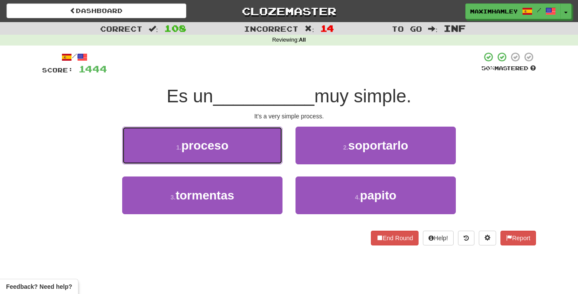
click at [258, 156] on button "1 . proceso" at bounding box center [202, 146] width 160 height 38
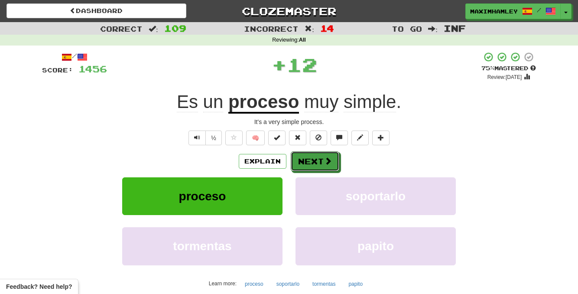
click at [311, 161] on button "Next" at bounding box center [315, 161] width 49 height 20
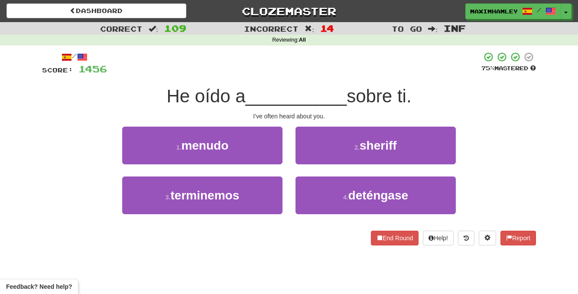
click at [244, 165] on div "1 . menudo" at bounding box center [202, 152] width 173 height 50
click at [248, 156] on button "1 . menudo" at bounding box center [202, 146] width 160 height 38
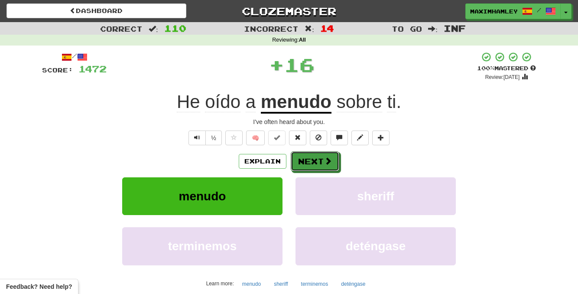
click at [310, 165] on button "Next" at bounding box center [315, 161] width 49 height 20
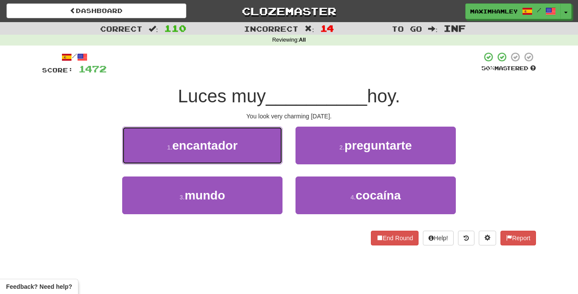
click at [267, 162] on button "1 . encantador" at bounding box center [202, 146] width 160 height 38
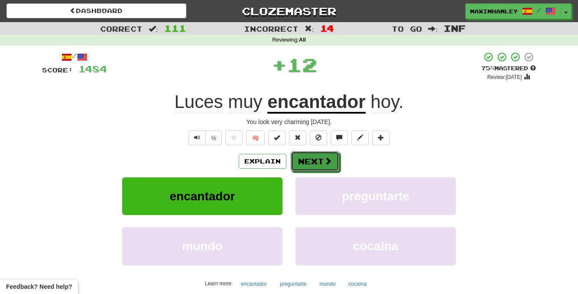
click at [294, 163] on button "Next" at bounding box center [315, 161] width 49 height 20
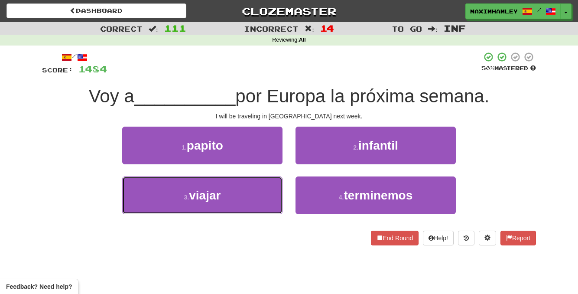
click at [263, 191] on button "3 . viajar" at bounding box center [202, 195] width 160 height 38
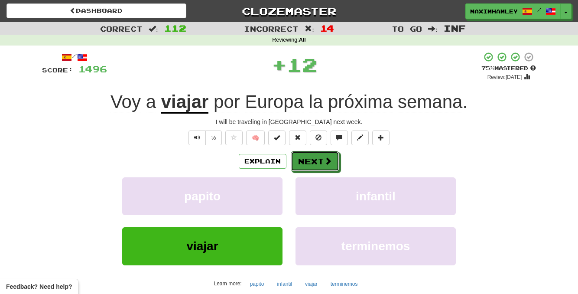
click at [310, 169] on button "Next" at bounding box center [315, 161] width 49 height 20
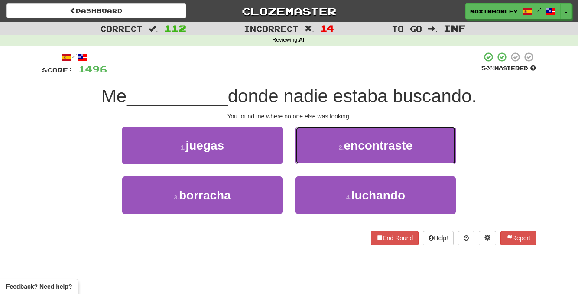
click at [319, 154] on button "2 . encontraste" at bounding box center [376, 146] width 160 height 38
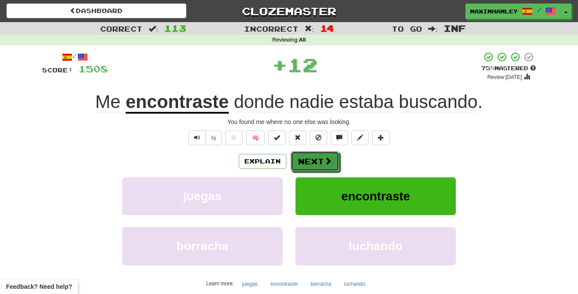
click at [316, 161] on button "Next" at bounding box center [315, 161] width 49 height 20
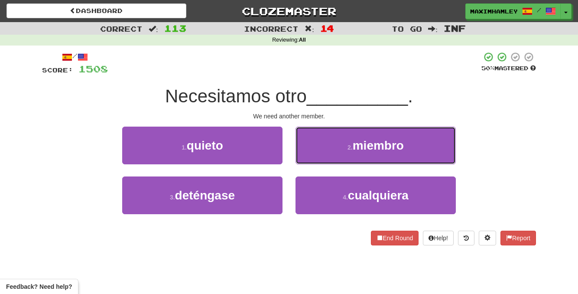
click at [327, 150] on button "2 . miembro" at bounding box center [376, 146] width 160 height 38
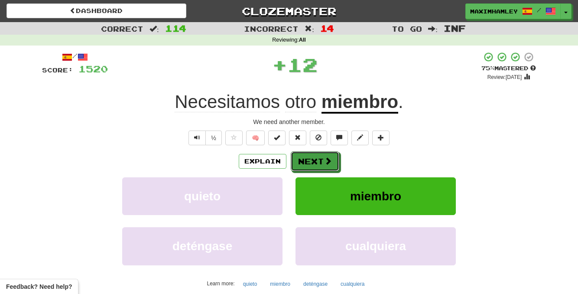
click at [324, 165] on span at bounding box center [328, 161] width 8 height 8
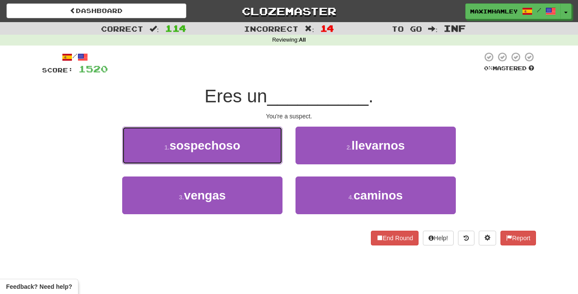
click at [255, 160] on button "1 . sospechoso" at bounding box center [202, 146] width 160 height 38
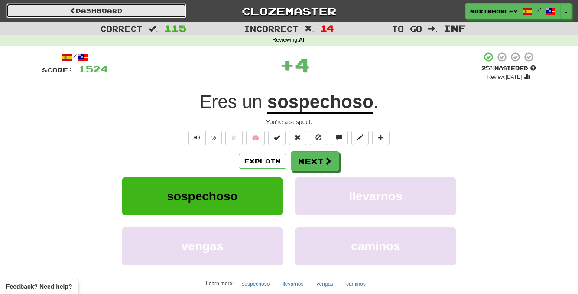
click at [175, 15] on link "Dashboard" at bounding box center [97, 10] width 180 height 15
